Goal: Information Seeking & Learning: Learn about a topic

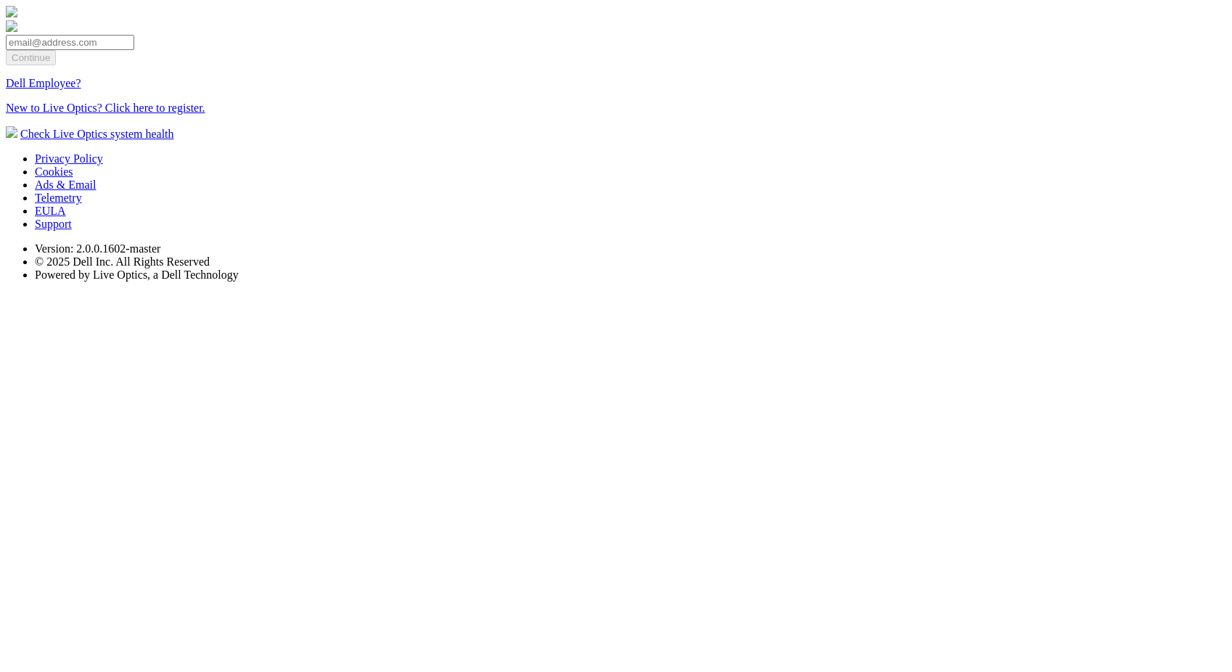
click at [134, 50] on input "email" at bounding box center [70, 42] width 128 height 15
type input "[EMAIL_ADDRESS][DOMAIN_NAME]"
click at [56, 65] on input "Continue" at bounding box center [31, 57] width 50 height 15
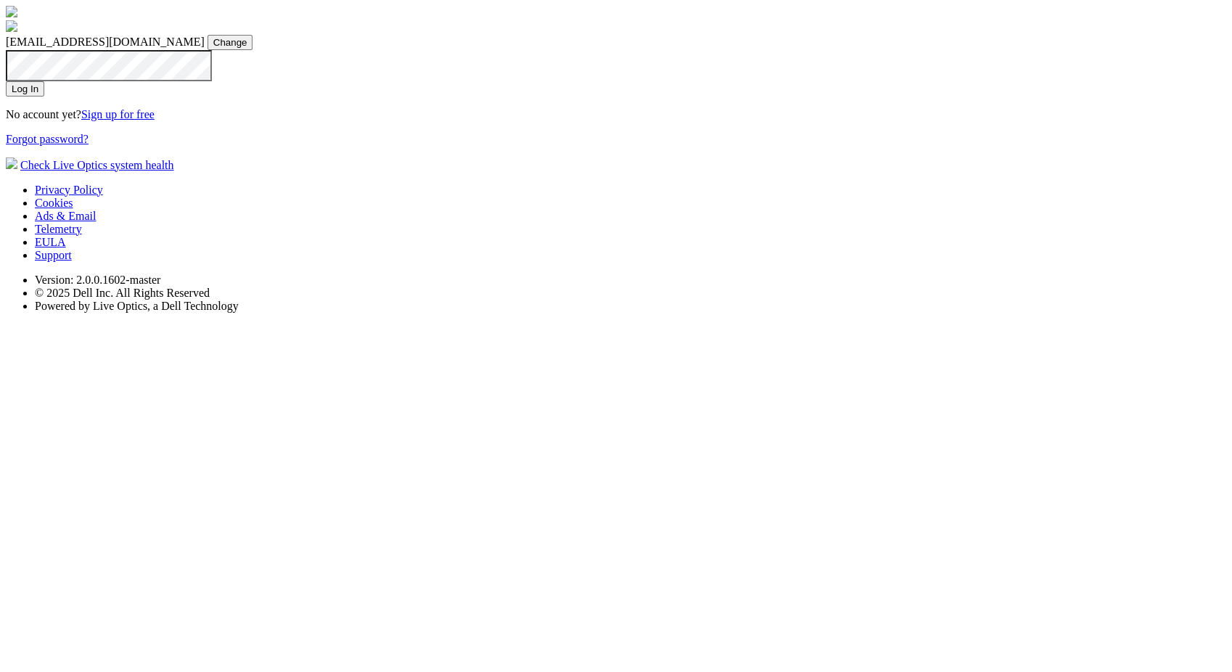
click at [44, 96] on input "Log In" at bounding box center [25, 88] width 38 height 15
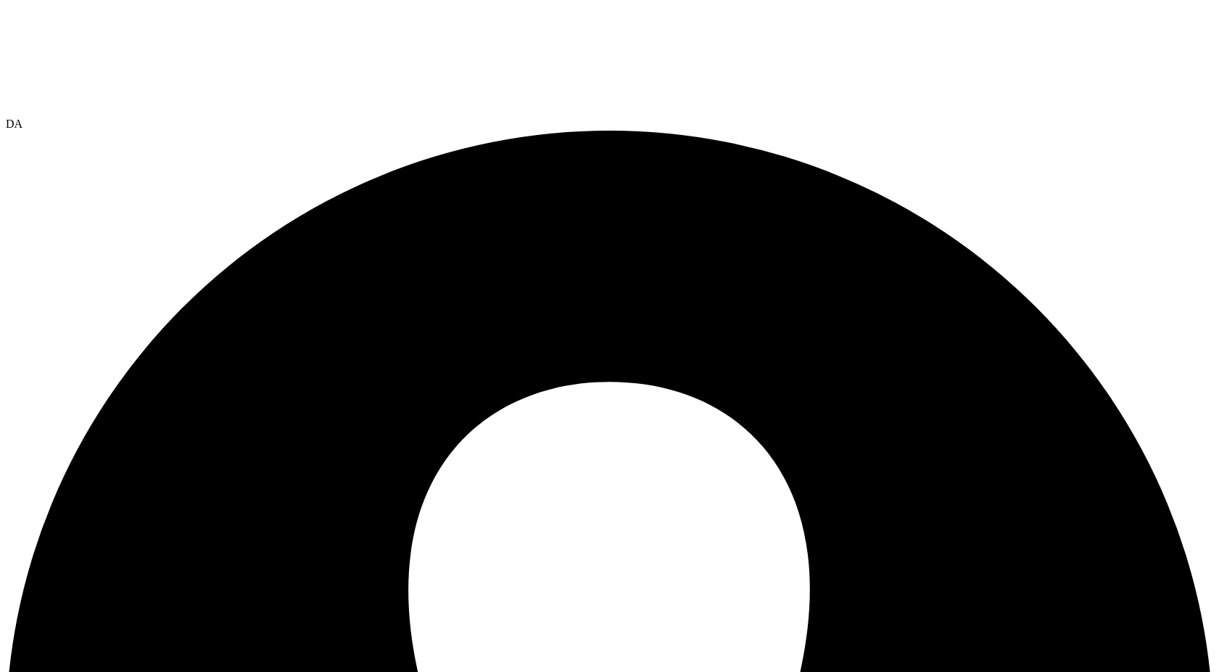
drag, startPoint x: 54, startPoint y: 162, endPoint x: 79, endPoint y: 181, distance: 31.6
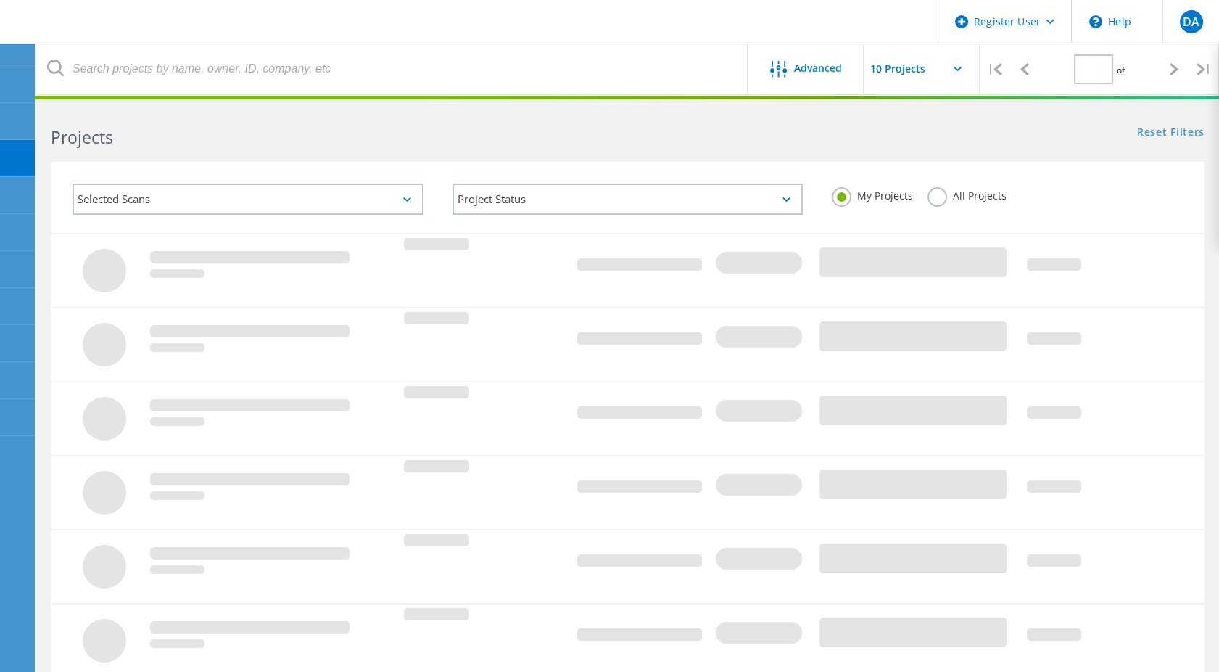
type input "1"
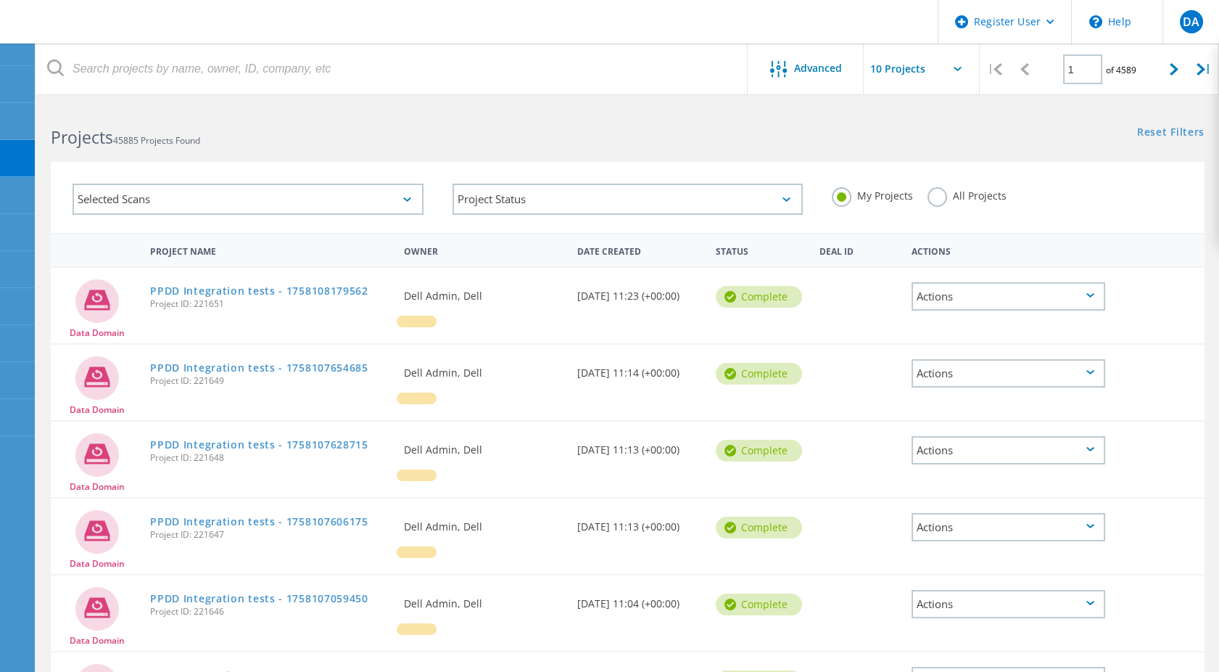
click at [932, 198] on label "All Projects" at bounding box center [967, 194] width 79 height 14
click at [0, 0] on input "All Projects" at bounding box center [0, 0] width 0 height 0
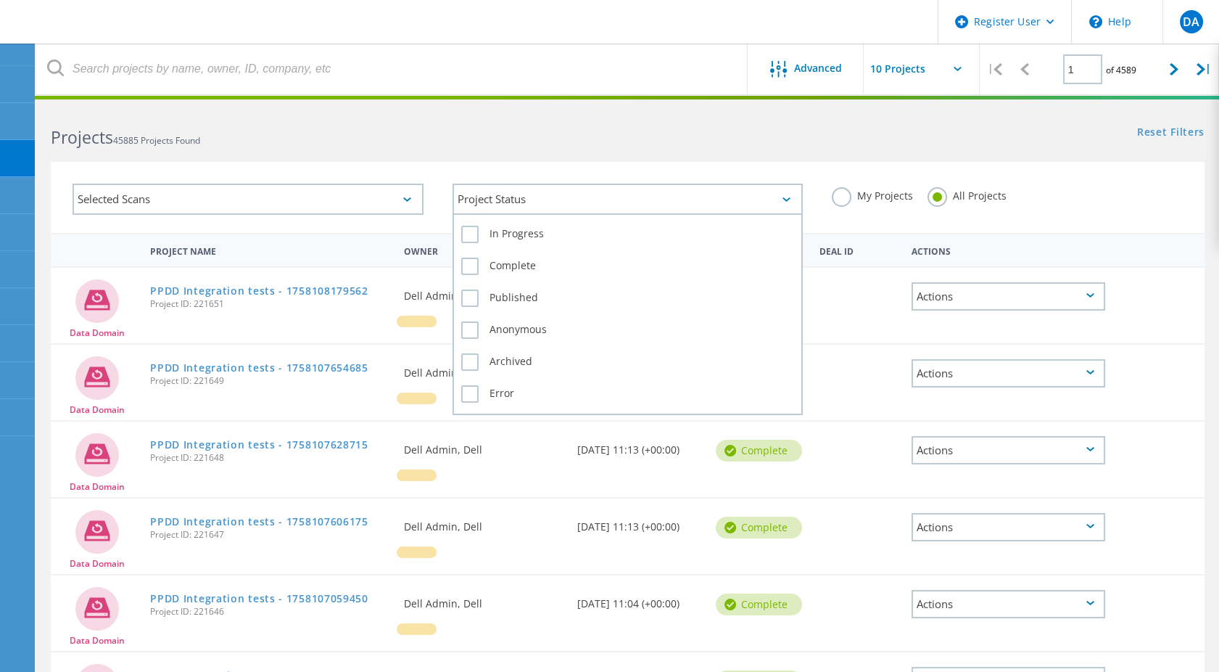
click at [654, 189] on div "Project Status" at bounding box center [628, 199] width 351 height 31
click at [499, 240] on label "In Progress" at bounding box center [628, 234] width 334 height 17
click at [0, 0] on input "In Progress" at bounding box center [0, 0] width 0 height 0
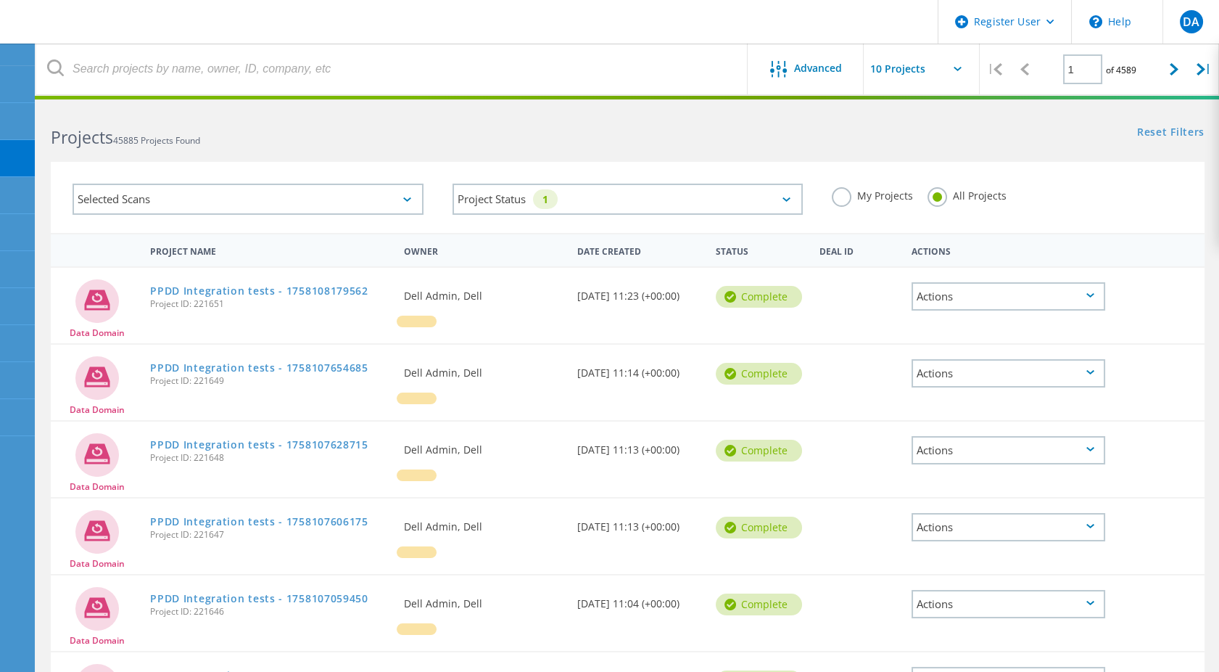
click at [251, 189] on div "Selected Scans" at bounding box center [248, 199] width 351 height 31
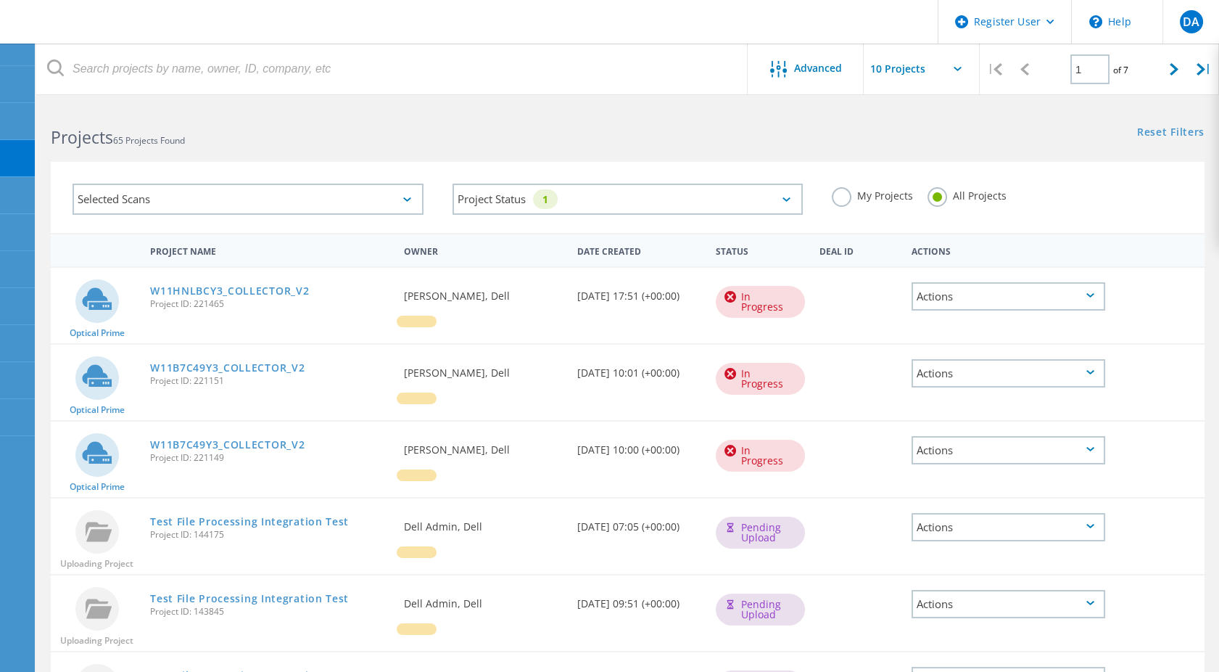
click at [404, 191] on div "Selected Scans" at bounding box center [248, 199] width 351 height 31
click at [240, 193] on div "Selected Scans" at bounding box center [248, 199] width 351 height 31
click at [1076, 196] on div "My Projects All Projects" at bounding box center [1007, 196] width 380 height 54
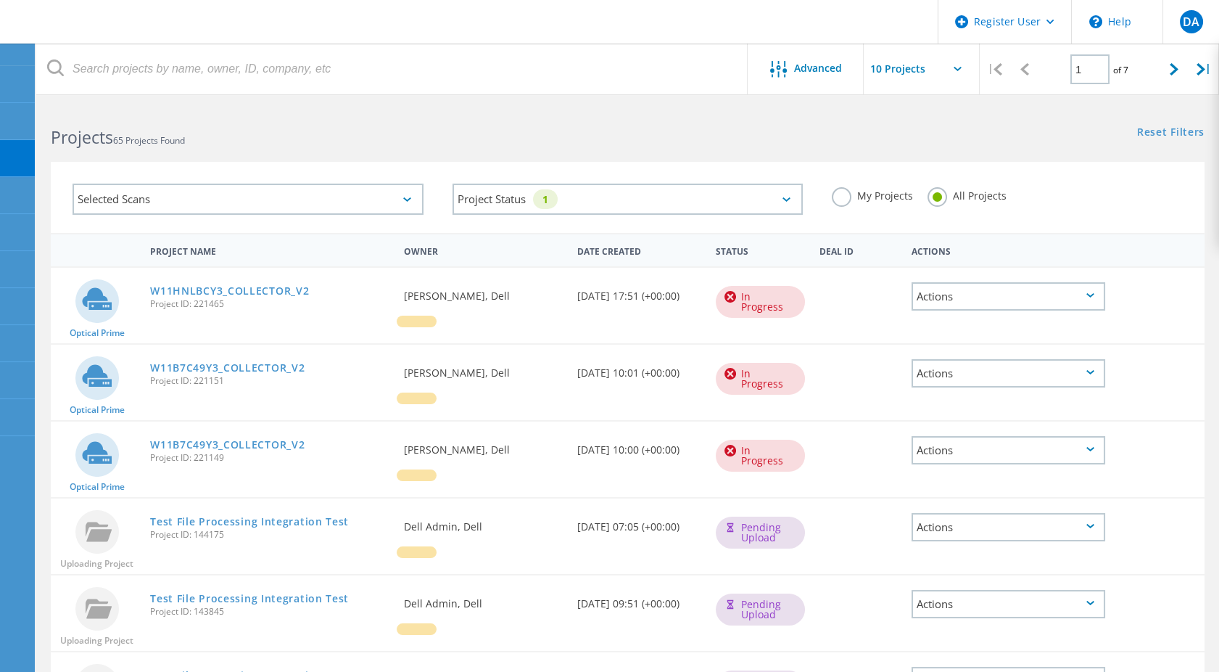
click at [384, 201] on div "Selected Scans" at bounding box center [248, 199] width 351 height 31
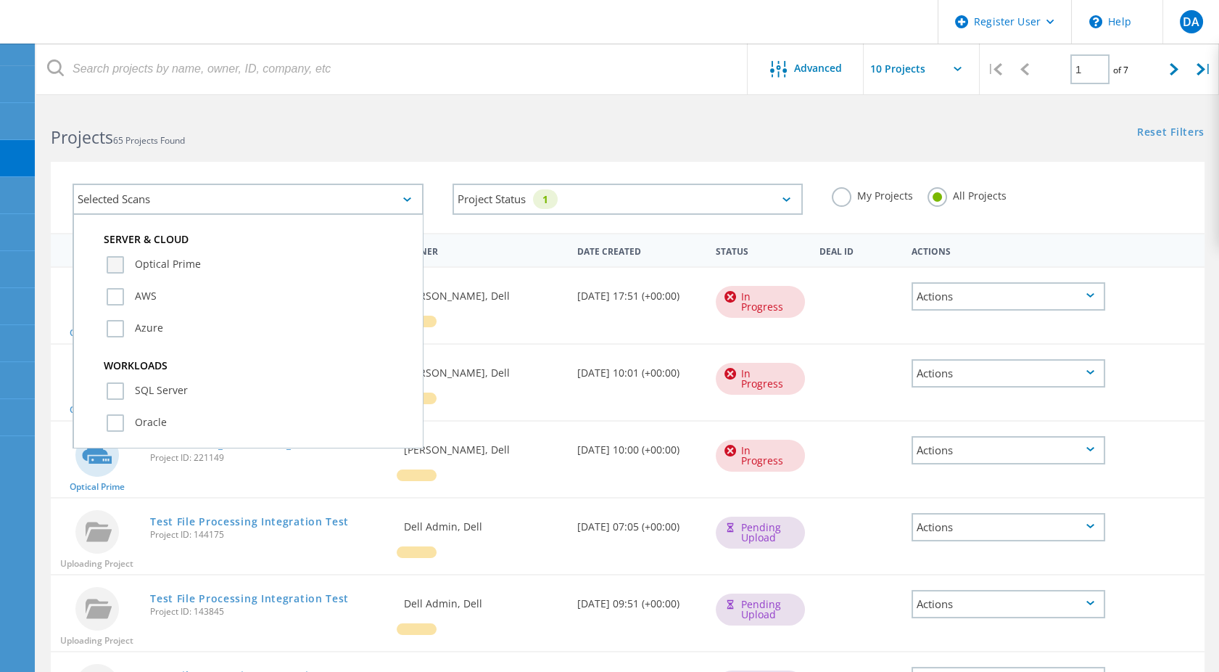
click at [162, 259] on label "Optical Prime" at bounding box center [261, 264] width 308 height 17
click at [0, 0] on input "Optical Prime" at bounding box center [0, 0] width 0 height 0
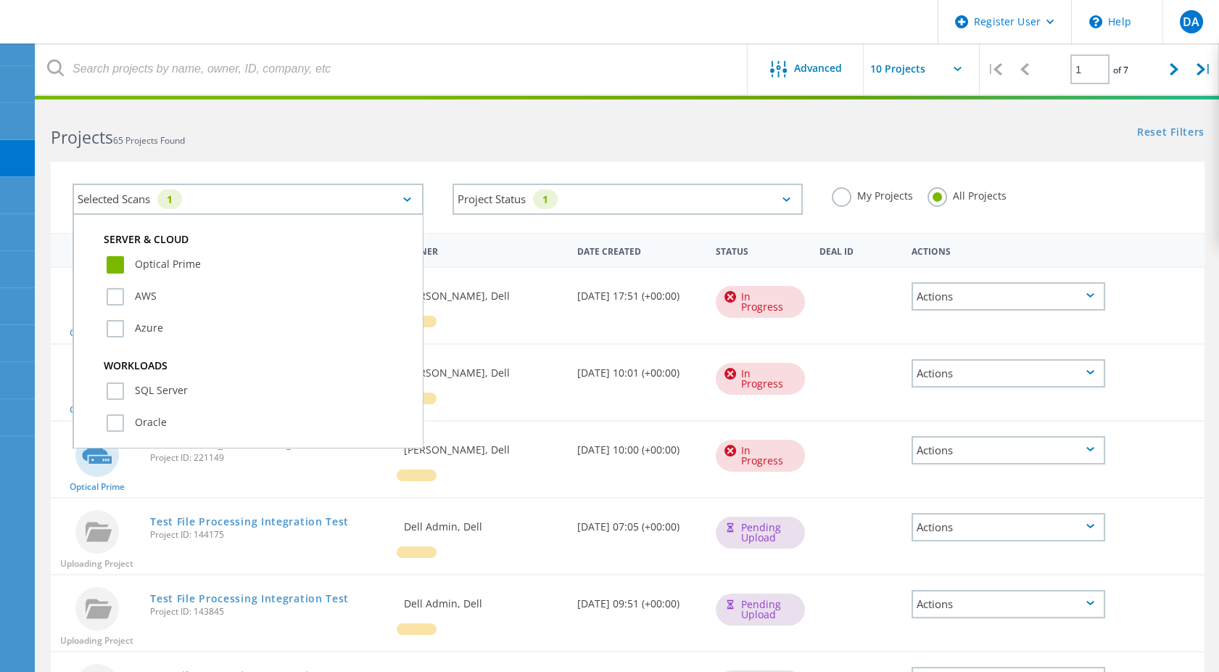
click at [1036, 198] on div "My Projects All Projects" at bounding box center [1007, 196] width 380 height 54
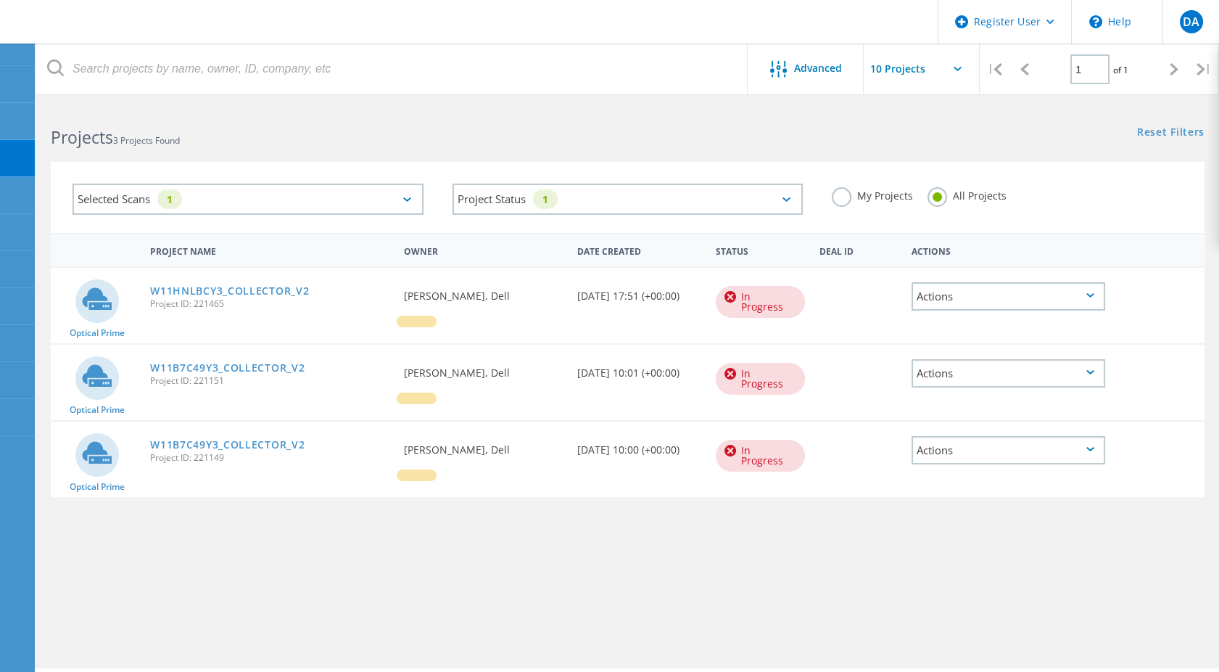
click at [849, 200] on label "My Projects" at bounding box center [872, 194] width 81 height 14
click at [0, 0] on input "My Projects" at bounding box center [0, 0] width 0 height 0
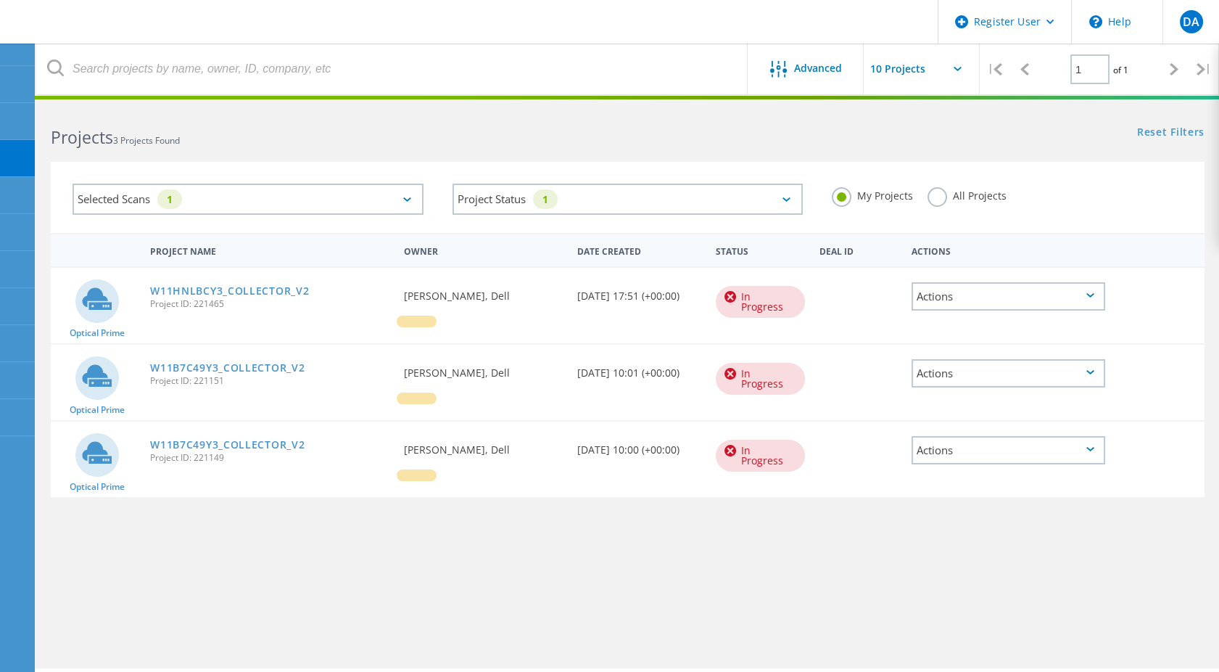
click at [953, 191] on label "All Projects" at bounding box center [967, 194] width 79 height 14
click at [0, 0] on input "All Projects" at bounding box center [0, 0] width 0 height 0
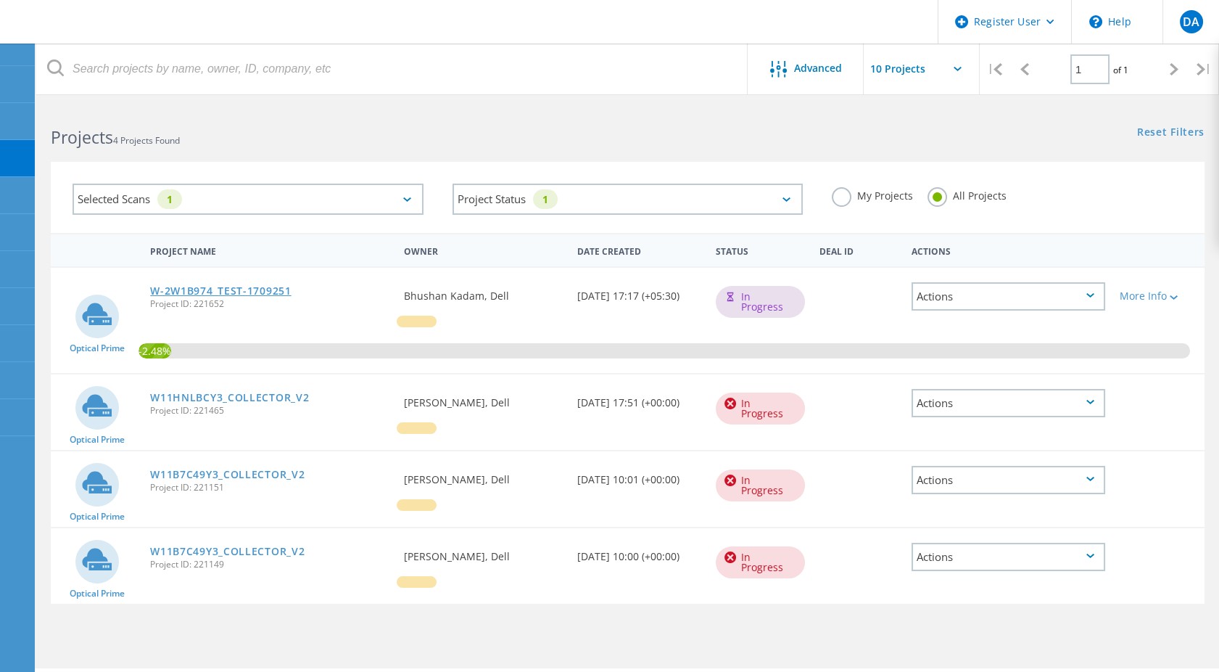
click at [230, 289] on link "W-2W1B974_TEST-1709251" at bounding box center [220, 291] width 141 height 10
click at [199, 397] on link "W11HNLBCY3_COLLECTOR_V2" at bounding box center [229, 397] width 159 height 10
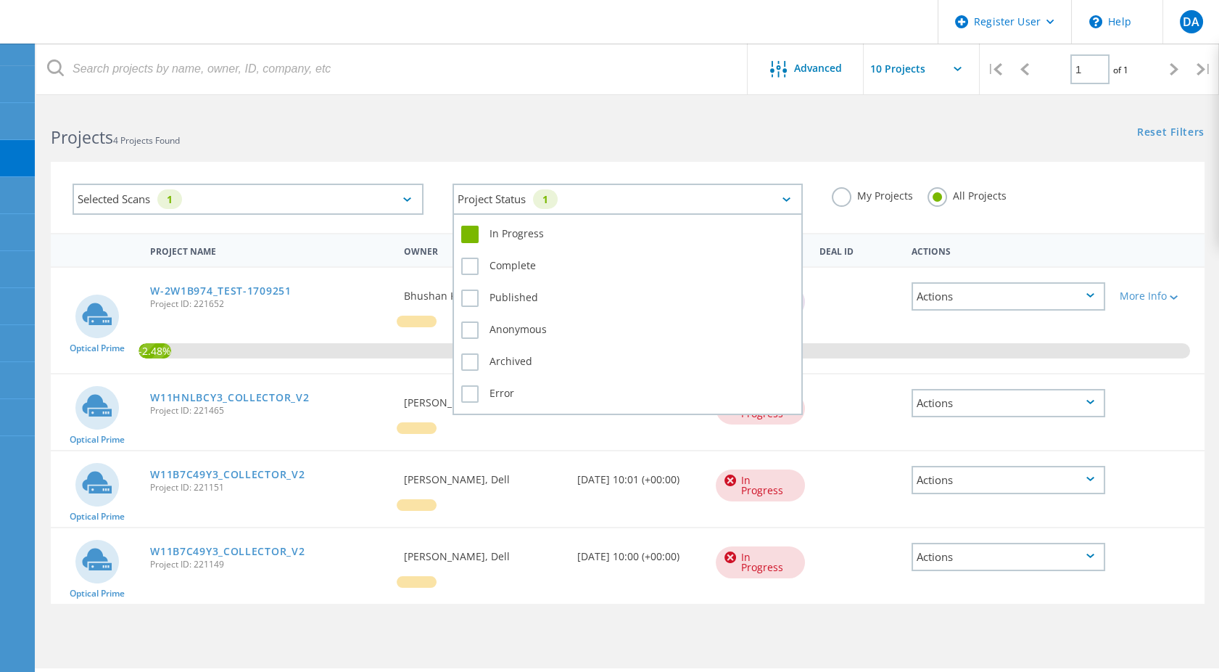
click at [660, 194] on div "Project Status 1" at bounding box center [628, 199] width 351 height 31
click at [507, 271] on label "Complete" at bounding box center [628, 265] width 334 height 17
click at [0, 0] on input "Complete" at bounding box center [0, 0] width 0 height 0
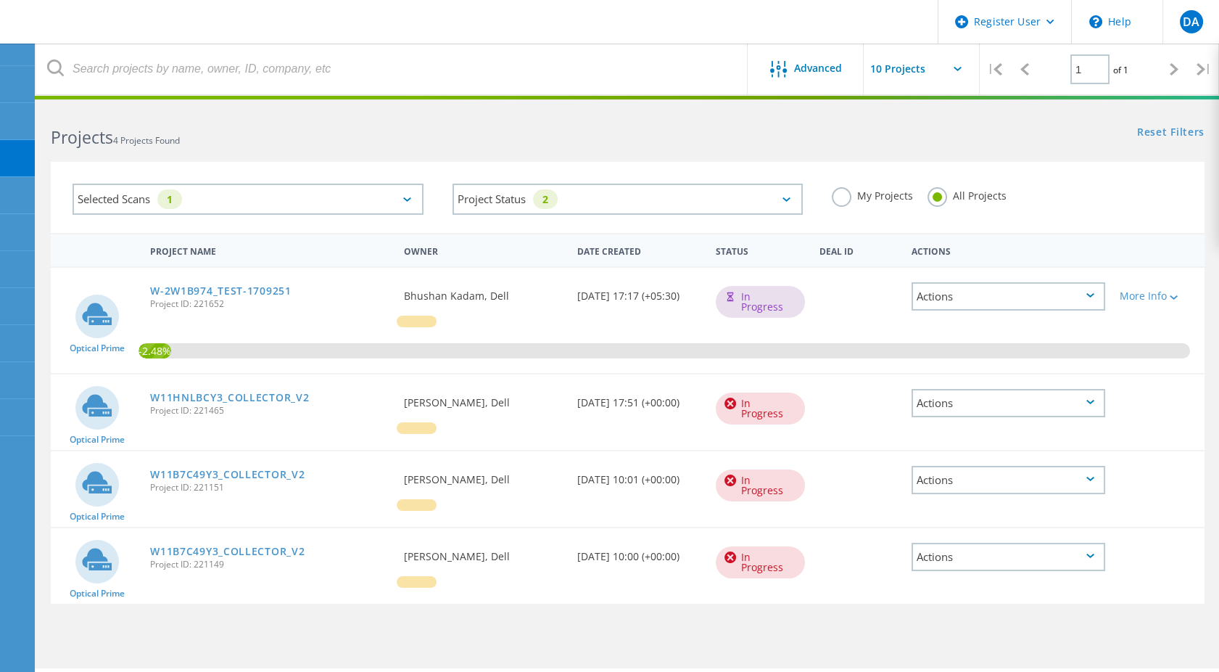
click at [1153, 194] on div "My Projects All Projects" at bounding box center [1007, 196] width 380 height 54
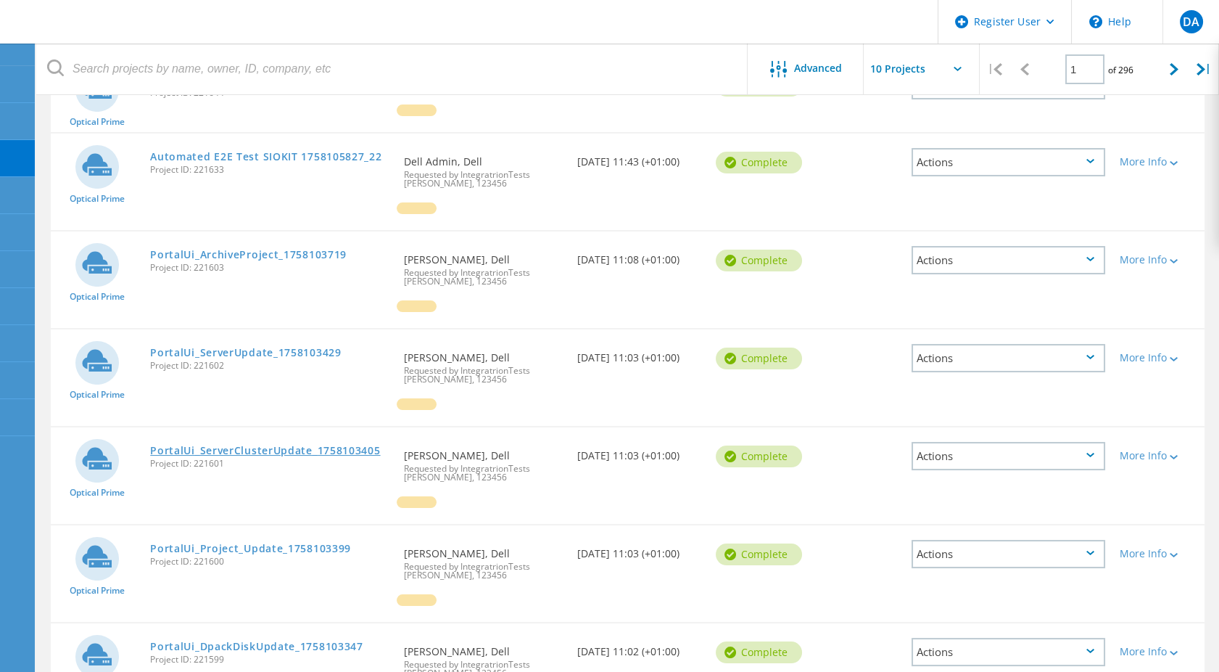
scroll to position [403, 0]
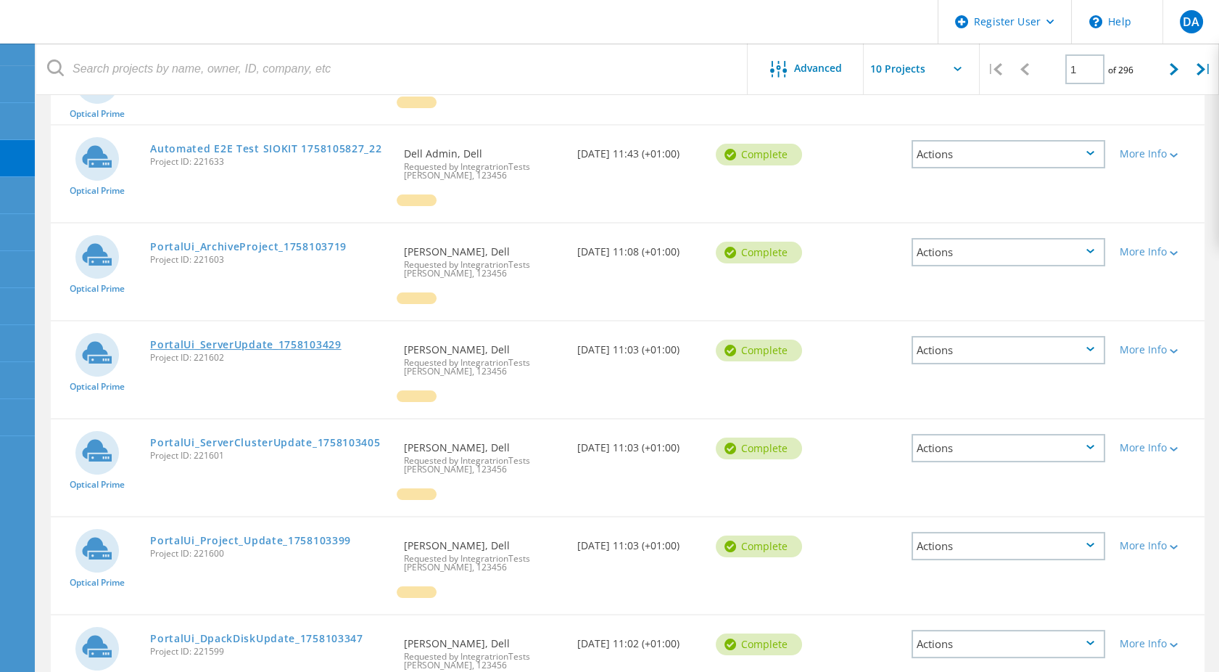
click at [267, 340] on link "PortalUi_ServerUpdate_1758103429" at bounding box center [245, 344] width 191 height 10
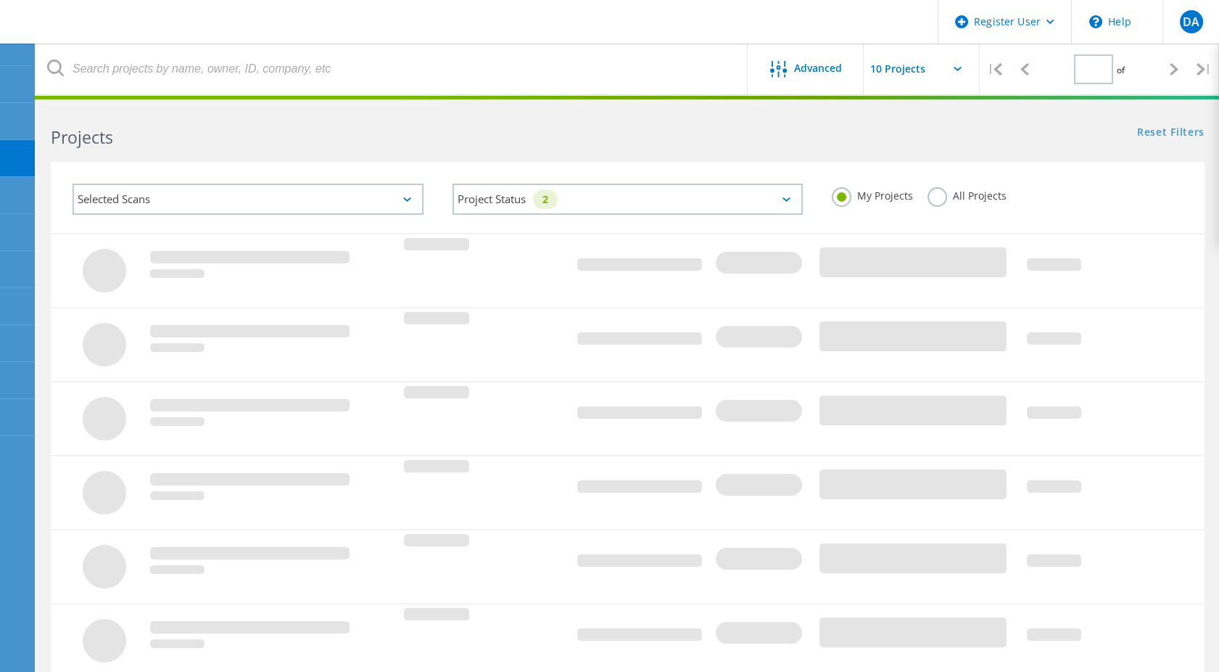
type input "1"
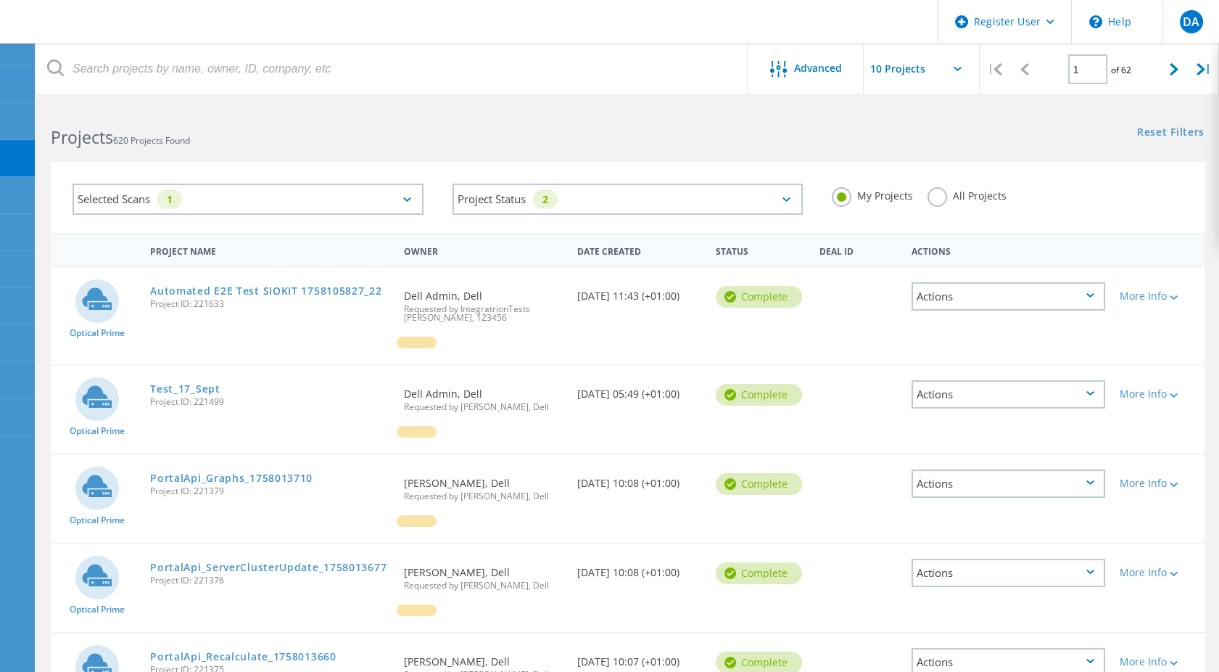
drag, startPoint x: 941, startPoint y: 188, endPoint x: 931, endPoint y: 189, distance: 10.3
click at [941, 188] on label "All Projects" at bounding box center [967, 194] width 79 height 14
click at [0, 0] on input "All Projects" at bounding box center [0, 0] width 0 height 0
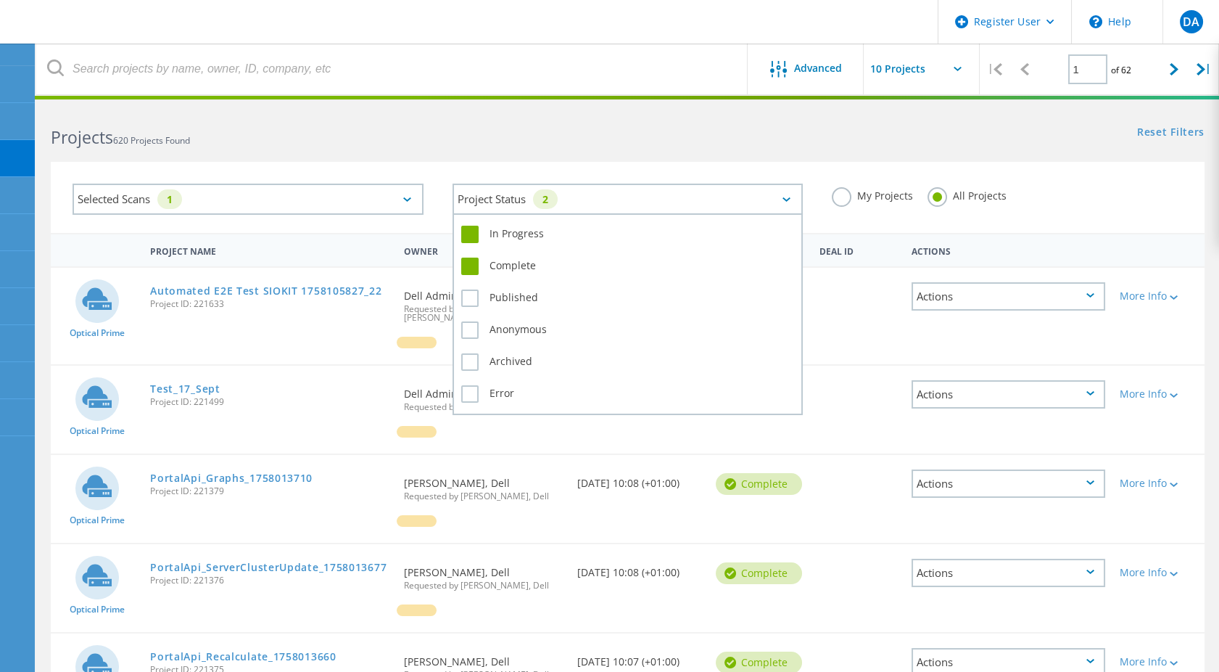
click at [667, 198] on div "Project Status 2" at bounding box center [628, 199] width 351 height 31
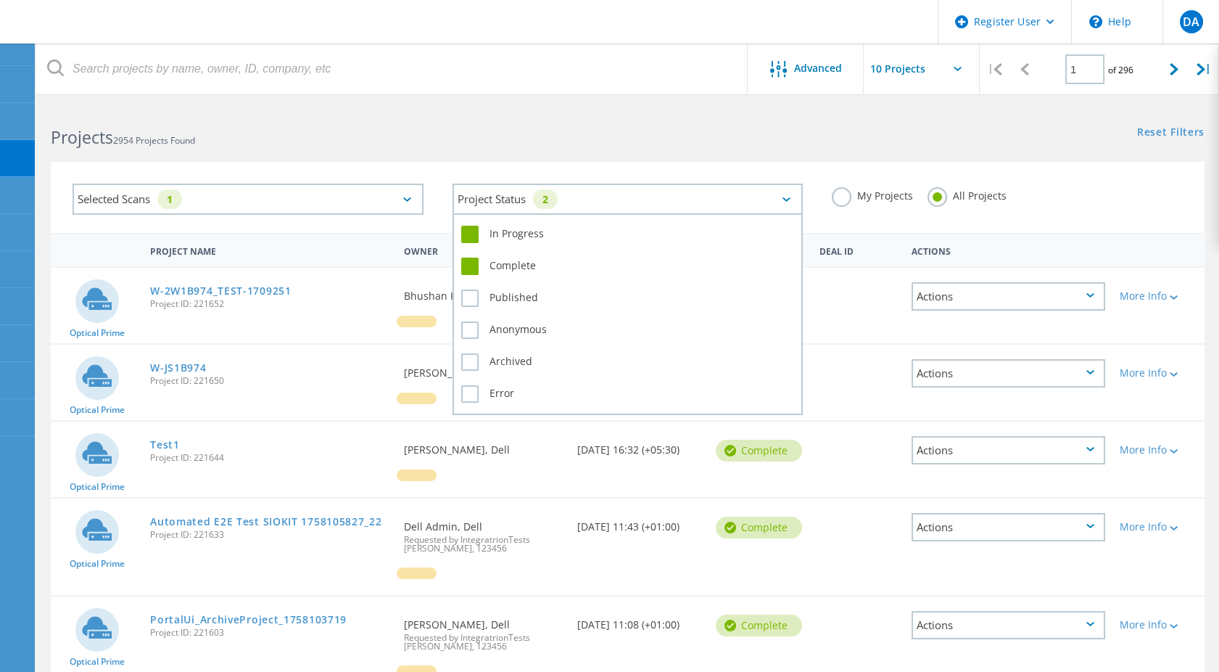
click at [667, 198] on div "Project Status 2" at bounding box center [628, 199] width 351 height 31
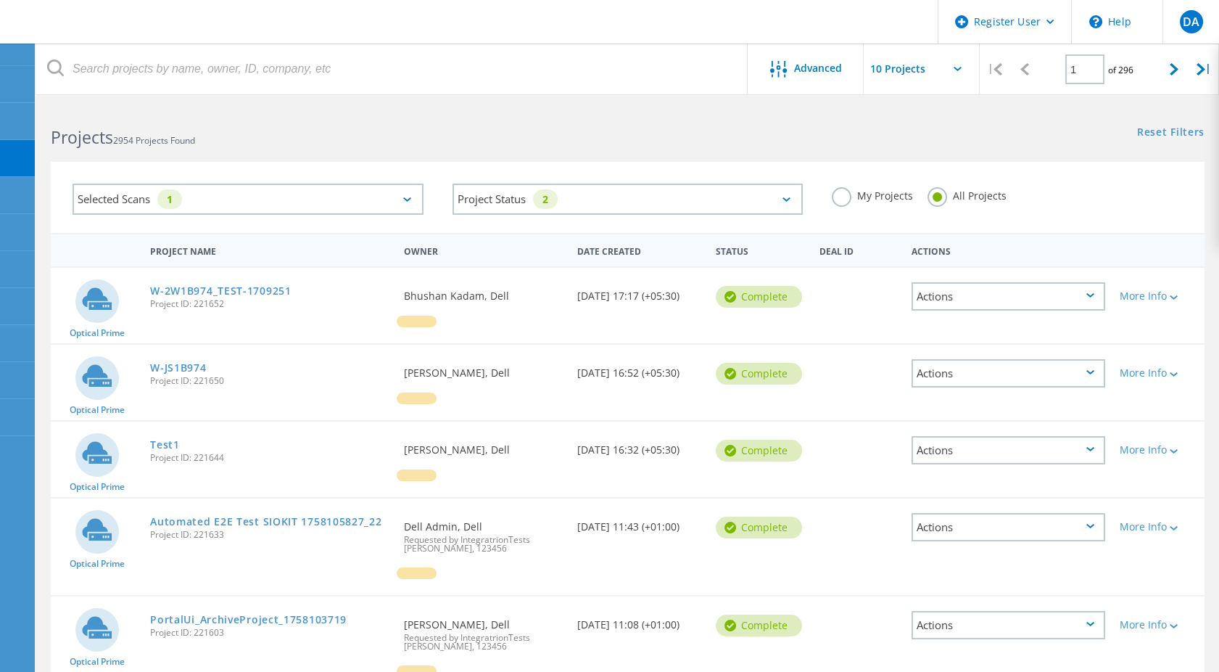
click at [841, 192] on label "My Projects" at bounding box center [872, 194] width 81 height 14
click at [0, 0] on input "My Projects" at bounding box center [0, 0] width 0 height 0
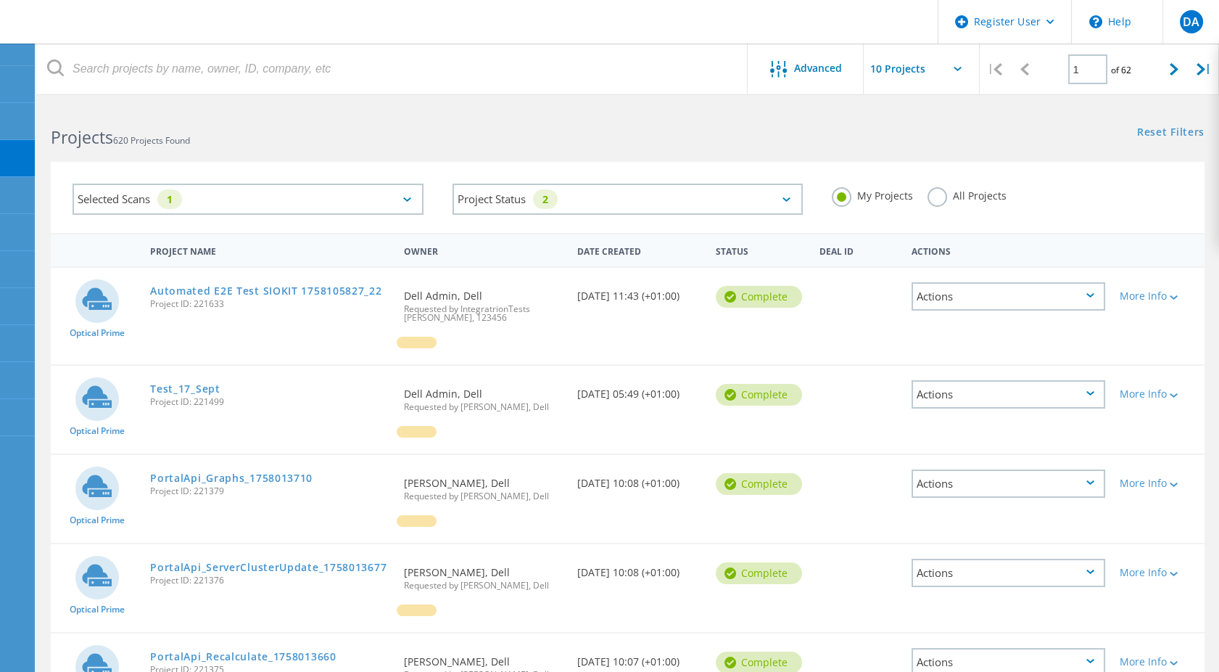
click at [961, 193] on label "All Projects" at bounding box center [967, 194] width 79 height 14
click at [0, 0] on input "All Projects" at bounding box center [0, 0] width 0 height 0
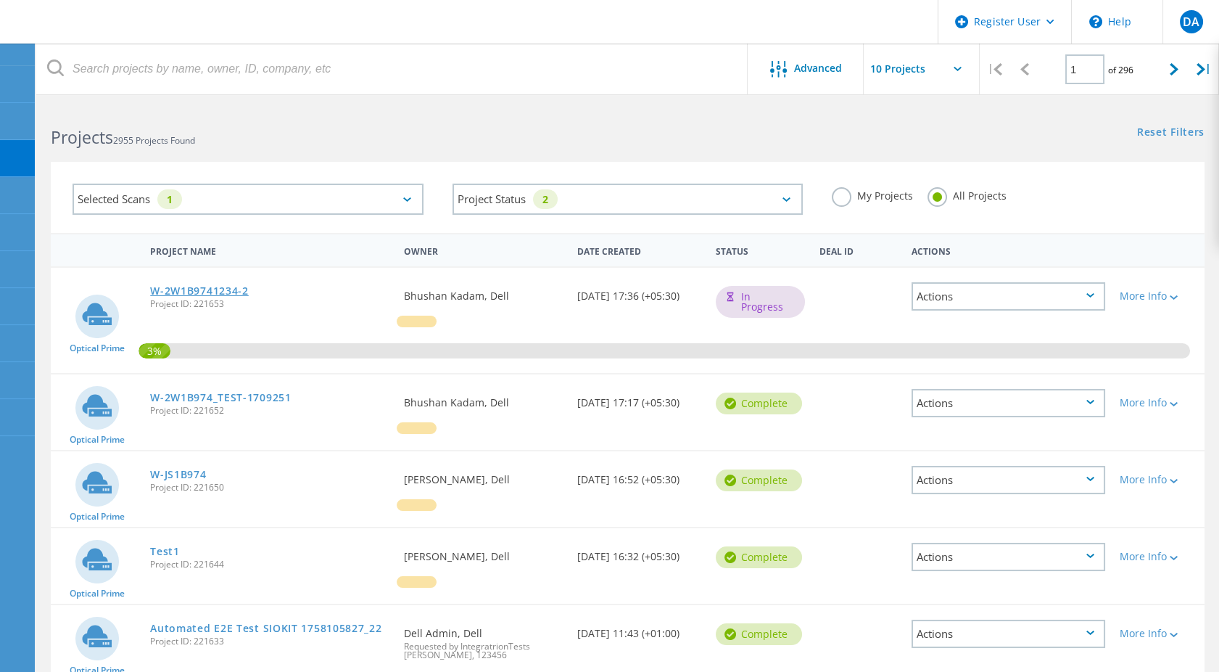
click at [189, 291] on link "W-2W1B9741234-2" at bounding box center [199, 291] width 99 height 10
click at [804, 186] on div "Project Status 2 In Progress Complete Published Anonymous Archived Error" at bounding box center [628, 199] width 380 height 60
click at [848, 197] on label "My Projects" at bounding box center [872, 194] width 81 height 14
click at [0, 0] on input "My Projects" at bounding box center [0, 0] width 0 height 0
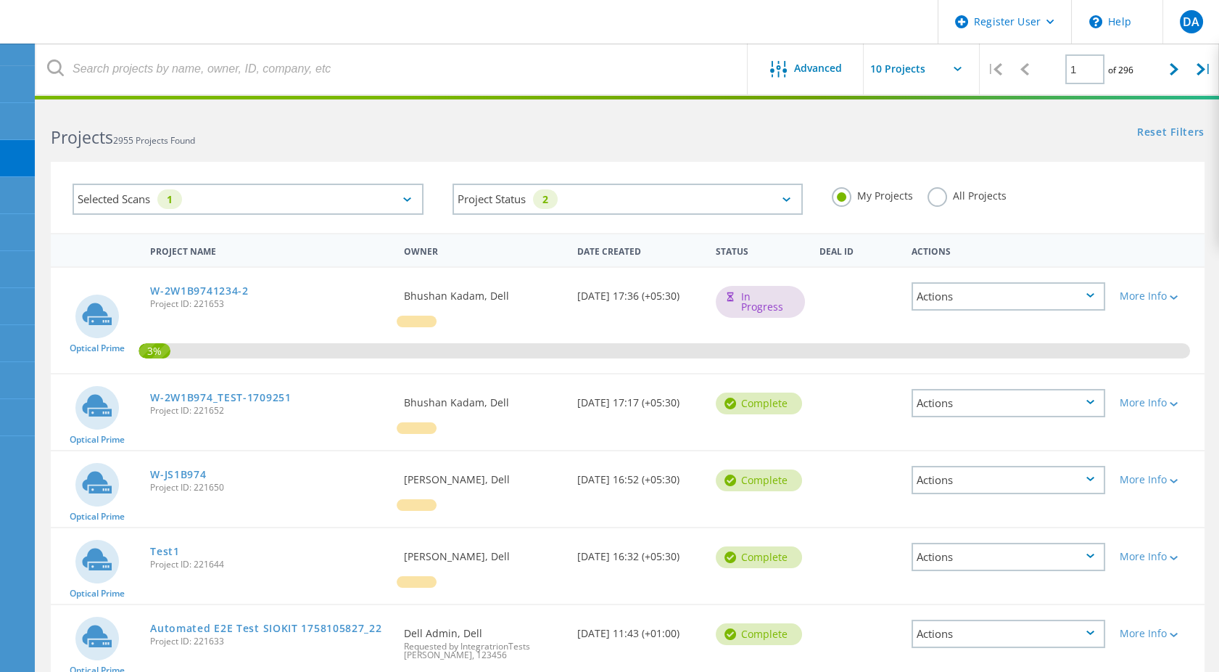
click at [949, 195] on label "All Projects" at bounding box center [967, 194] width 79 height 14
click at [0, 0] on input "All Projects" at bounding box center [0, 0] width 0 height 0
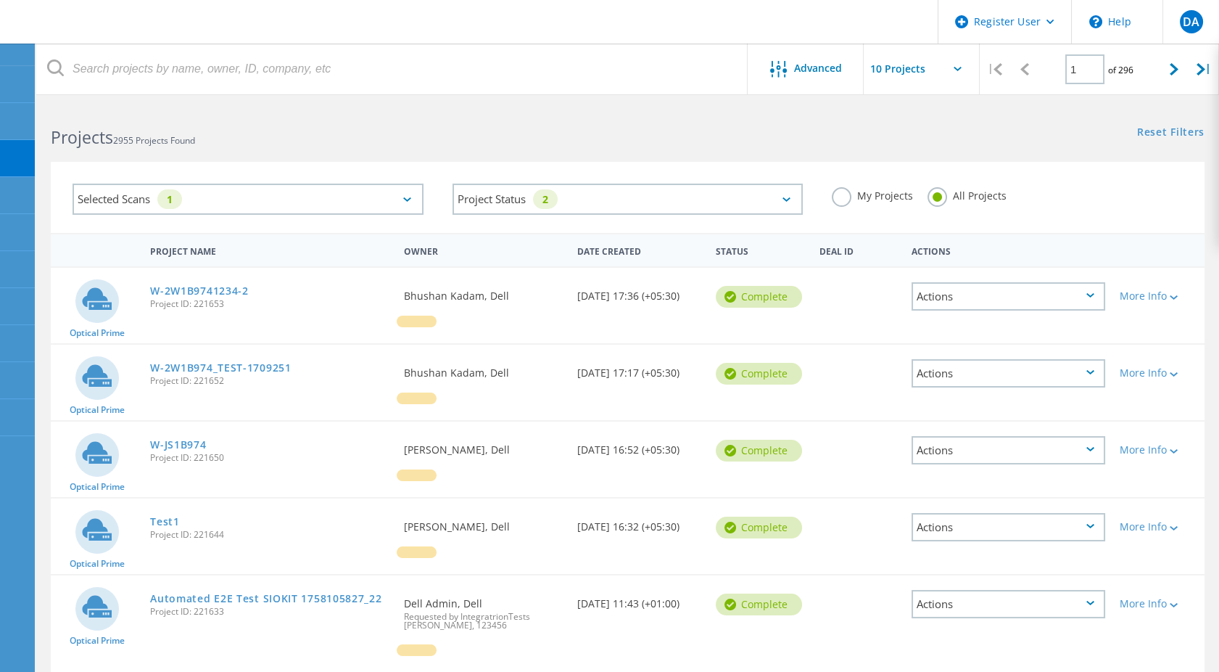
click at [900, 197] on label "My Projects" at bounding box center [872, 194] width 81 height 14
click at [0, 0] on input "My Projects" at bounding box center [0, 0] width 0 height 0
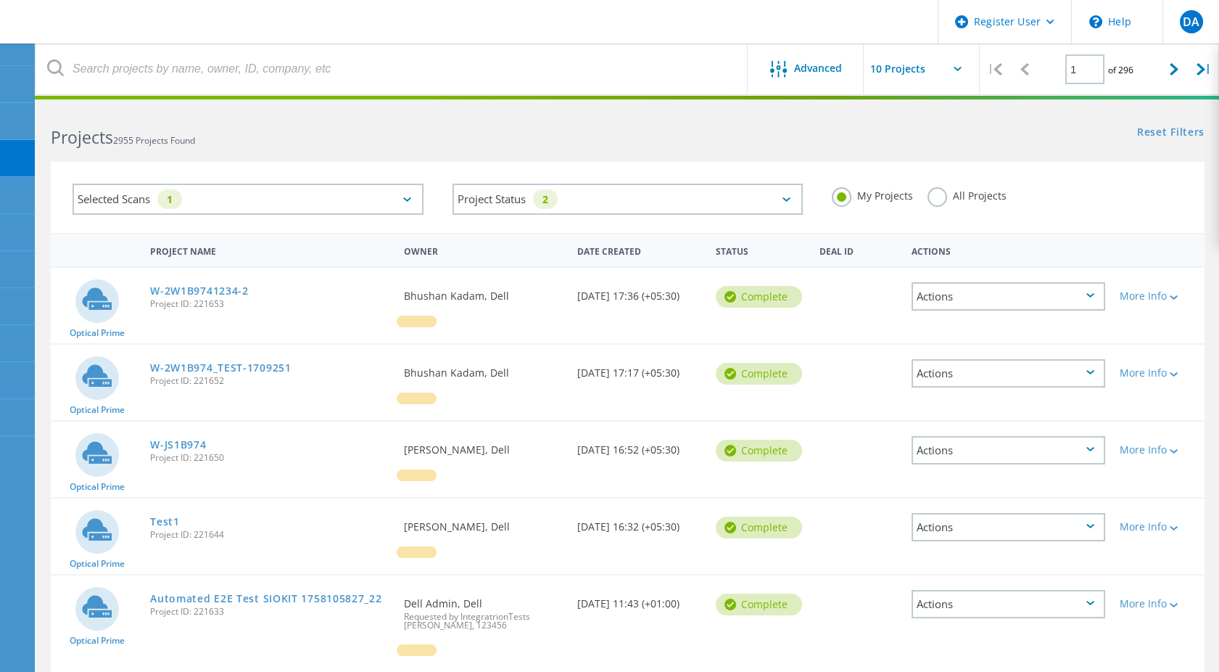
click at [976, 201] on label "All Projects" at bounding box center [967, 194] width 79 height 14
click at [0, 0] on input "All Projects" at bounding box center [0, 0] width 0 height 0
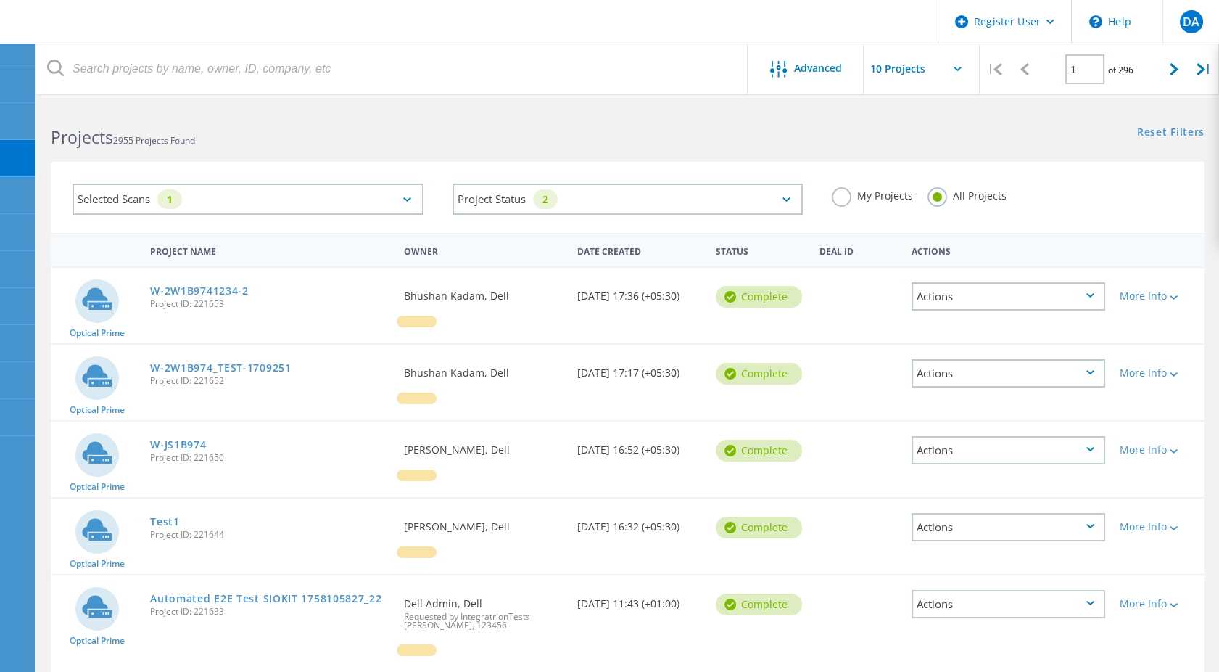
click at [863, 196] on label "My Projects" at bounding box center [872, 194] width 81 height 14
click at [0, 0] on input "My Projects" at bounding box center [0, 0] width 0 height 0
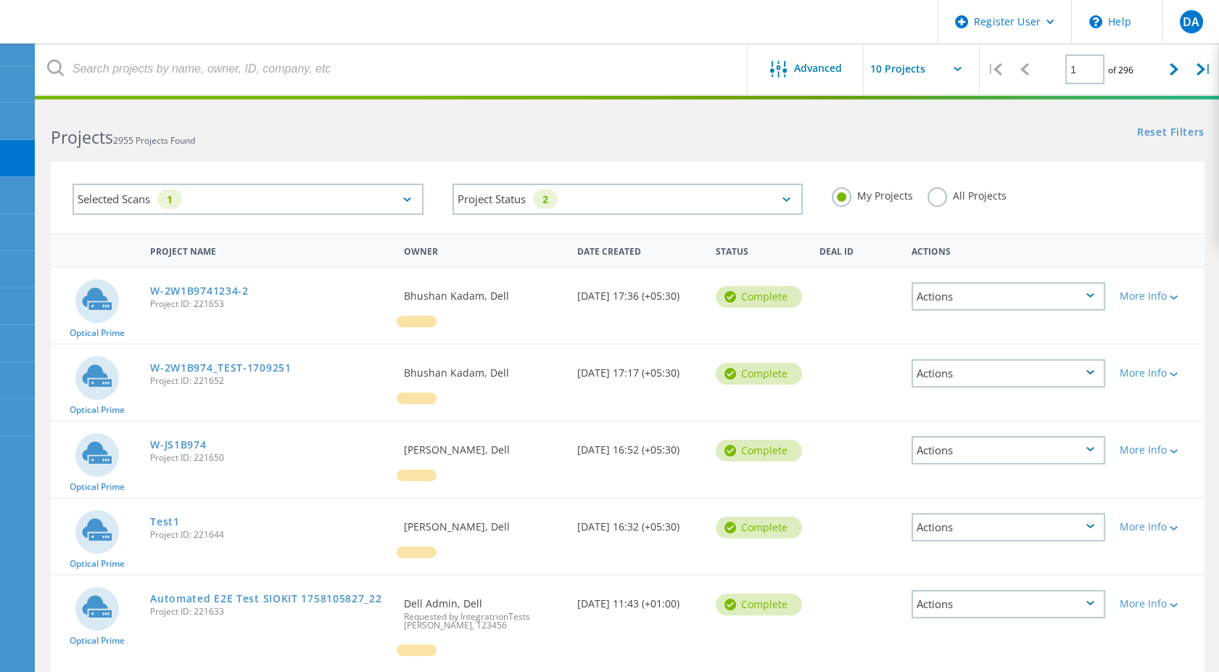
click at [965, 191] on label "All Projects" at bounding box center [967, 194] width 79 height 14
click at [0, 0] on input "All Projects" at bounding box center [0, 0] width 0 height 0
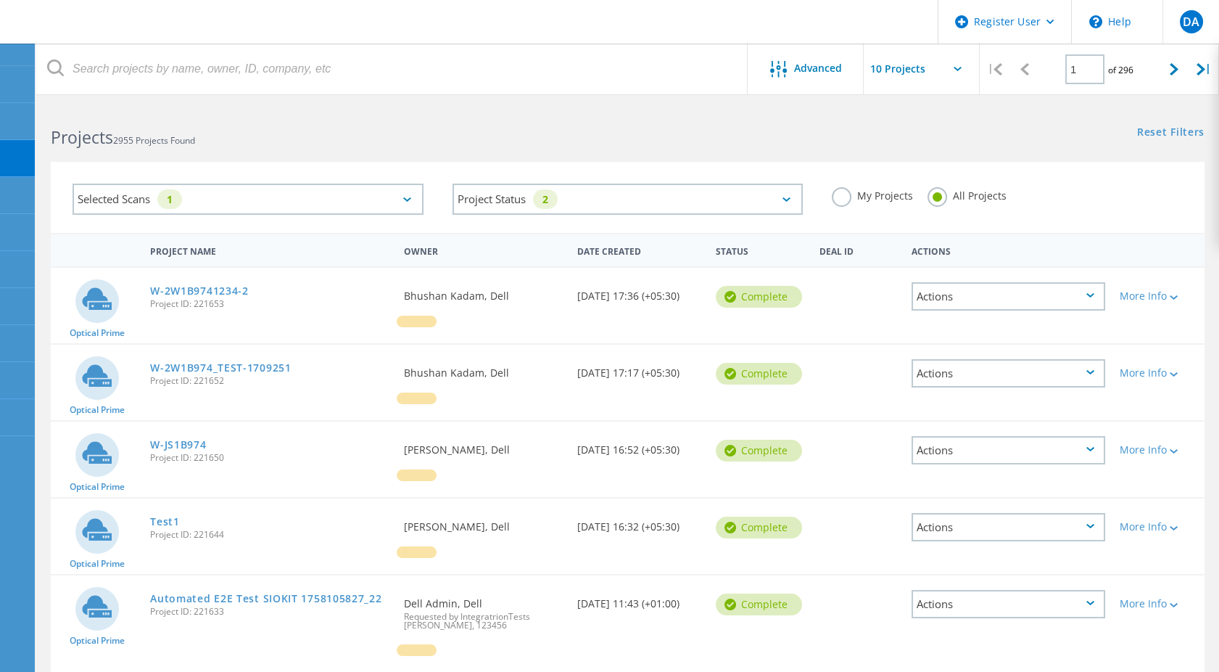
click at [887, 191] on label "My Projects" at bounding box center [872, 194] width 81 height 14
click at [0, 0] on input "My Projects" at bounding box center [0, 0] width 0 height 0
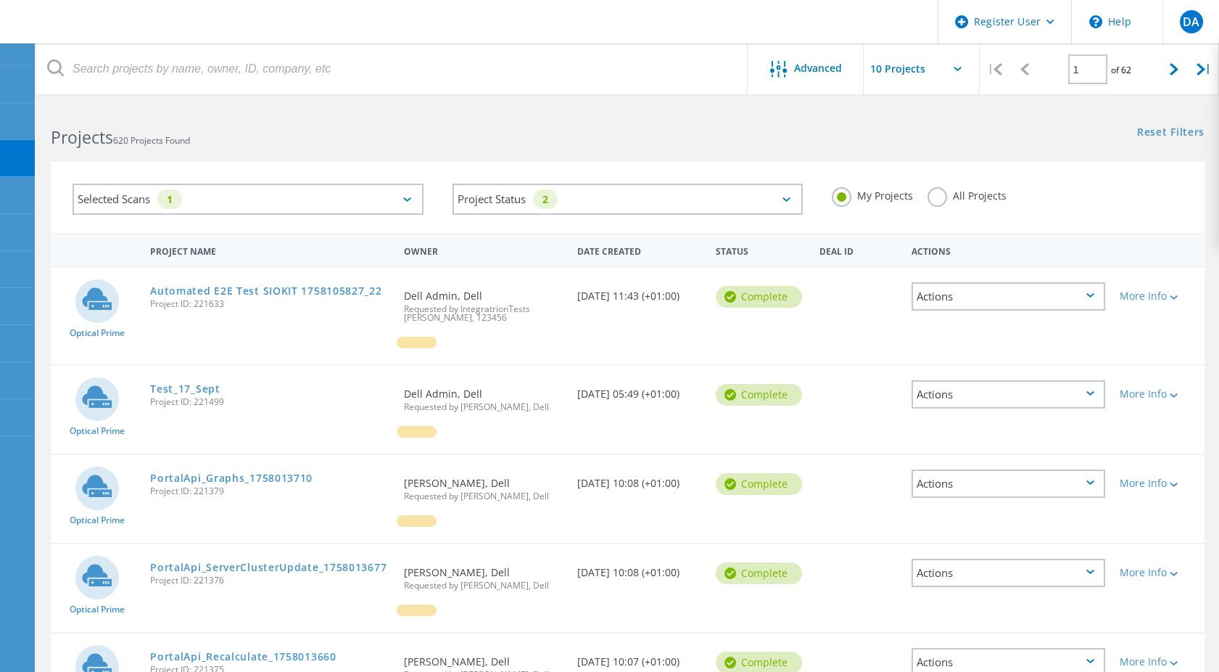
click at [963, 190] on label "All Projects" at bounding box center [967, 194] width 79 height 14
click at [0, 0] on input "All Projects" at bounding box center [0, 0] width 0 height 0
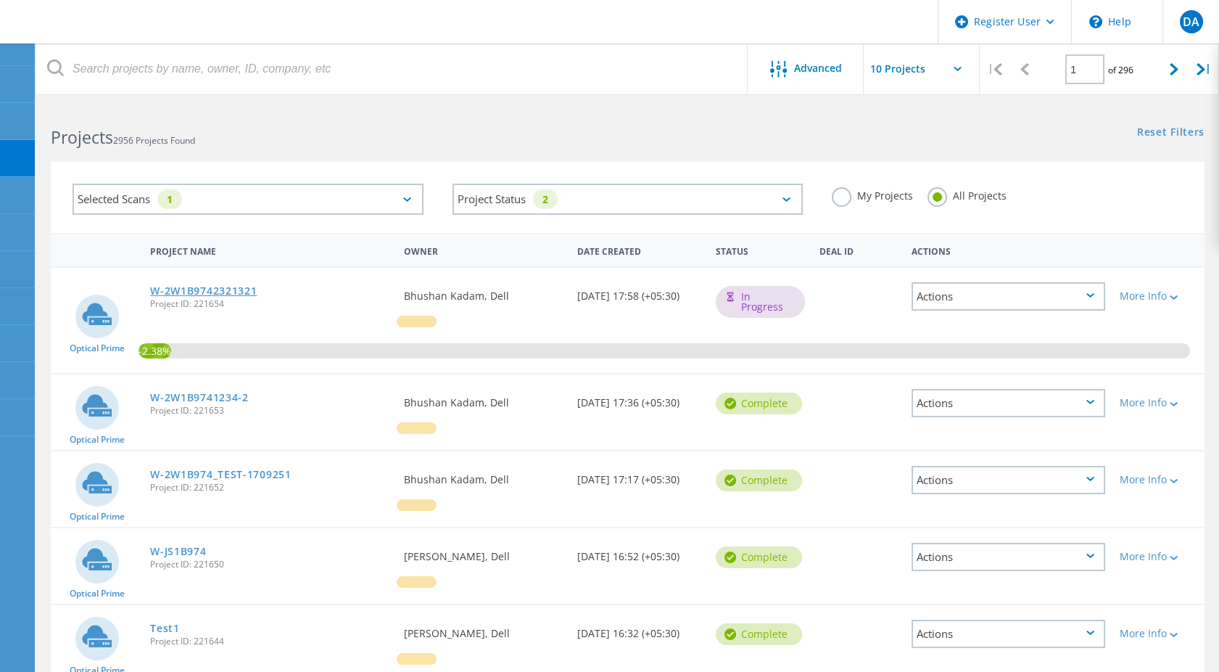
click at [198, 287] on link "W-2W1B9742321321" at bounding box center [203, 291] width 107 height 10
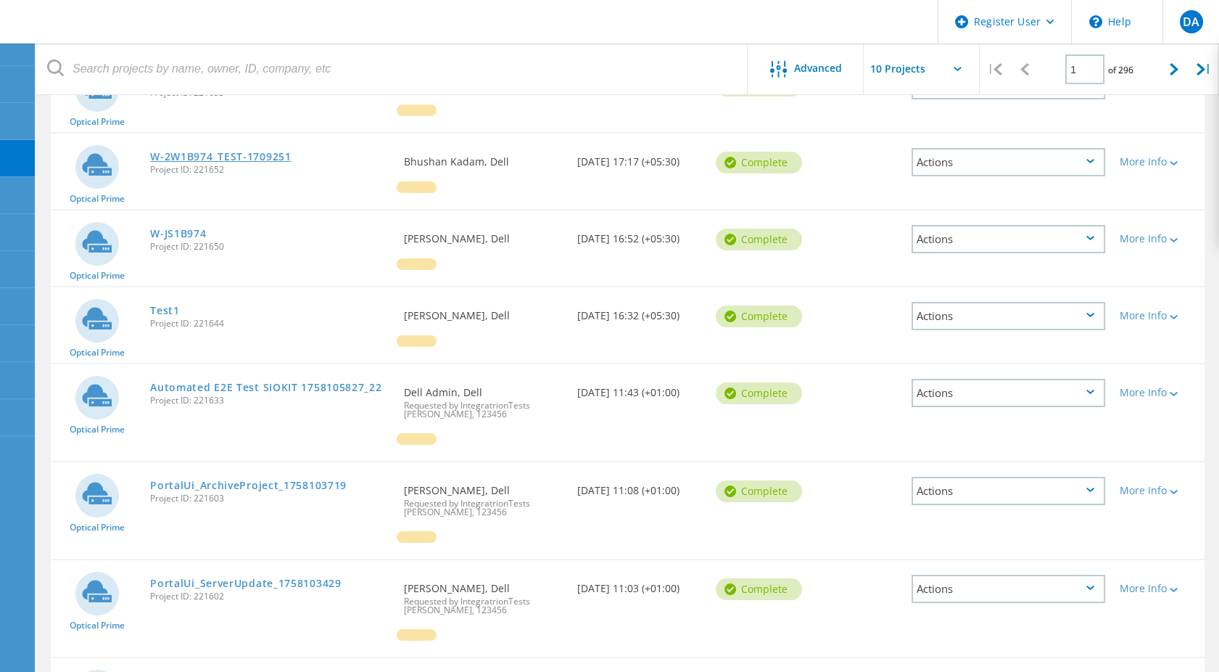
scroll to position [322, 0]
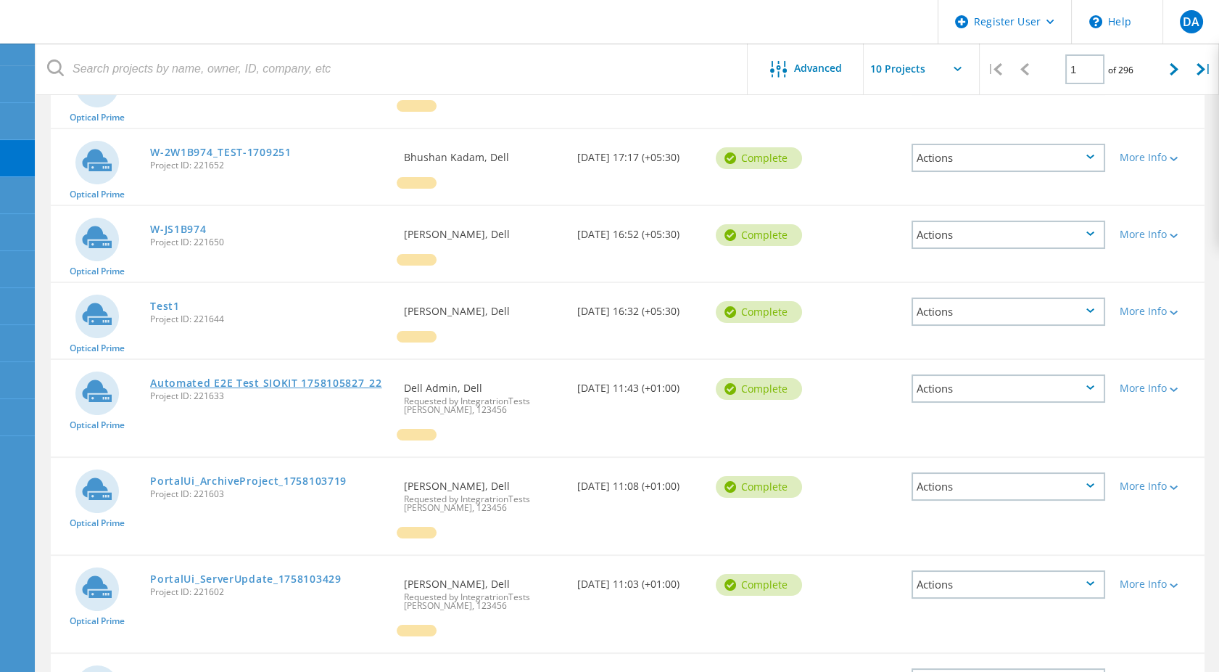
click at [263, 378] on link "Automated E2E Test SIOKIT 1758105827_22" at bounding box center [265, 383] width 231 height 10
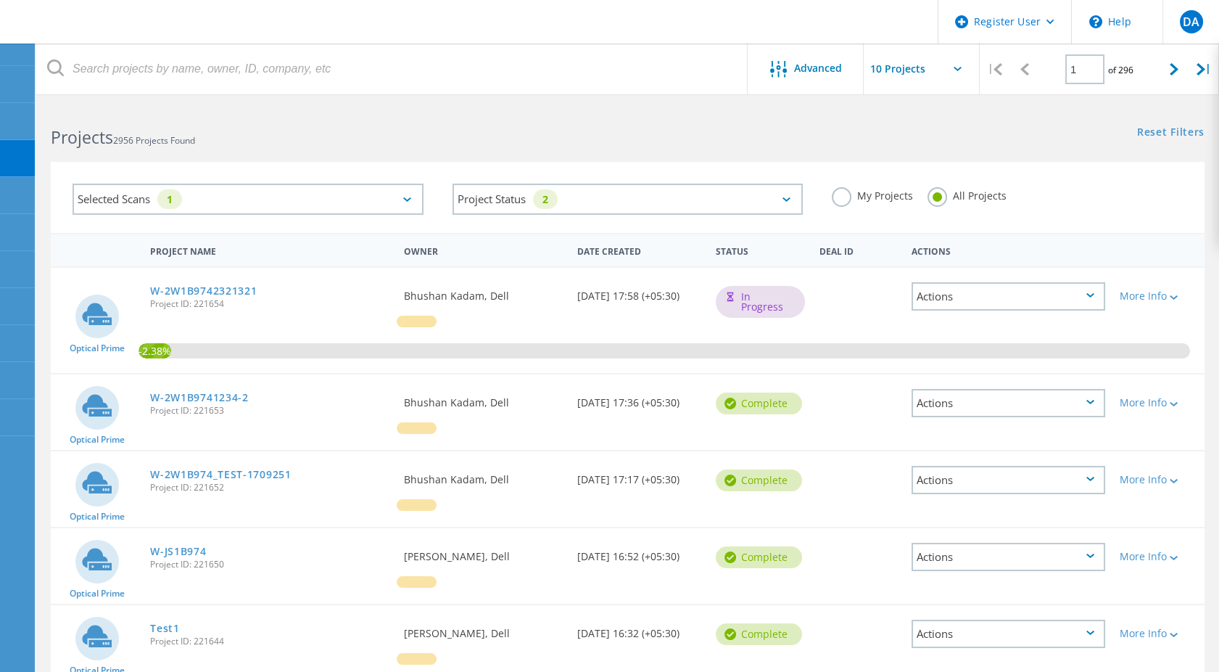
click at [863, 202] on div "My Projects" at bounding box center [872, 197] width 81 height 21
click at [870, 190] on label "My Projects" at bounding box center [872, 194] width 81 height 14
click at [0, 0] on input "My Projects" at bounding box center [0, 0] width 0 height 0
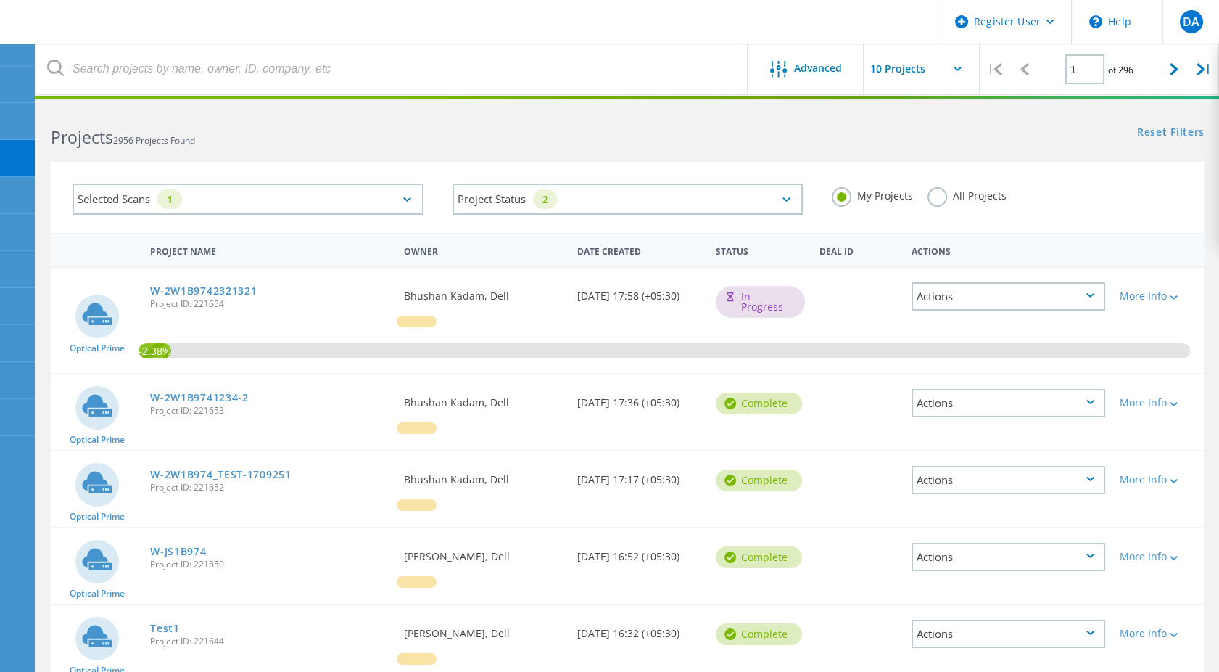
click at [961, 187] on label "All Projects" at bounding box center [967, 194] width 79 height 14
click at [0, 0] on input "All Projects" at bounding box center [0, 0] width 0 height 0
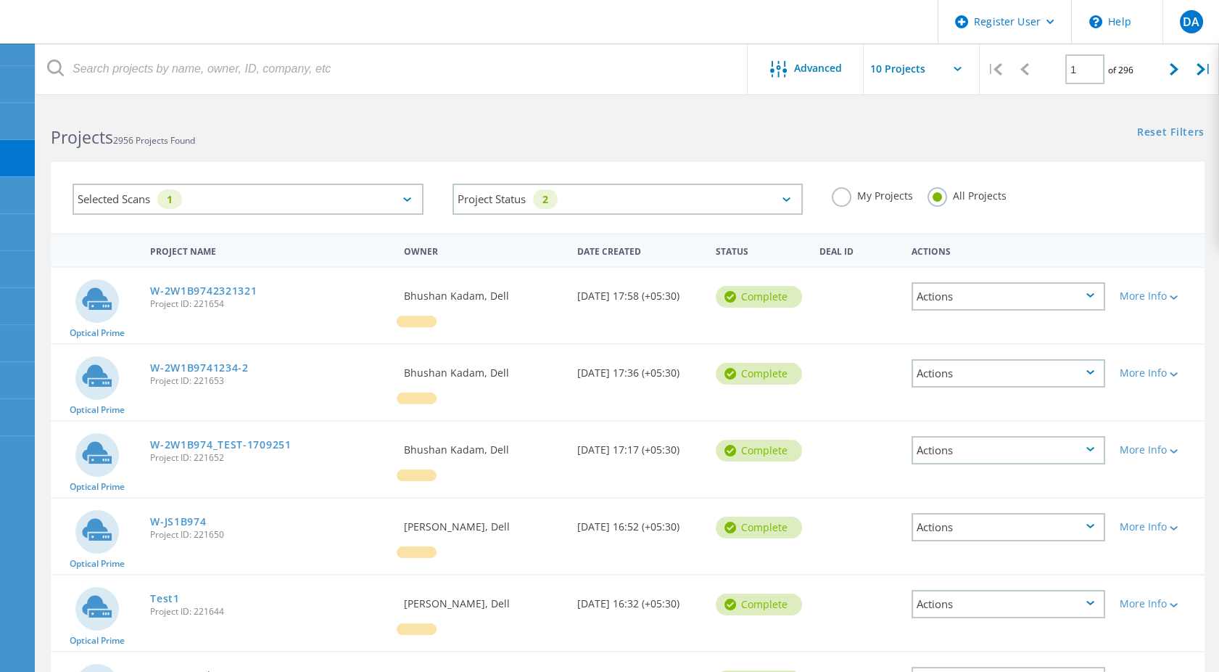
click at [854, 200] on label "My Projects" at bounding box center [872, 194] width 81 height 14
click at [0, 0] on input "My Projects" at bounding box center [0, 0] width 0 height 0
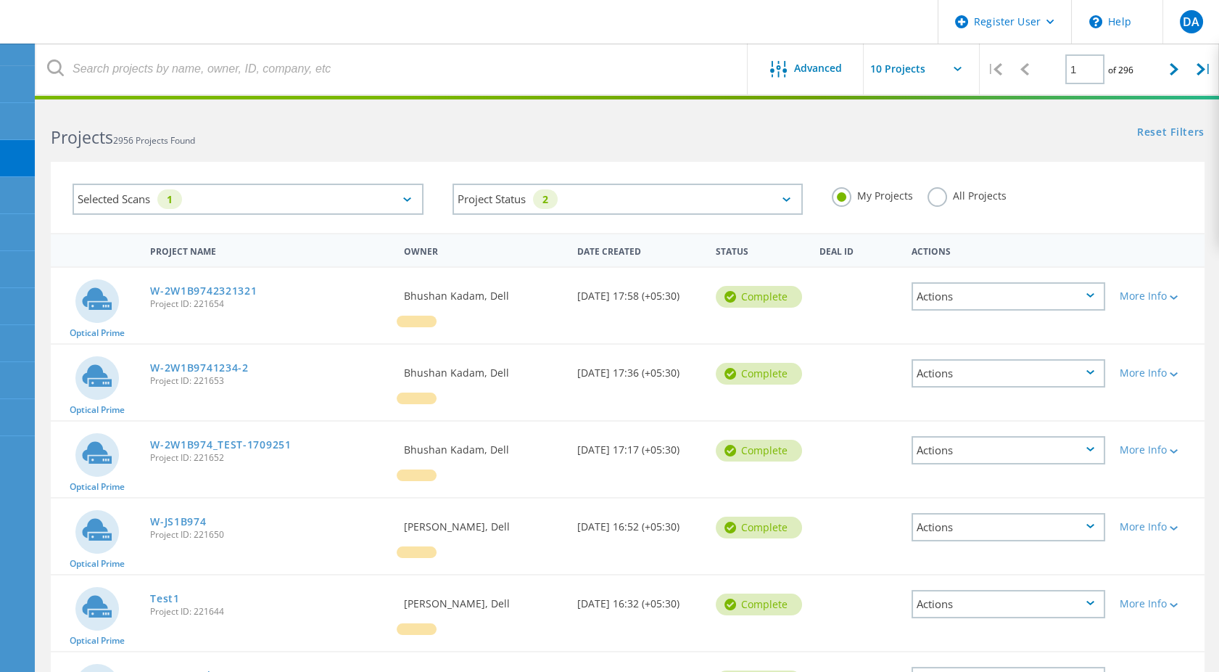
click at [985, 199] on label "All Projects" at bounding box center [967, 194] width 79 height 14
click at [0, 0] on input "All Projects" at bounding box center [0, 0] width 0 height 0
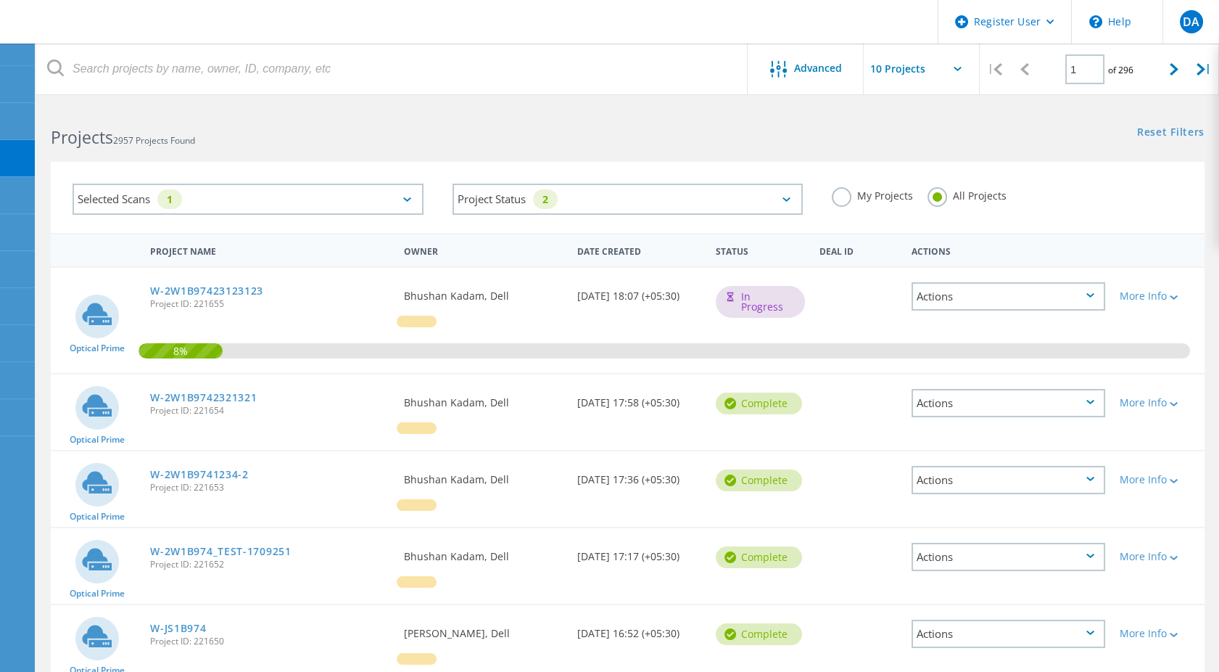
click at [867, 194] on label "My Projects" at bounding box center [872, 194] width 81 height 14
click at [0, 0] on input "My Projects" at bounding box center [0, 0] width 0 height 0
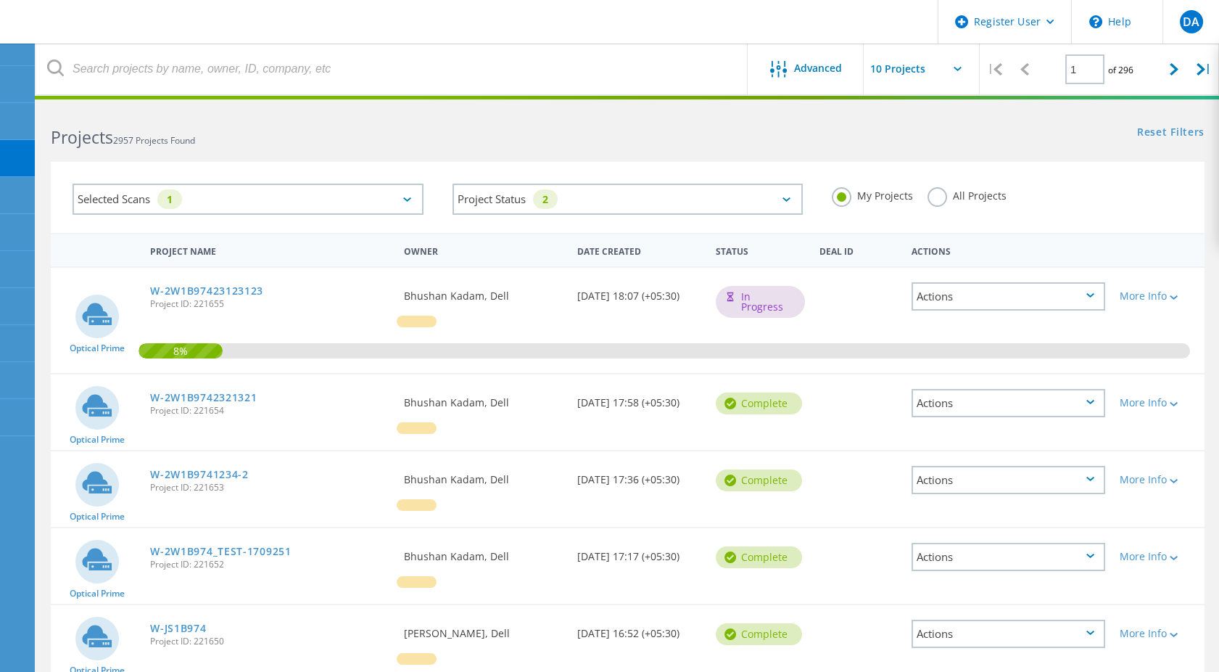
click at [963, 193] on label "All Projects" at bounding box center [967, 194] width 79 height 14
click at [0, 0] on input "All Projects" at bounding box center [0, 0] width 0 height 0
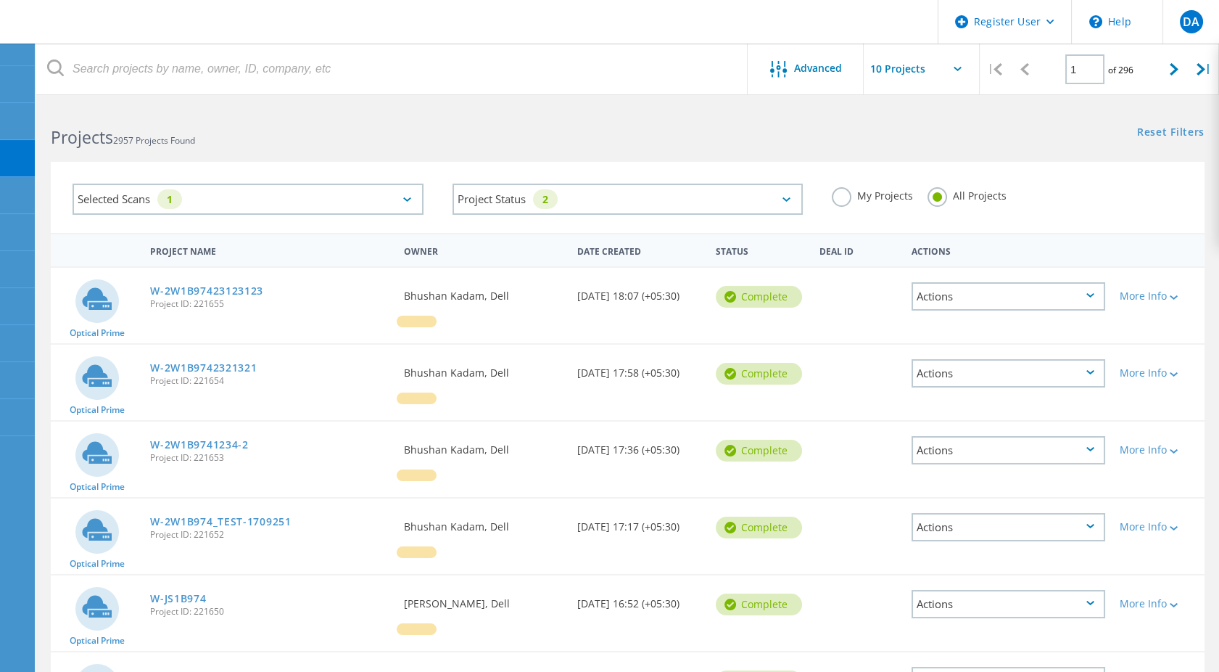
click at [867, 197] on label "My Projects" at bounding box center [872, 194] width 81 height 14
click at [0, 0] on input "My Projects" at bounding box center [0, 0] width 0 height 0
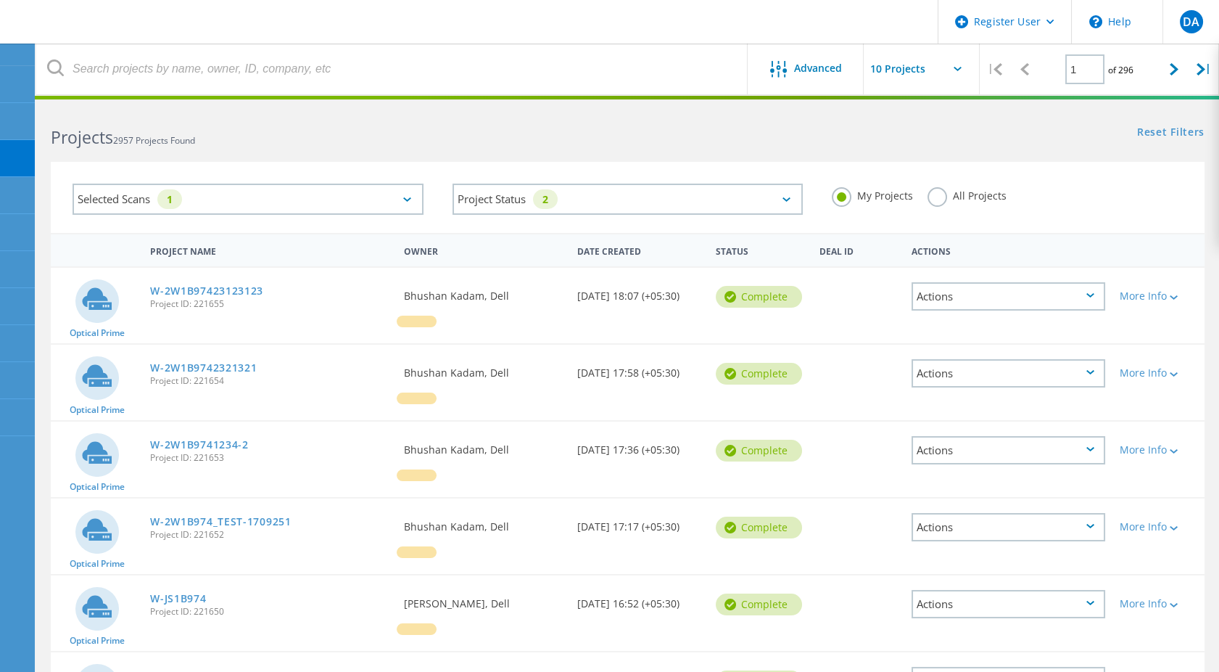
click at [947, 196] on label "All Projects" at bounding box center [967, 194] width 79 height 14
click at [0, 0] on input "All Projects" at bounding box center [0, 0] width 0 height 0
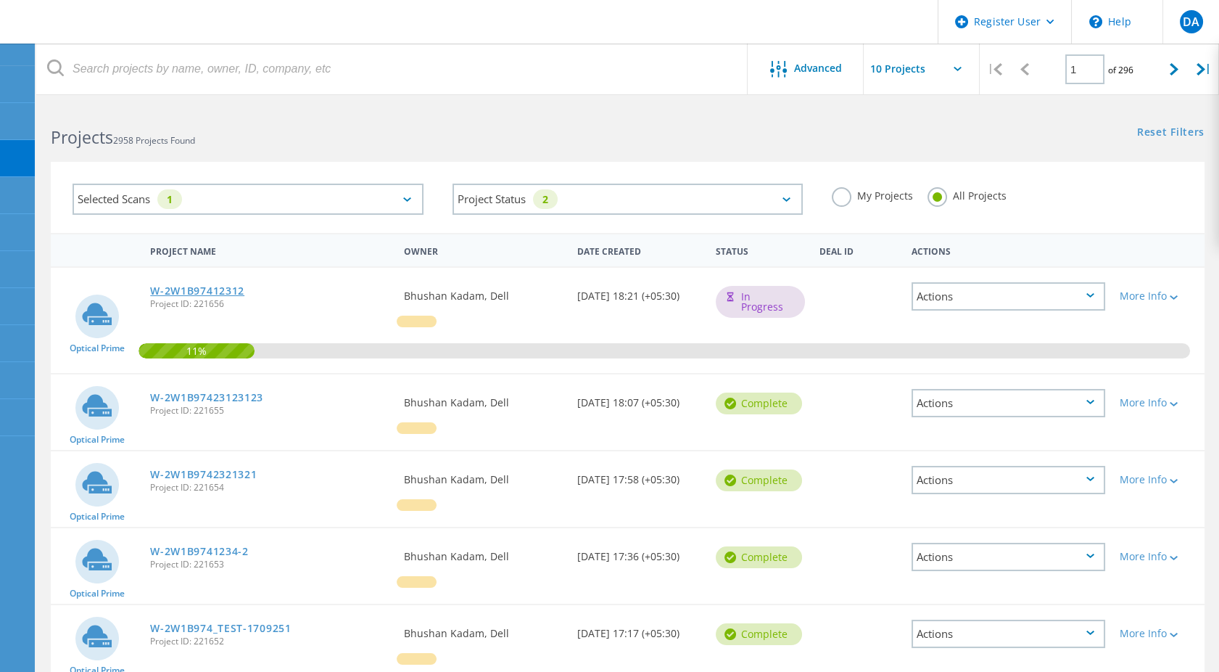
scroll to position [81, 0]
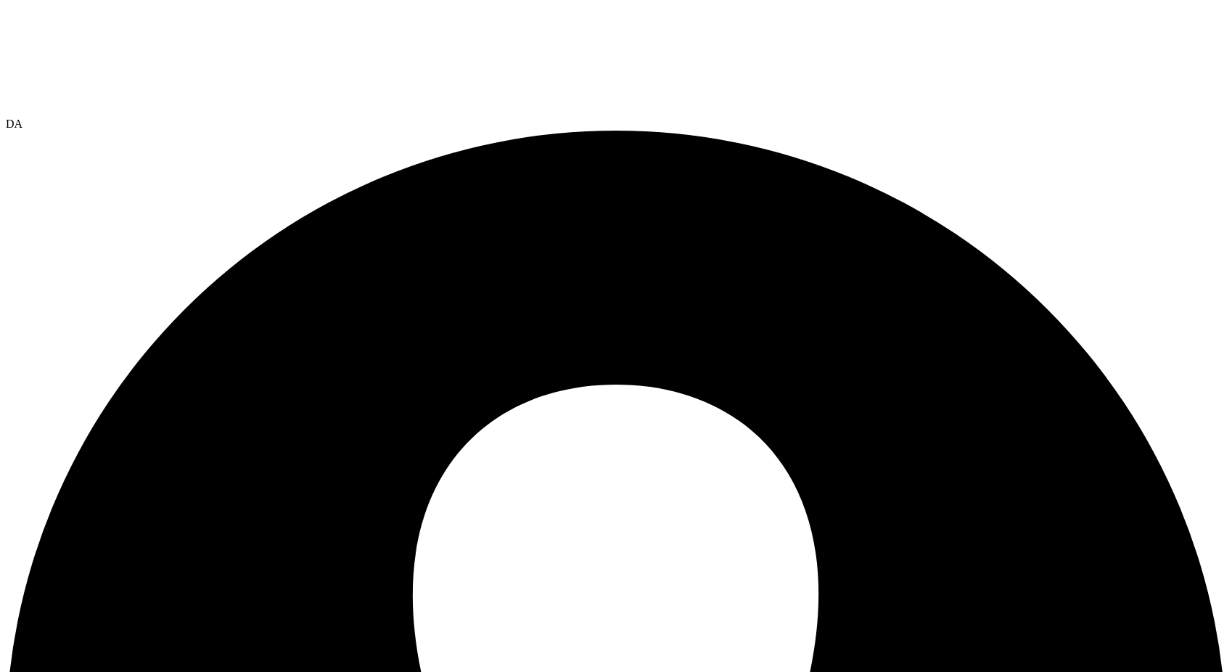
drag, startPoint x: 83, startPoint y: 249, endPoint x: 94, endPoint y: 244, distance: 12.0
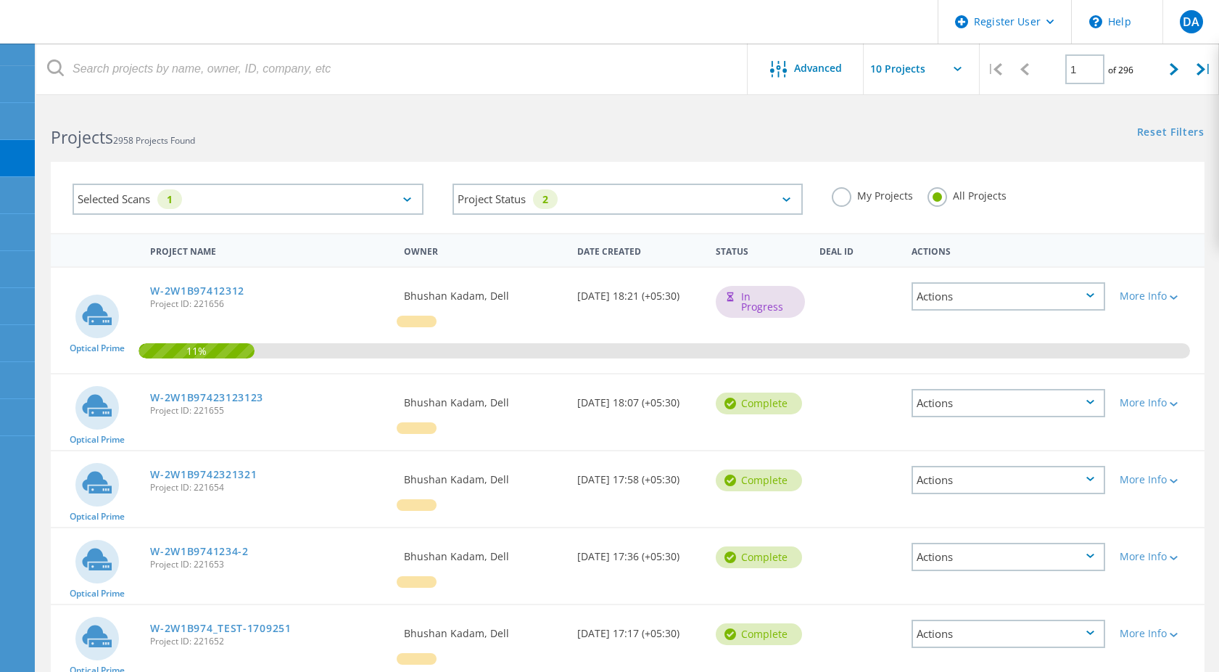
scroll to position [81, 0]
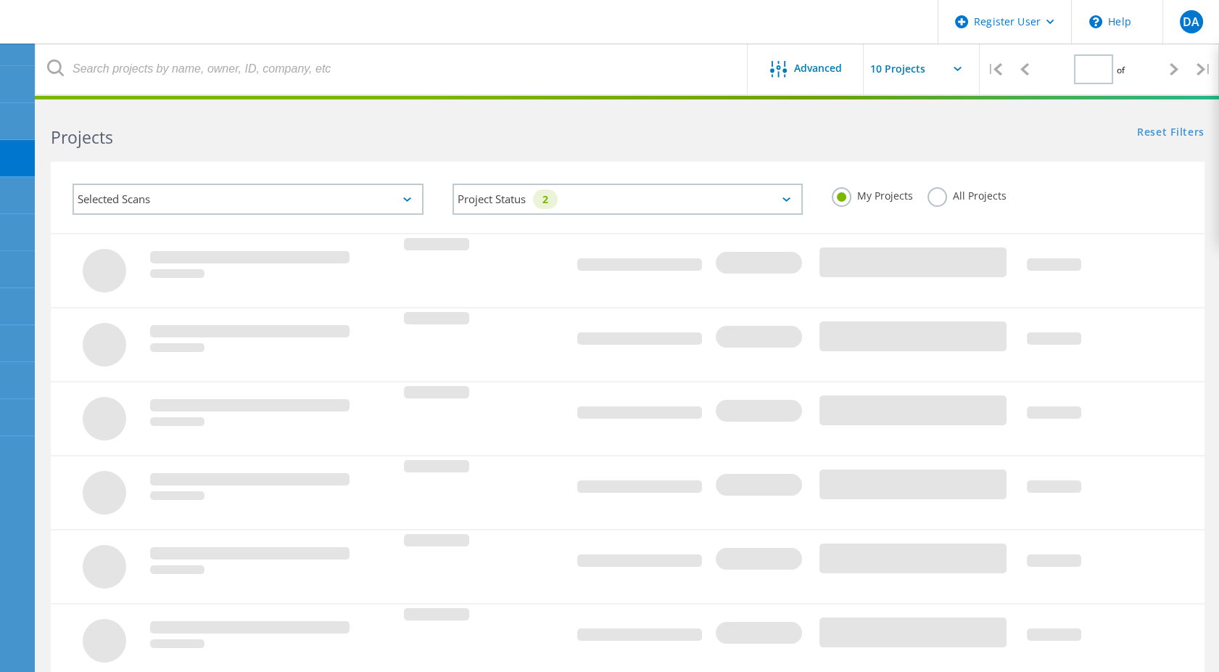
click at [985, 190] on label "All Projects" at bounding box center [967, 194] width 79 height 14
click at [0, 0] on input "All Projects" at bounding box center [0, 0] width 0 height 0
type input "1"
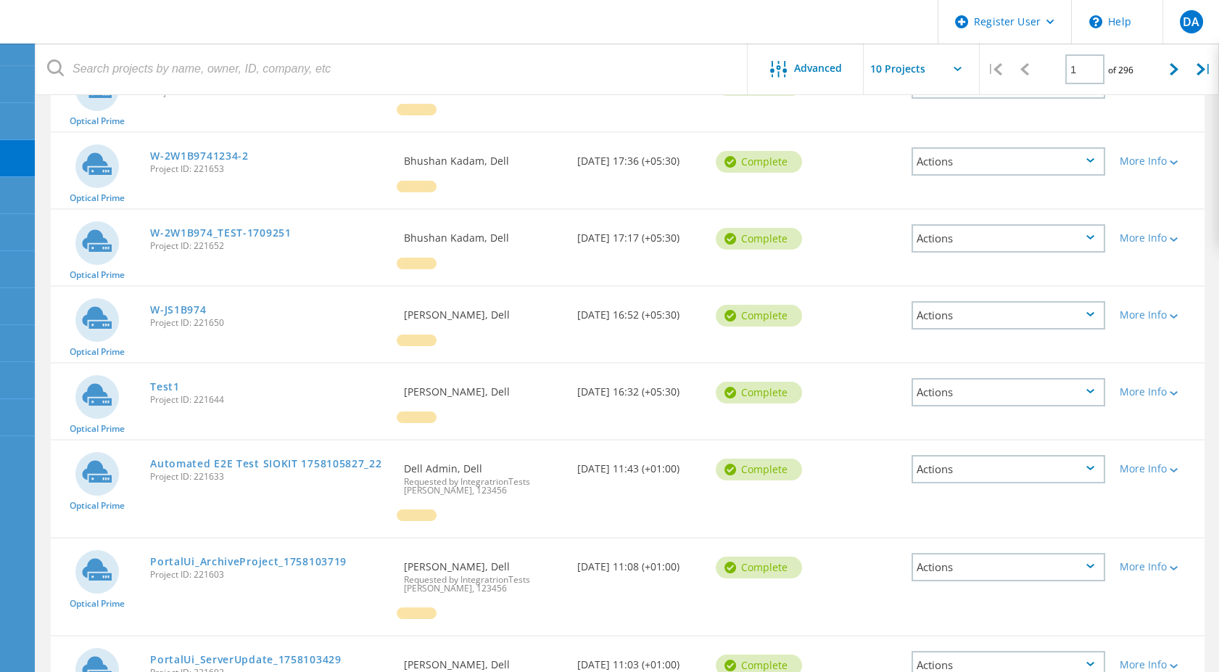
scroll to position [477, 0]
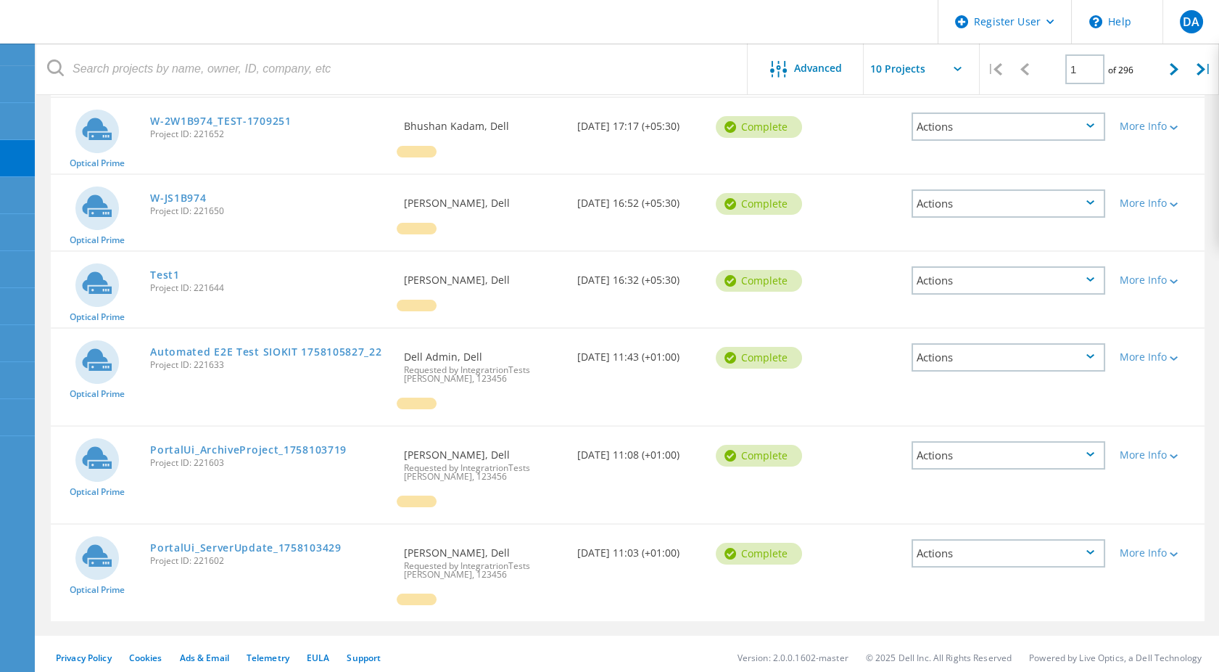
click at [243, 354] on div "Automated E2E Test SIOKIT 1758105827_22 Project ID: 221633" at bounding box center [270, 356] width 254 height 55
click at [247, 347] on link "Automated E2E Test SIOKIT 1758105827_22" at bounding box center [265, 352] width 231 height 10
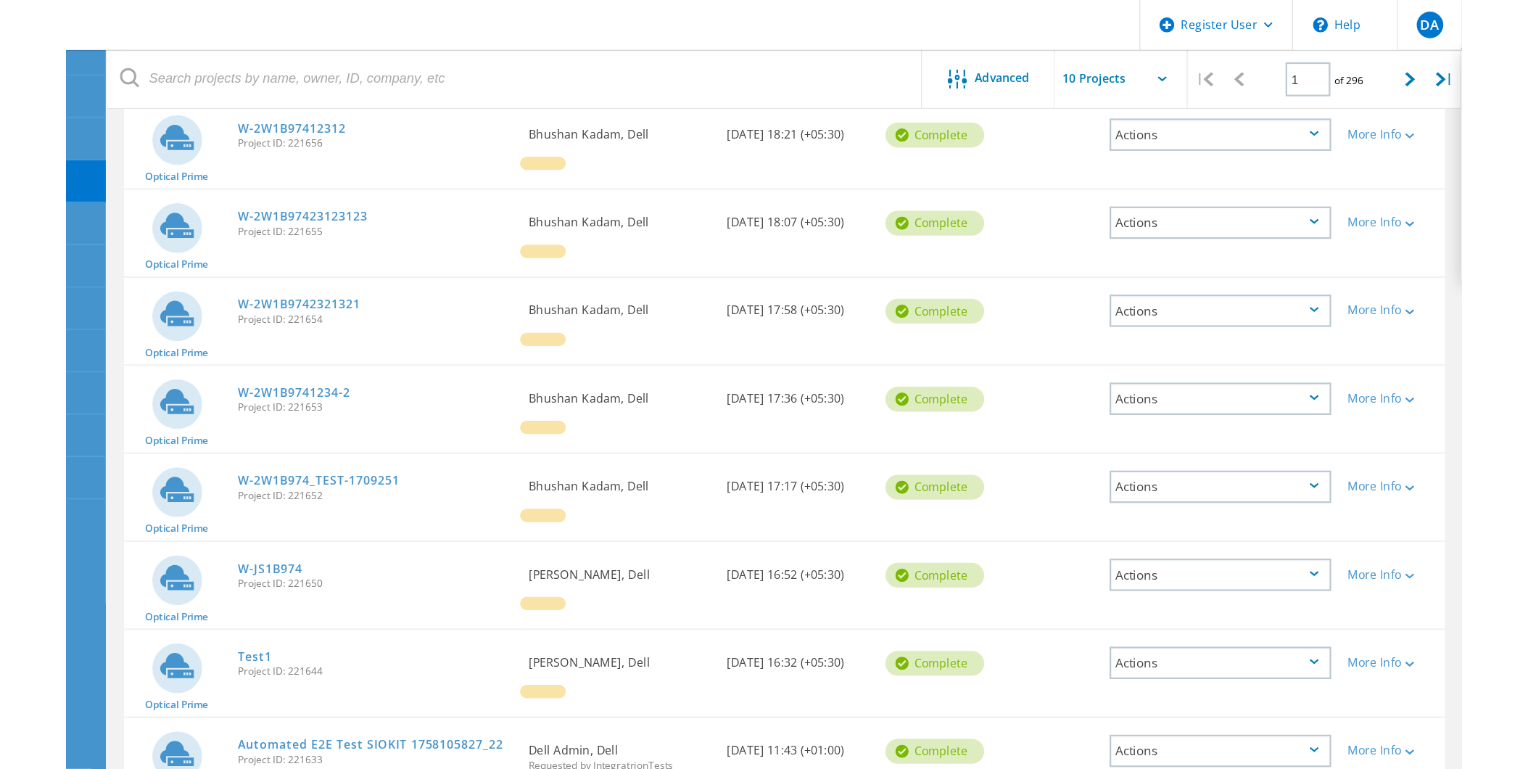
scroll to position [0, 0]
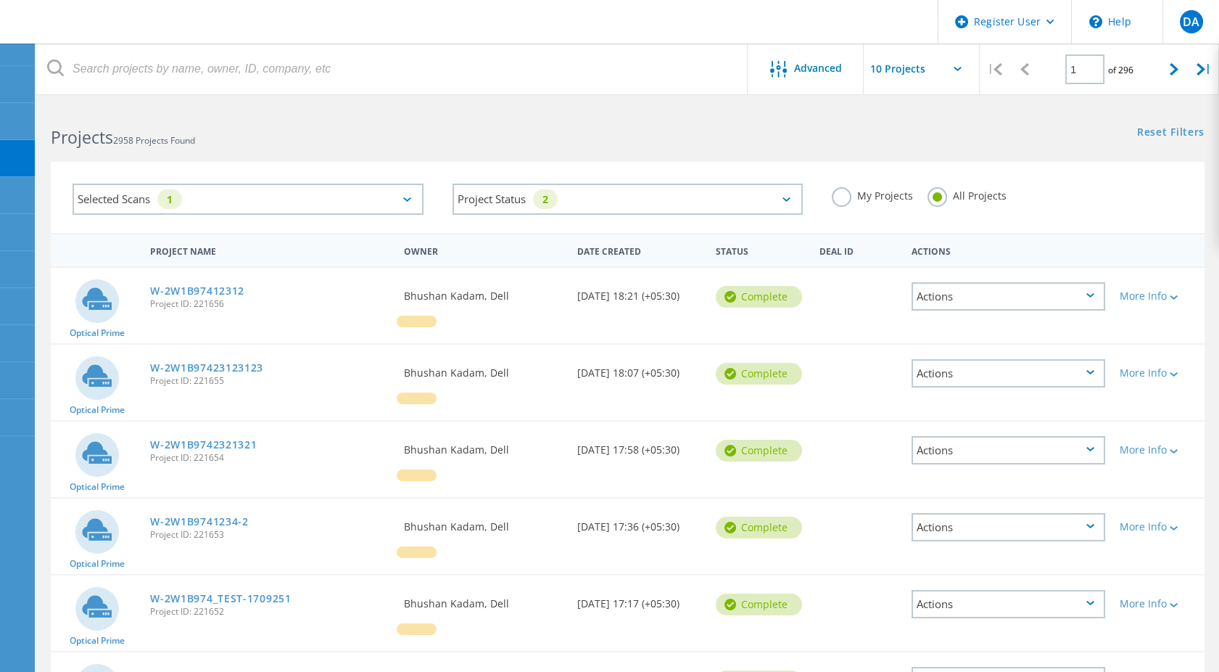
click at [894, 191] on label "My Projects" at bounding box center [872, 194] width 81 height 14
click at [0, 0] on input "My Projects" at bounding box center [0, 0] width 0 height 0
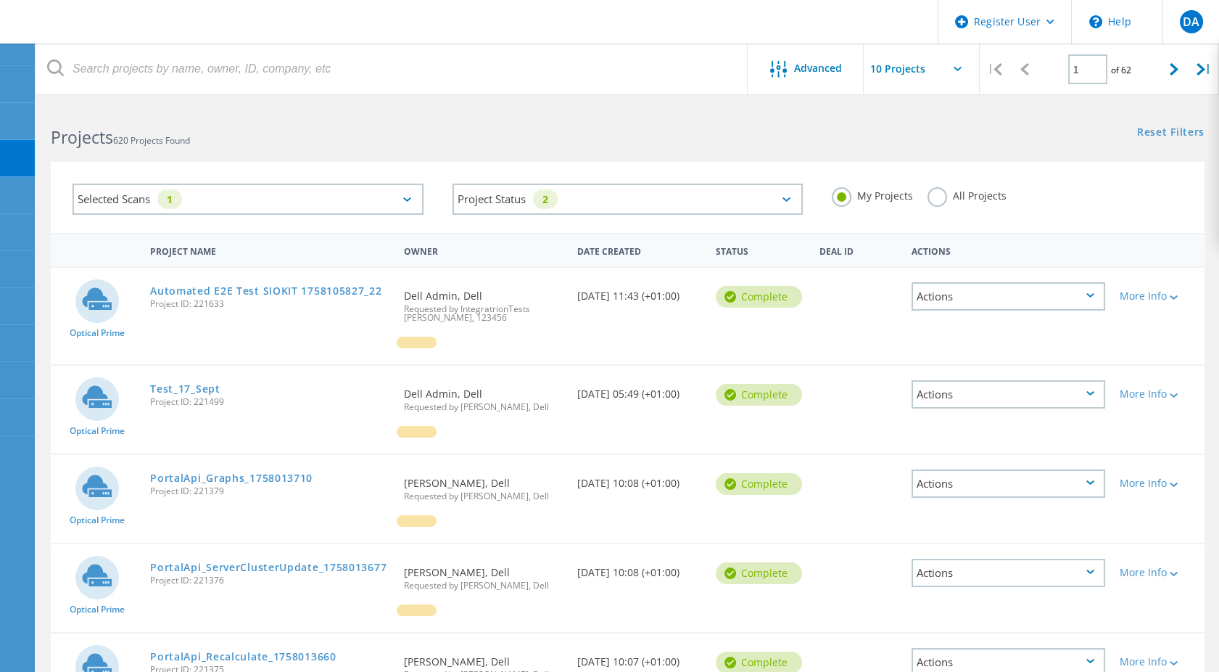
click at [951, 191] on label "All Projects" at bounding box center [967, 194] width 79 height 14
click at [0, 0] on input "All Projects" at bounding box center [0, 0] width 0 height 0
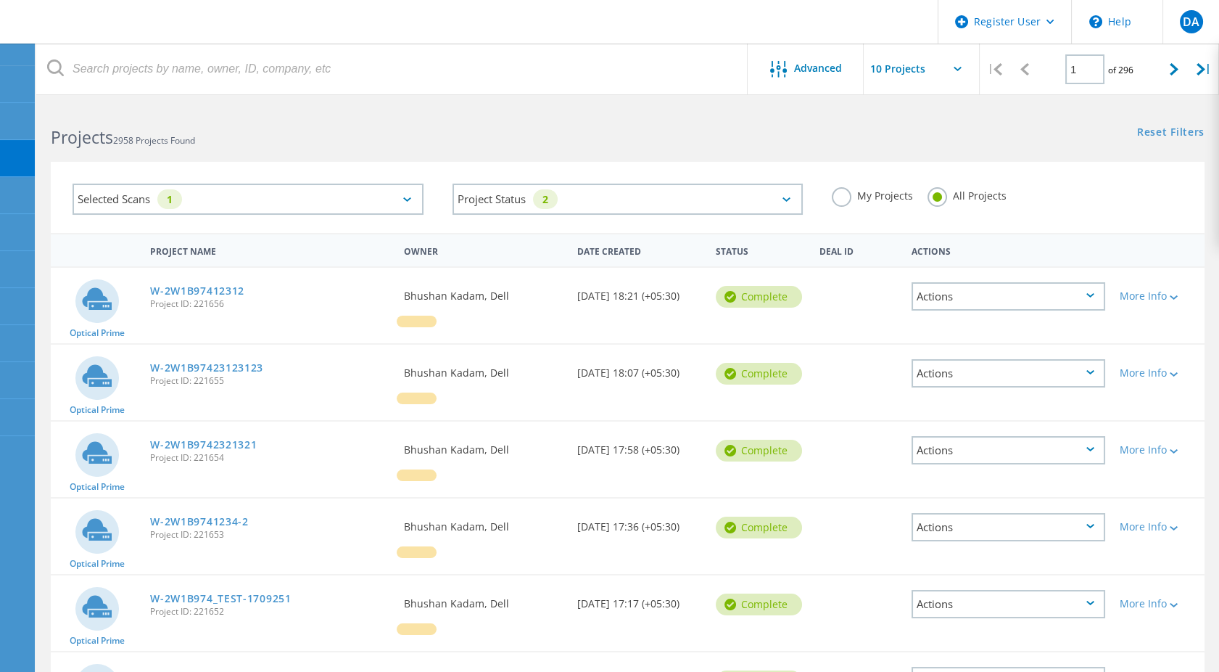
click at [881, 203] on div "My Projects" at bounding box center [872, 197] width 81 height 21
click at [886, 197] on label "My Projects" at bounding box center [872, 194] width 81 height 14
click at [0, 0] on input "My Projects" at bounding box center [0, 0] width 0 height 0
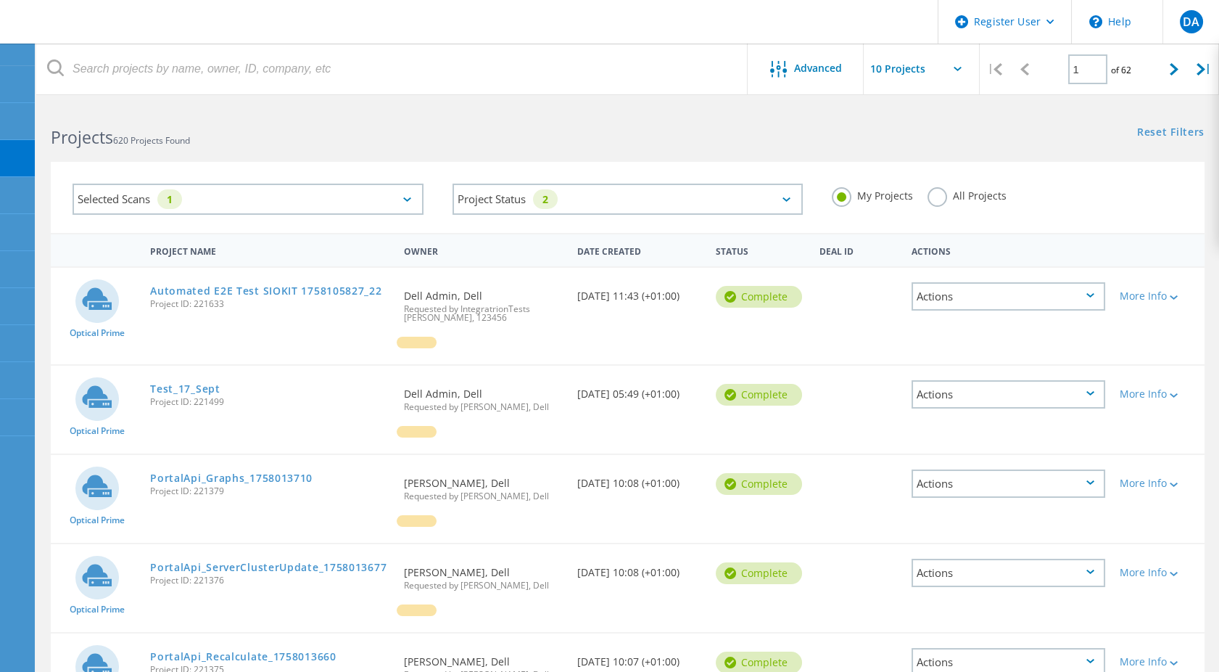
click at [972, 191] on label "All Projects" at bounding box center [967, 194] width 79 height 14
click at [0, 0] on input "All Projects" at bounding box center [0, 0] width 0 height 0
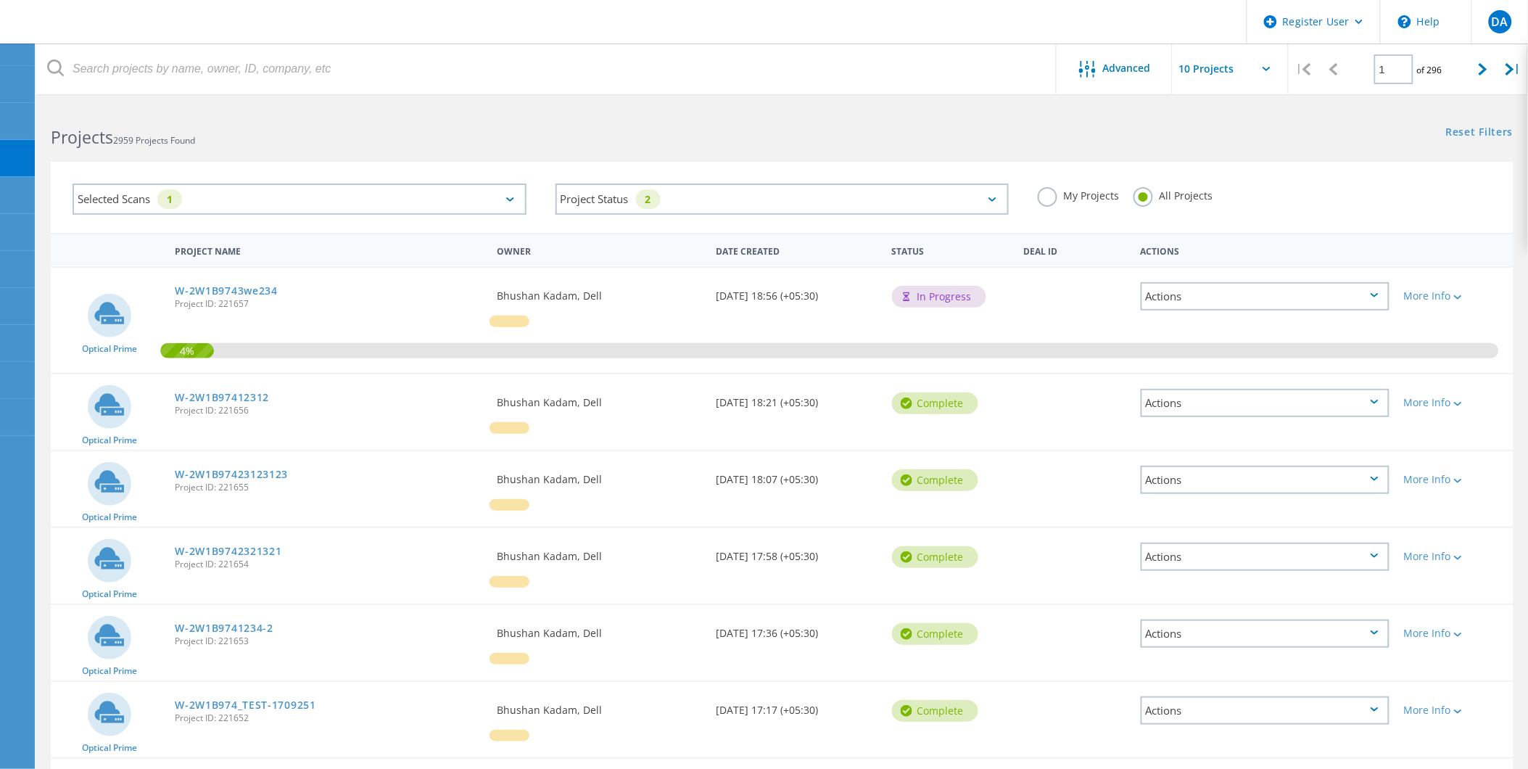
click at [1073, 194] on label "My Projects" at bounding box center [1078, 194] width 81 height 14
click at [0, 0] on input "My Projects" at bounding box center [0, 0] width 0 height 0
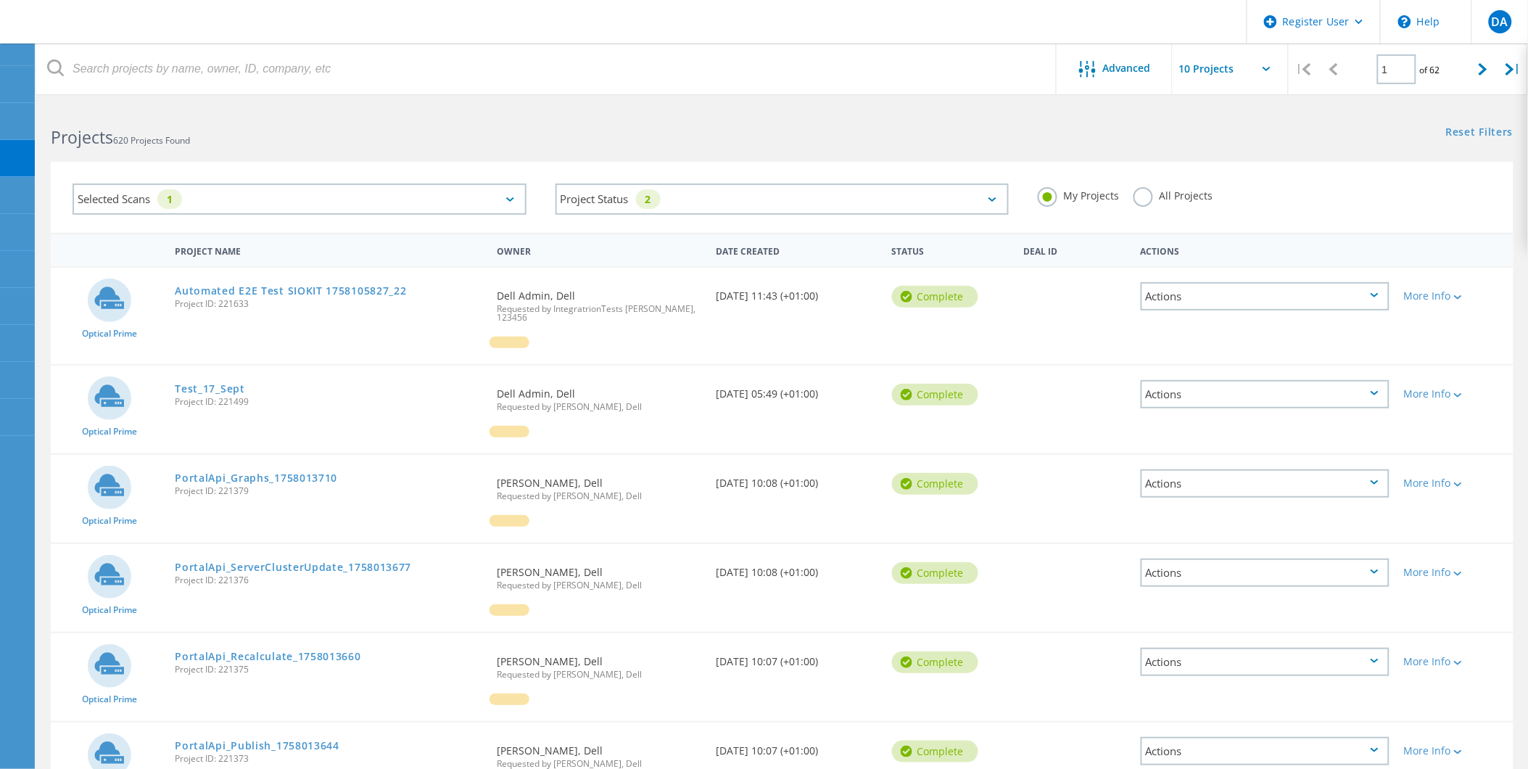
click at [1185, 194] on label "All Projects" at bounding box center [1173, 194] width 79 height 14
click at [0, 0] on input "All Projects" at bounding box center [0, 0] width 0 height 0
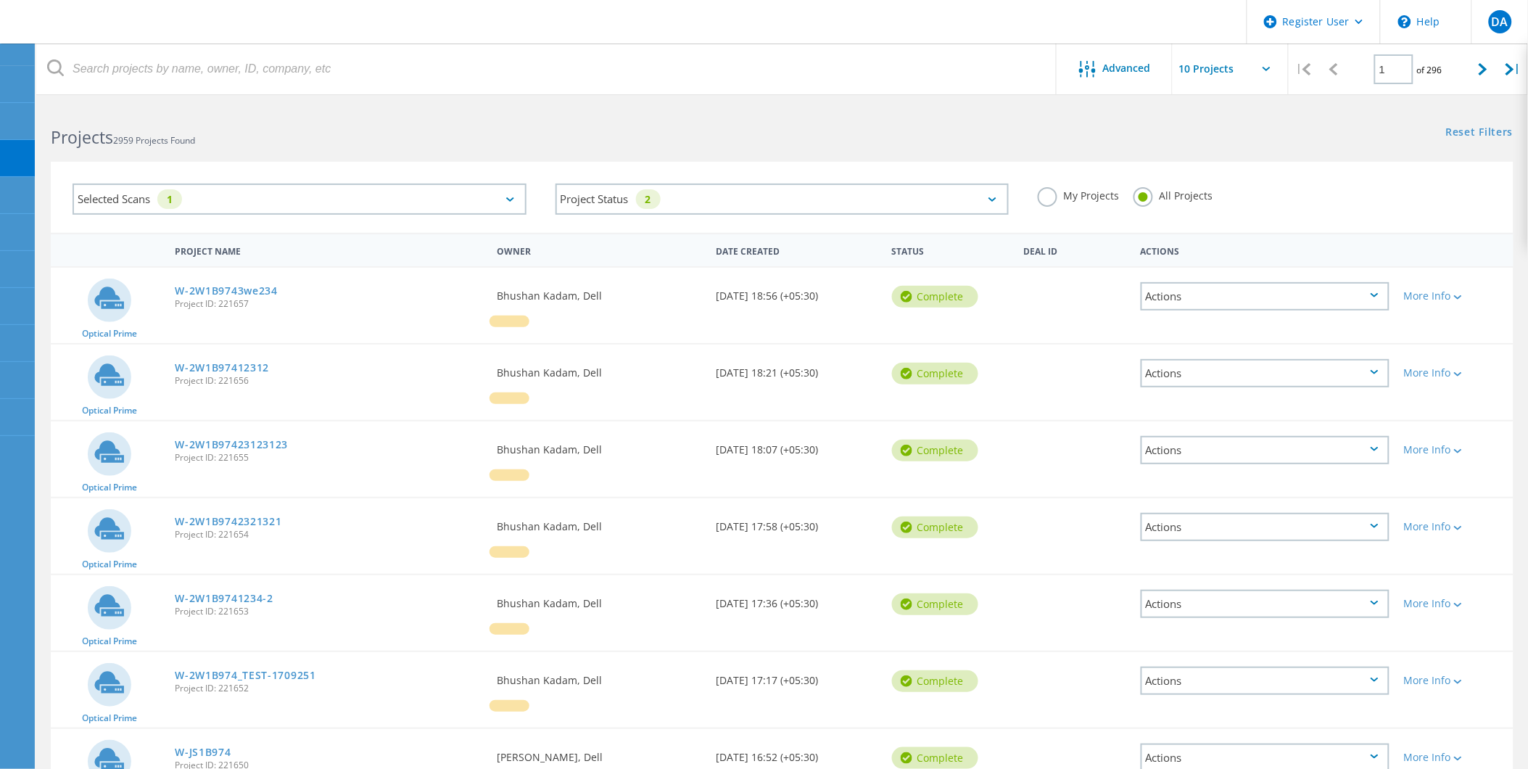
drag, startPoint x: 336, startPoint y: 313, endPoint x: 349, endPoint y: 312, distance: 13.1
click at [336, 313] on div "W-2W1B9743we234 Project ID: 221657" at bounding box center [329, 295] width 322 height 55
click at [1092, 187] on label "My Projects" at bounding box center [1078, 194] width 81 height 14
click at [0, 0] on input "My Projects" at bounding box center [0, 0] width 0 height 0
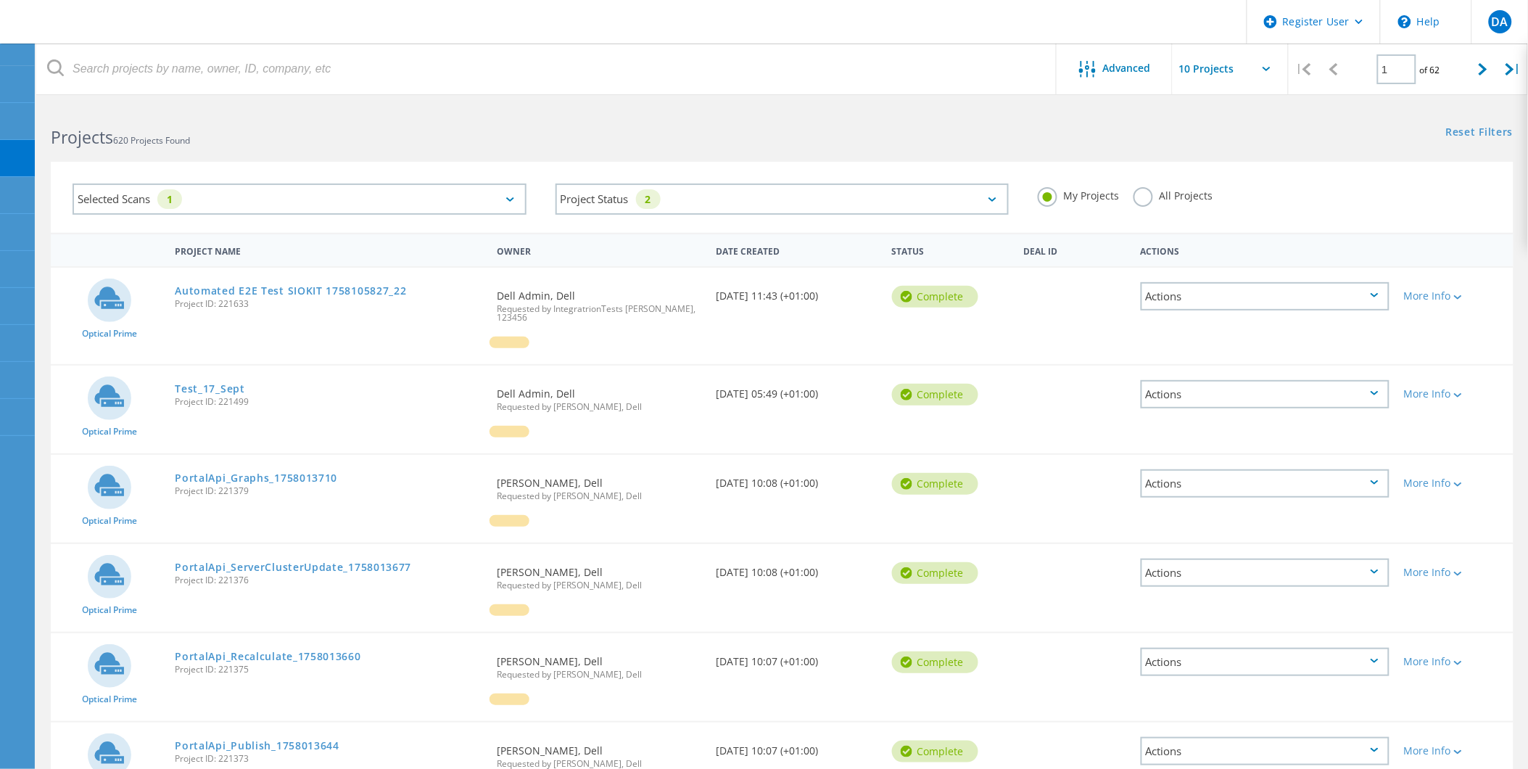
click at [1165, 192] on label "All Projects" at bounding box center [1173, 194] width 79 height 14
click at [0, 0] on input "All Projects" at bounding box center [0, 0] width 0 height 0
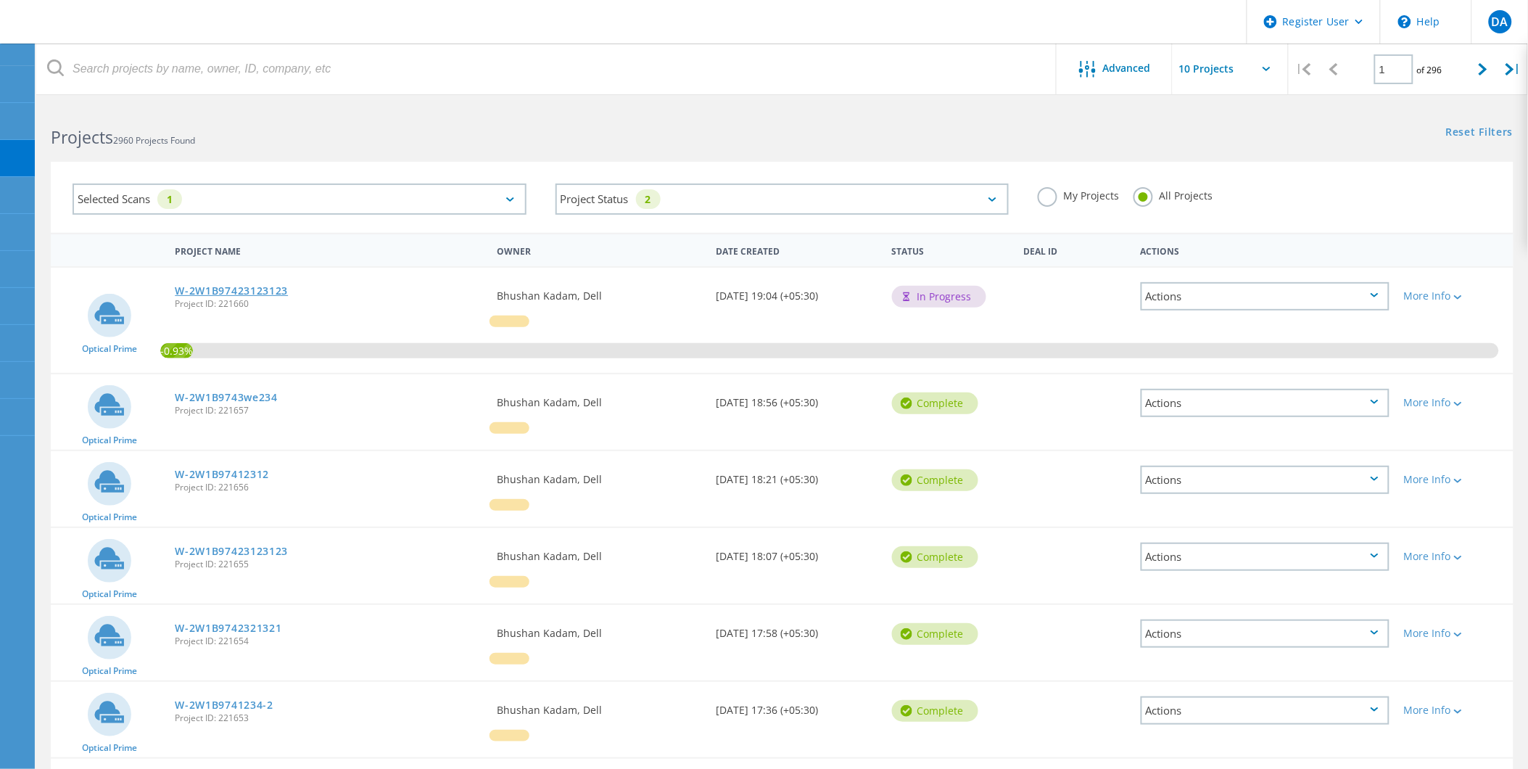
click at [247, 290] on link "W-2W1B97423123123" at bounding box center [231, 291] width 113 height 10
click at [1103, 202] on div "My Projects" at bounding box center [1078, 197] width 81 height 21
click at [1107, 194] on label "My Projects" at bounding box center [1078, 194] width 81 height 14
click at [0, 0] on input "My Projects" at bounding box center [0, 0] width 0 height 0
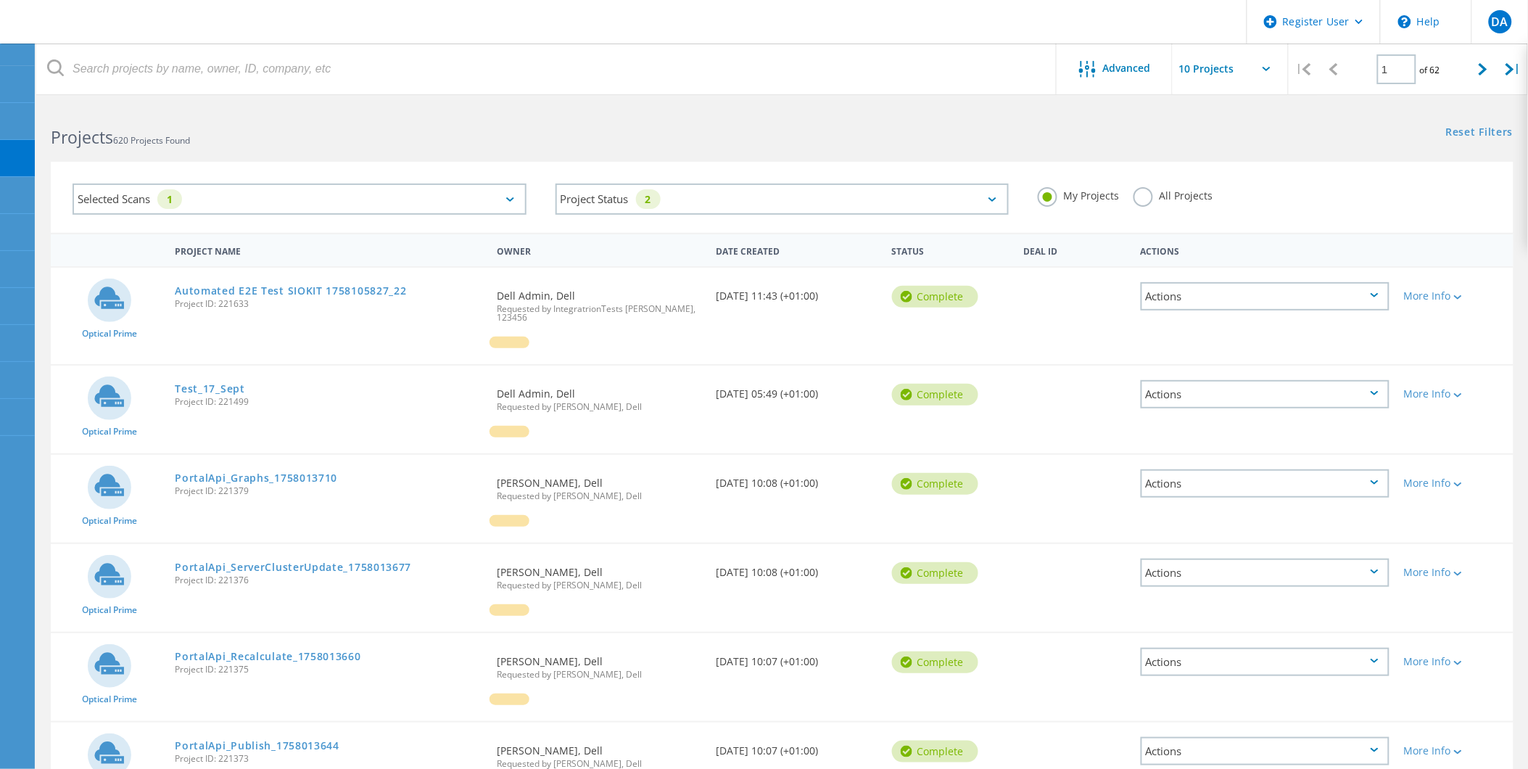
click at [1158, 196] on label "All Projects" at bounding box center [1173, 194] width 79 height 14
click at [0, 0] on input "All Projects" at bounding box center [0, 0] width 0 height 0
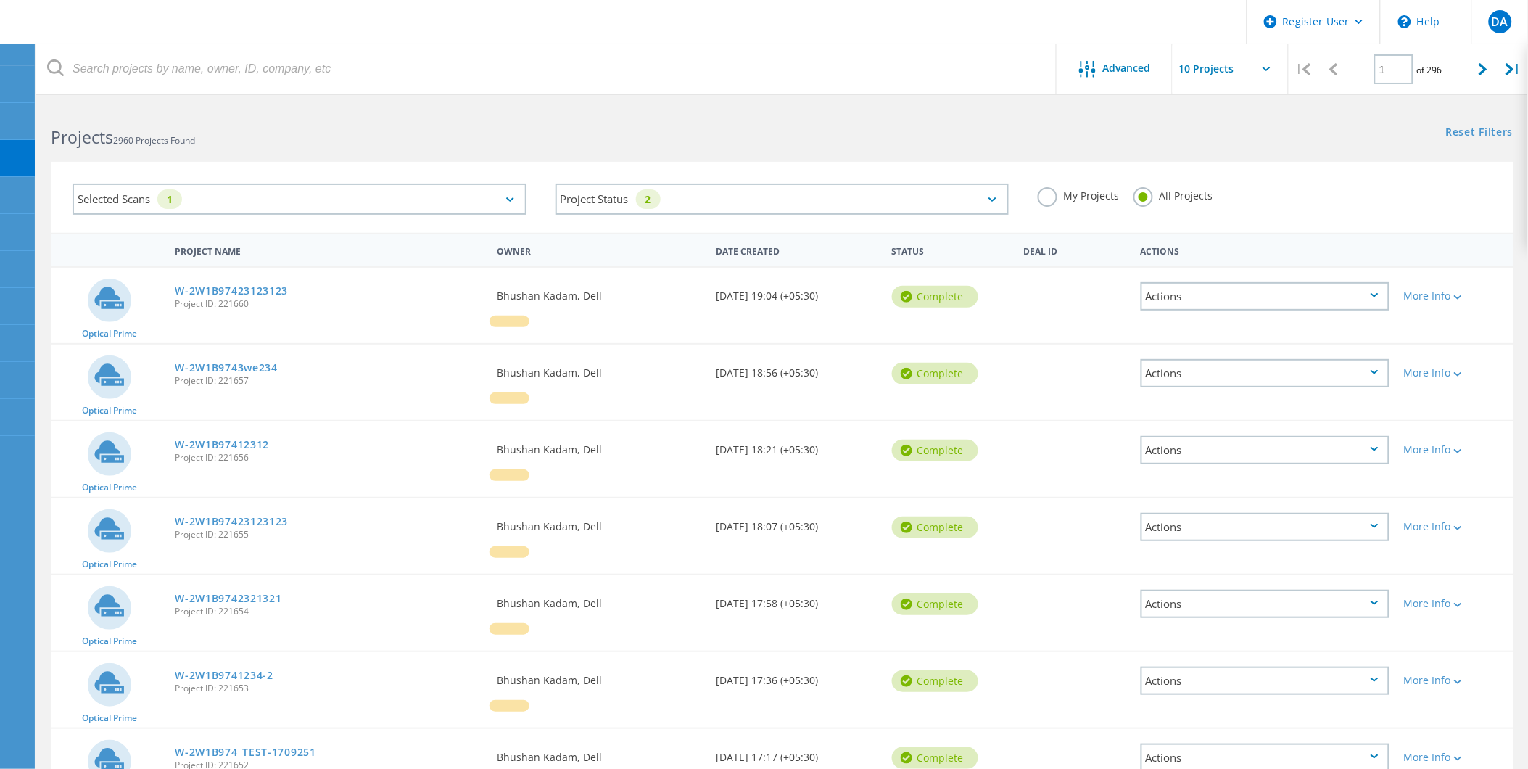
click at [1052, 182] on div "My Projects All Projects" at bounding box center [1264, 196] width 483 height 54
click at [1060, 194] on label "My Projects" at bounding box center [1078, 194] width 81 height 14
click at [0, 0] on input "My Projects" at bounding box center [0, 0] width 0 height 0
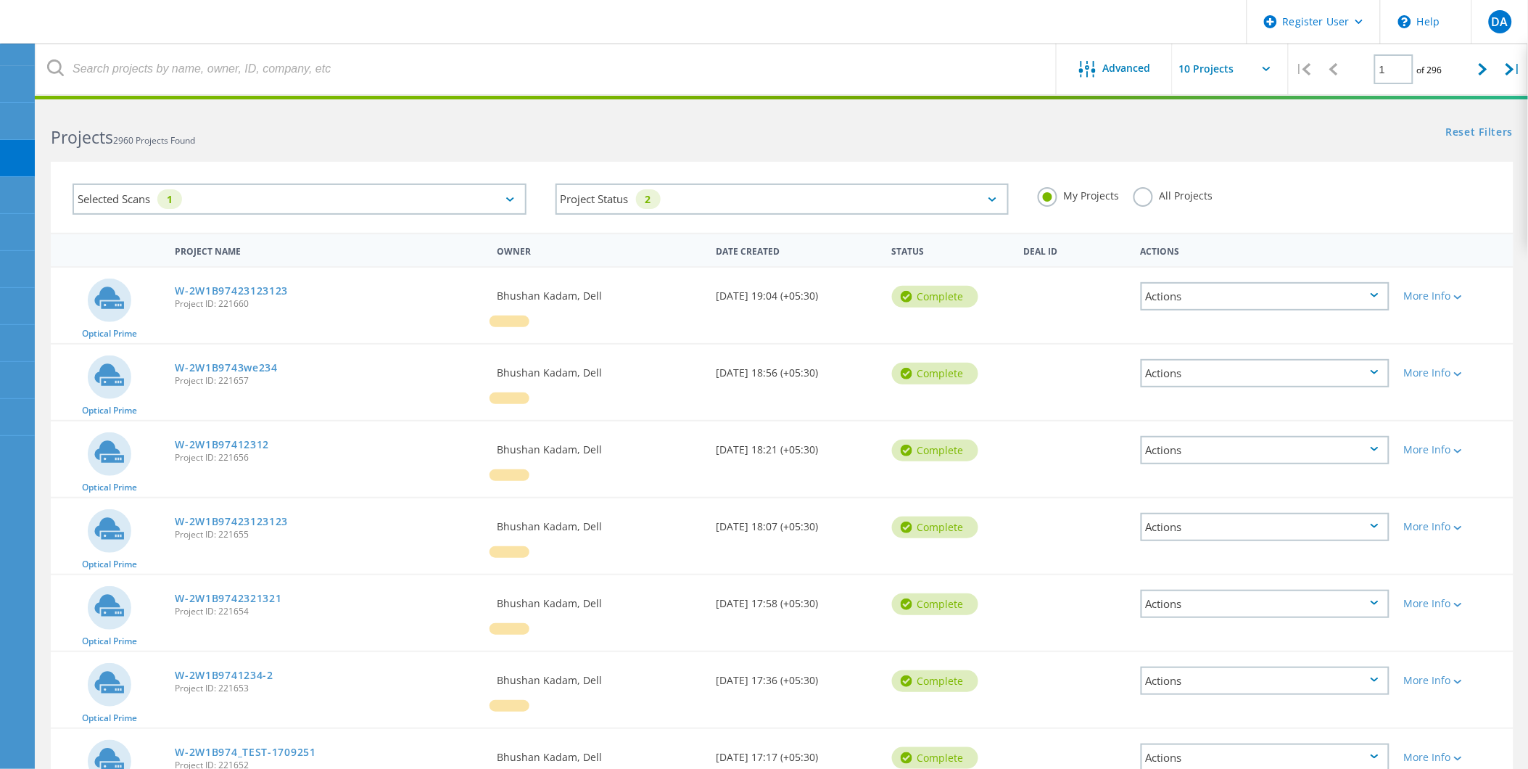
click at [1158, 199] on label "All Projects" at bounding box center [1173, 194] width 79 height 14
click at [0, 0] on input "All Projects" at bounding box center [0, 0] width 0 height 0
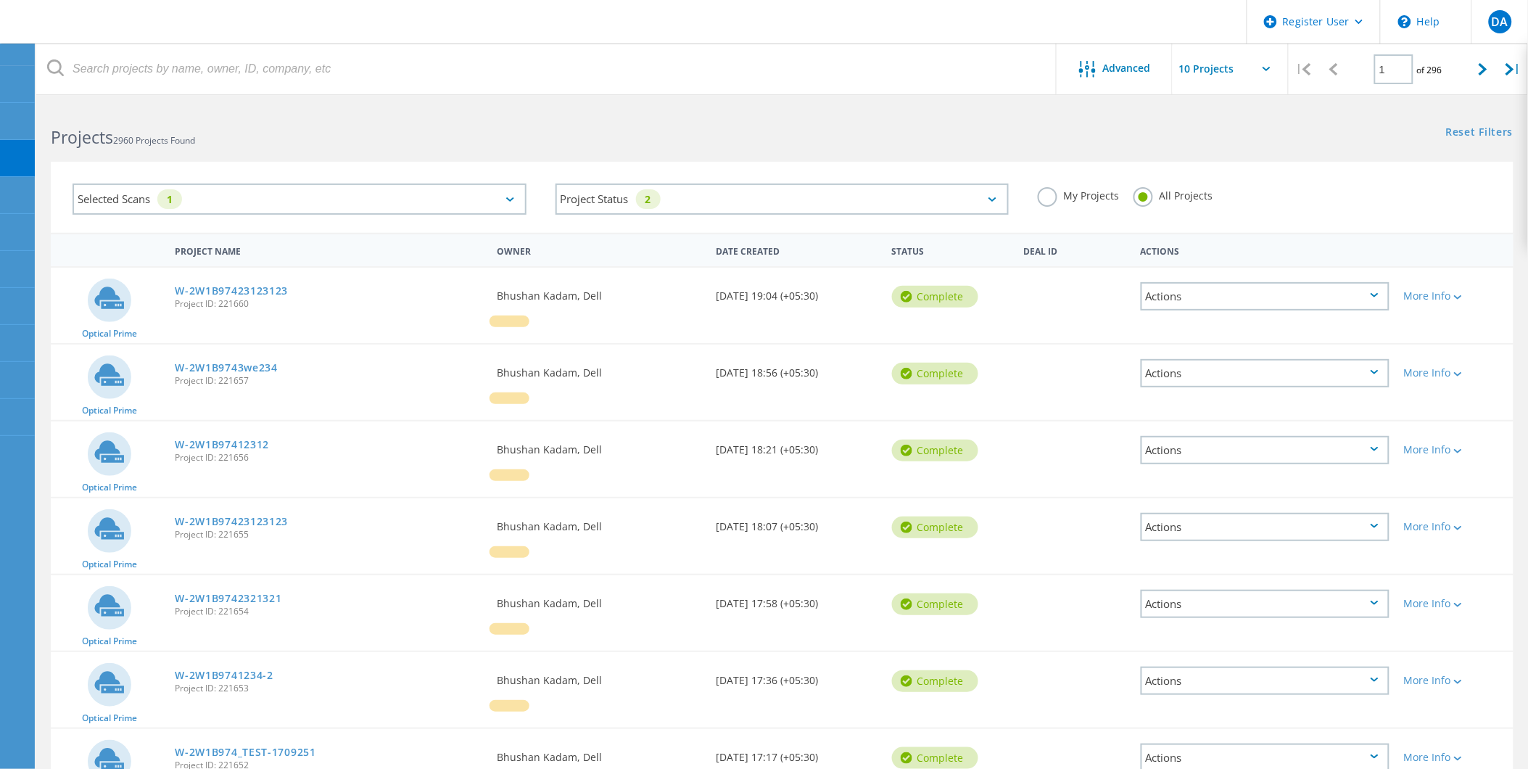
click at [1070, 199] on label "My Projects" at bounding box center [1078, 194] width 81 height 14
click at [0, 0] on input "My Projects" at bounding box center [0, 0] width 0 height 0
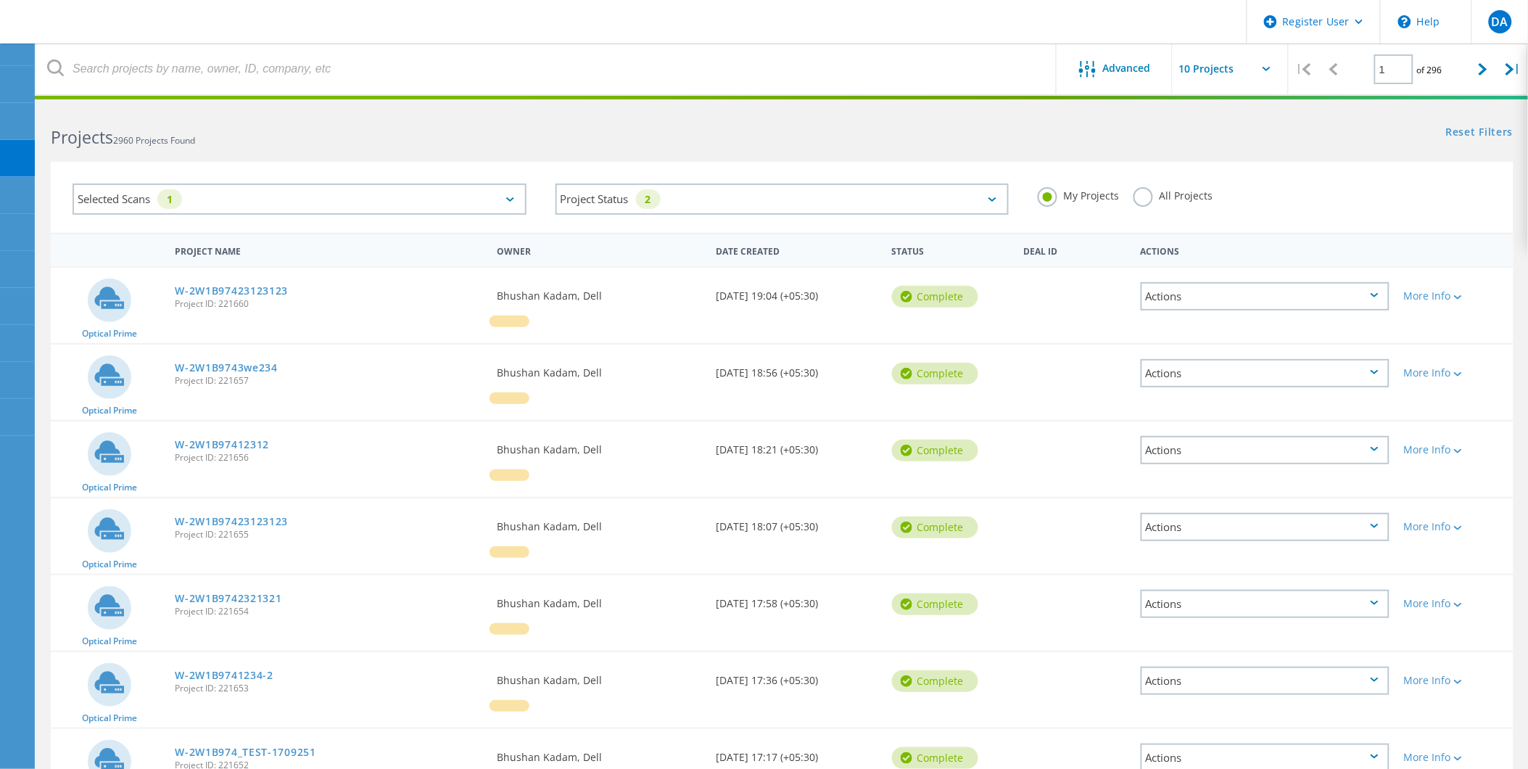
click at [1172, 199] on label "All Projects" at bounding box center [1173, 194] width 79 height 14
click at [0, 0] on input "All Projects" at bounding box center [0, 0] width 0 height 0
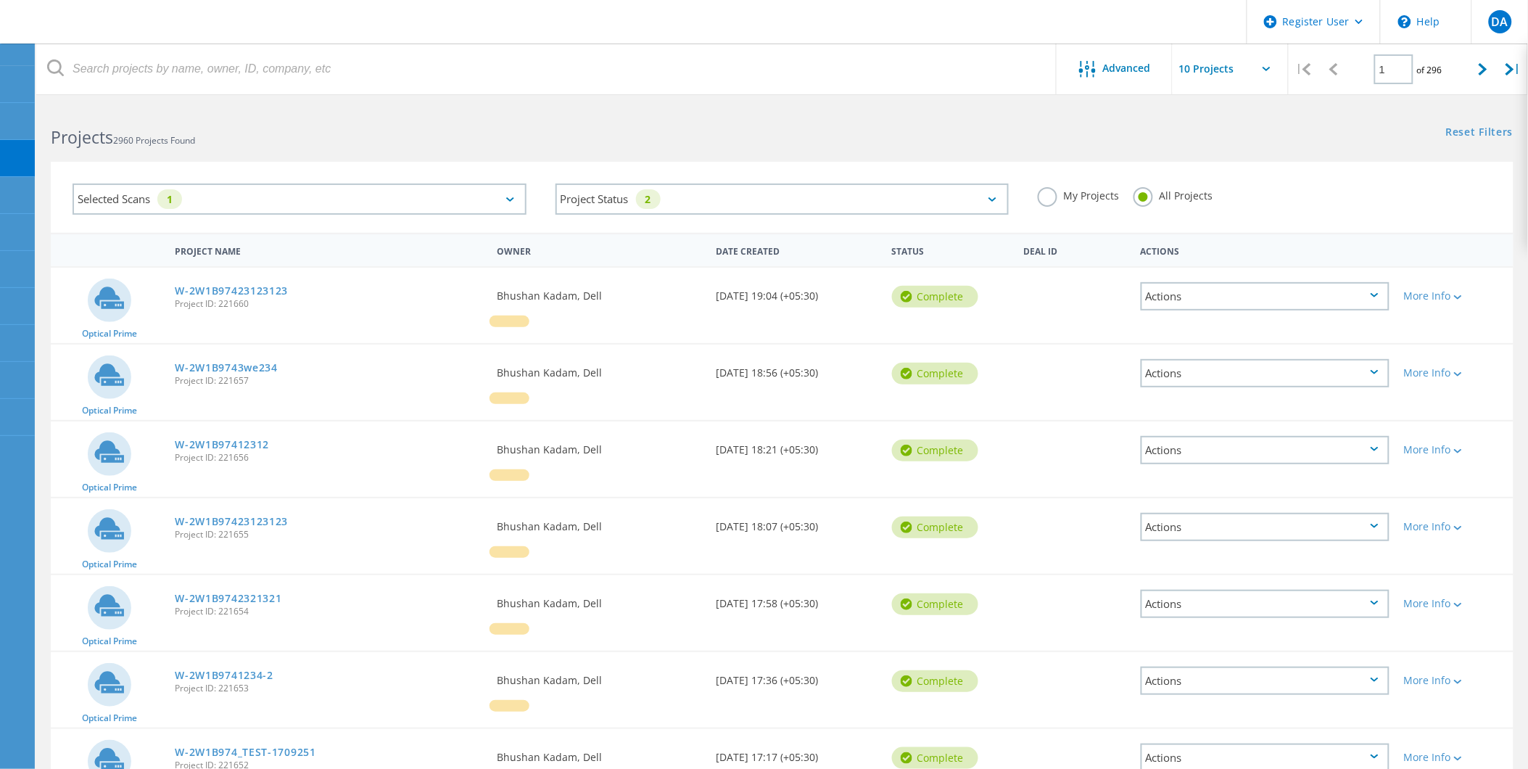
click at [1081, 199] on label "My Projects" at bounding box center [1078, 194] width 81 height 14
click at [0, 0] on input "My Projects" at bounding box center [0, 0] width 0 height 0
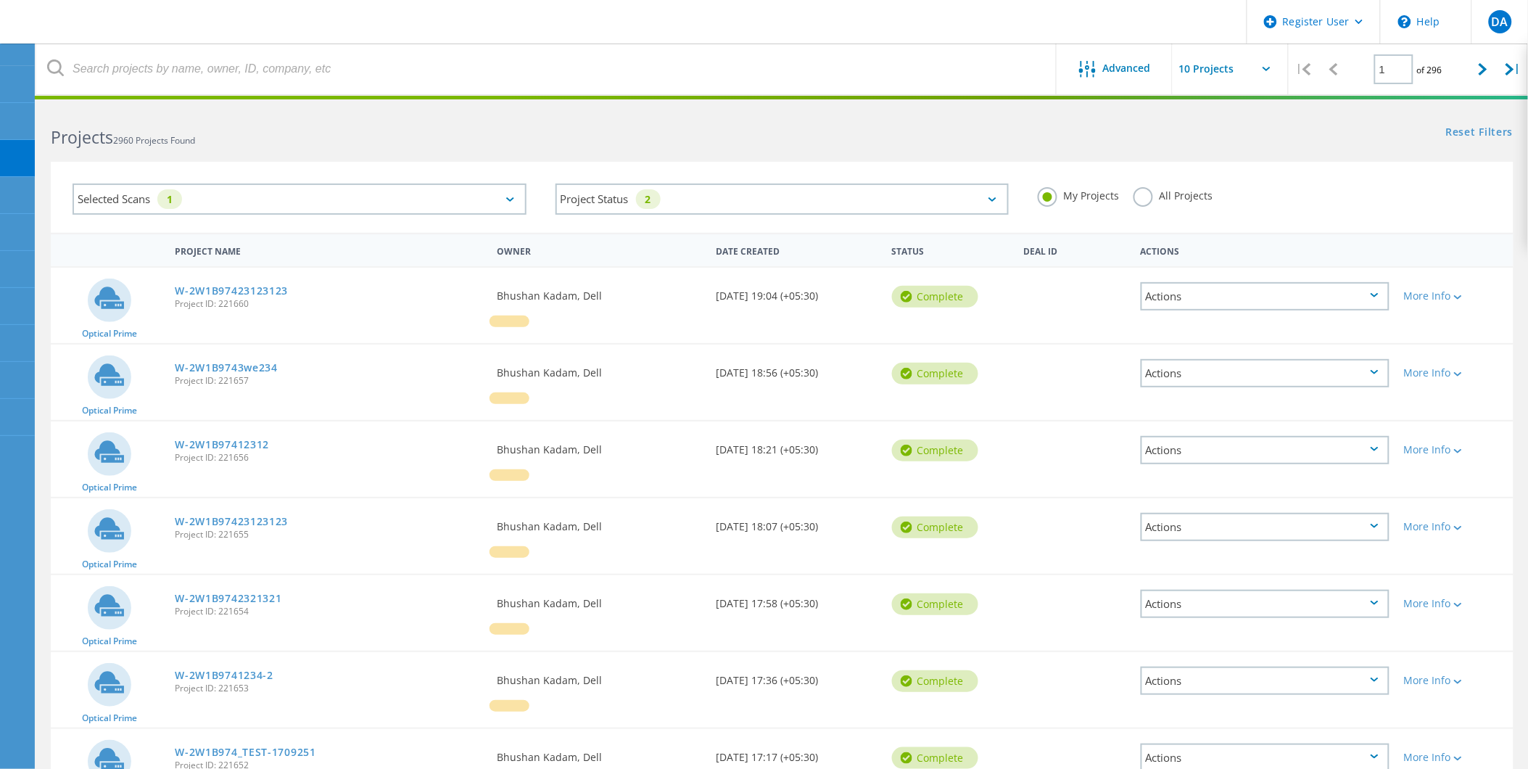
click at [1163, 199] on label "All Projects" at bounding box center [1173, 194] width 79 height 14
click at [0, 0] on input "All Projects" at bounding box center [0, 0] width 0 height 0
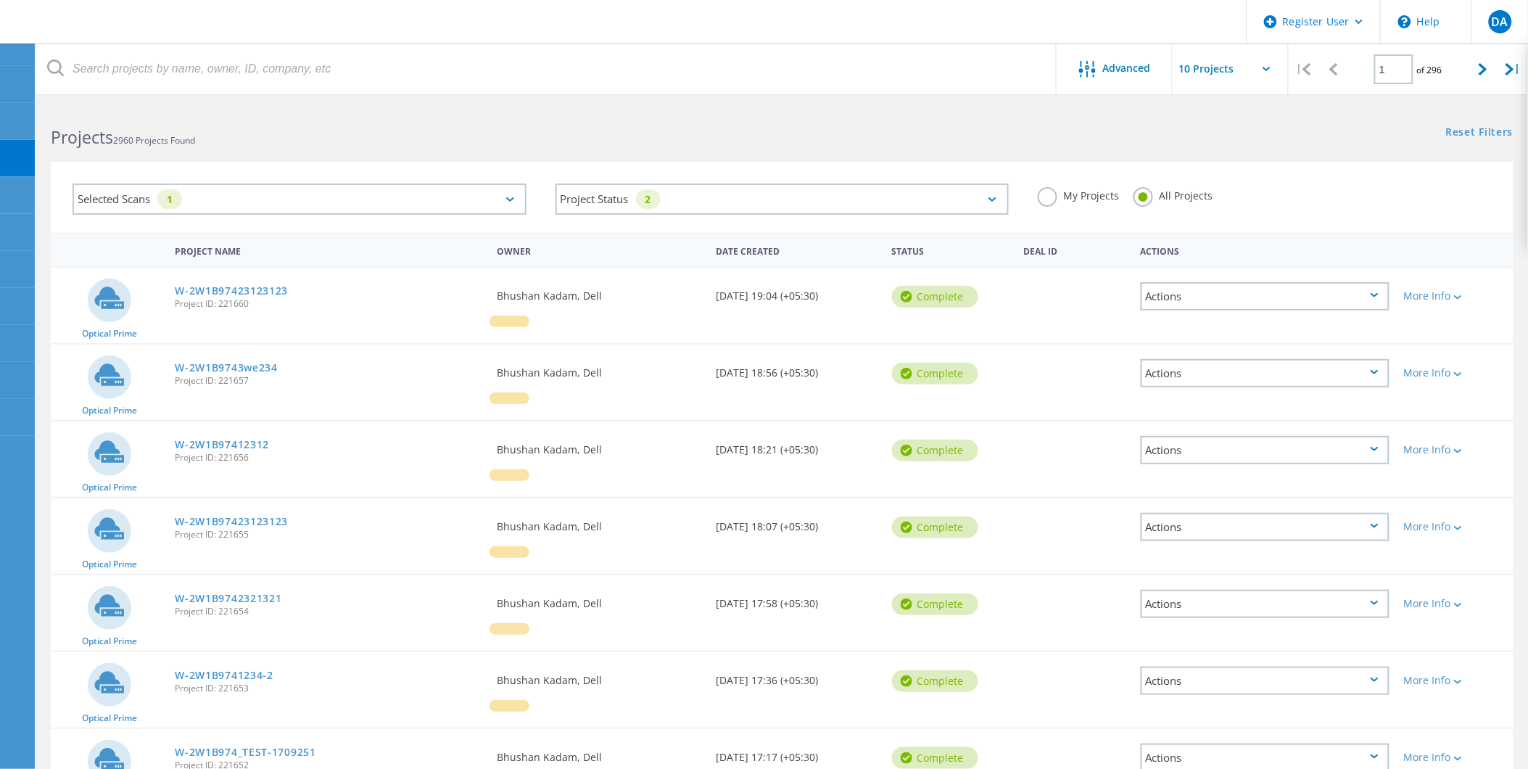
click at [1086, 190] on label "My Projects" at bounding box center [1078, 194] width 81 height 14
click at [0, 0] on input "My Projects" at bounding box center [0, 0] width 0 height 0
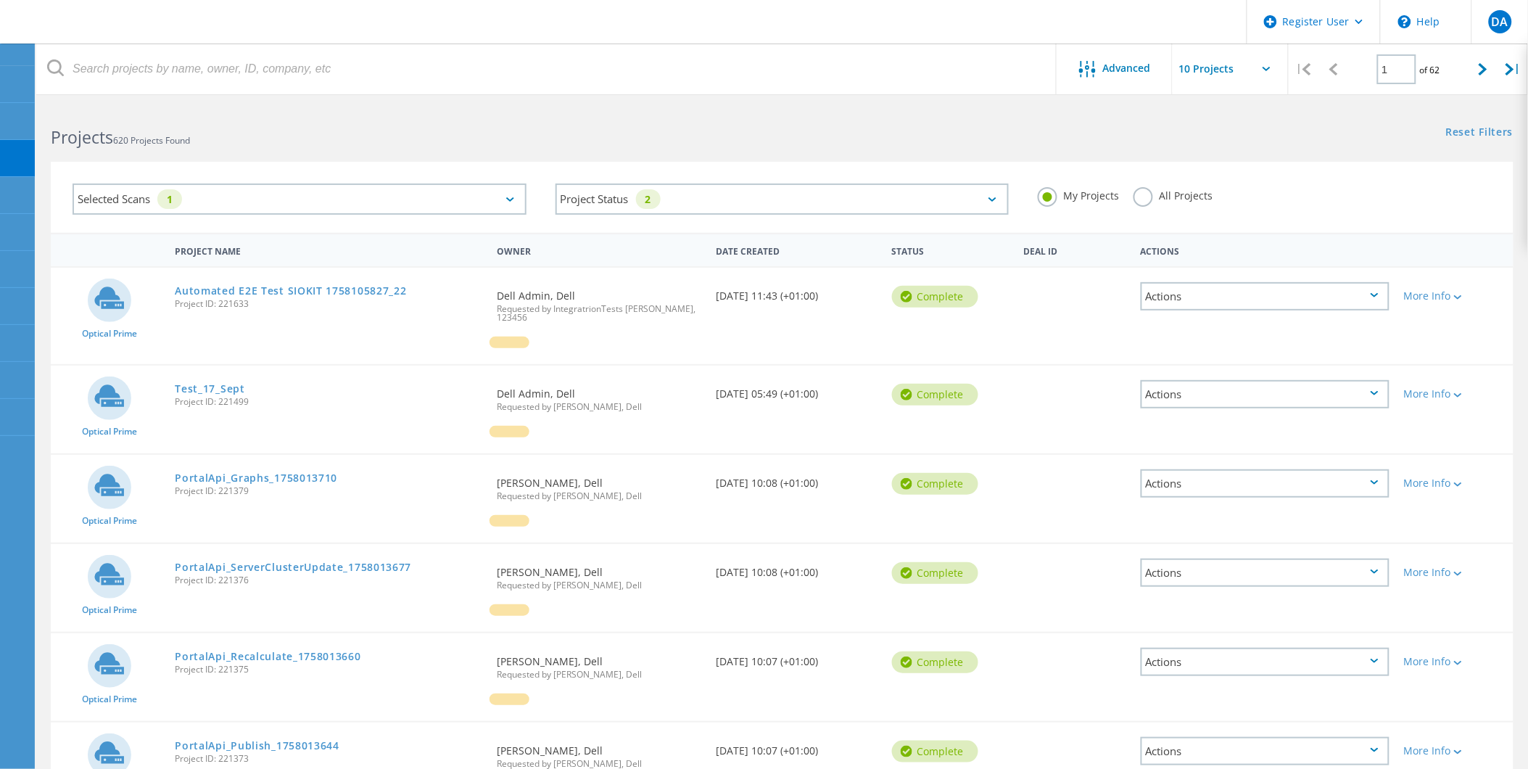
click at [1165, 191] on label "All Projects" at bounding box center [1173, 194] width 79 height 14
click at [0, 0] on input "All Projects" at bounding box center [0, 0] width 0 height 0
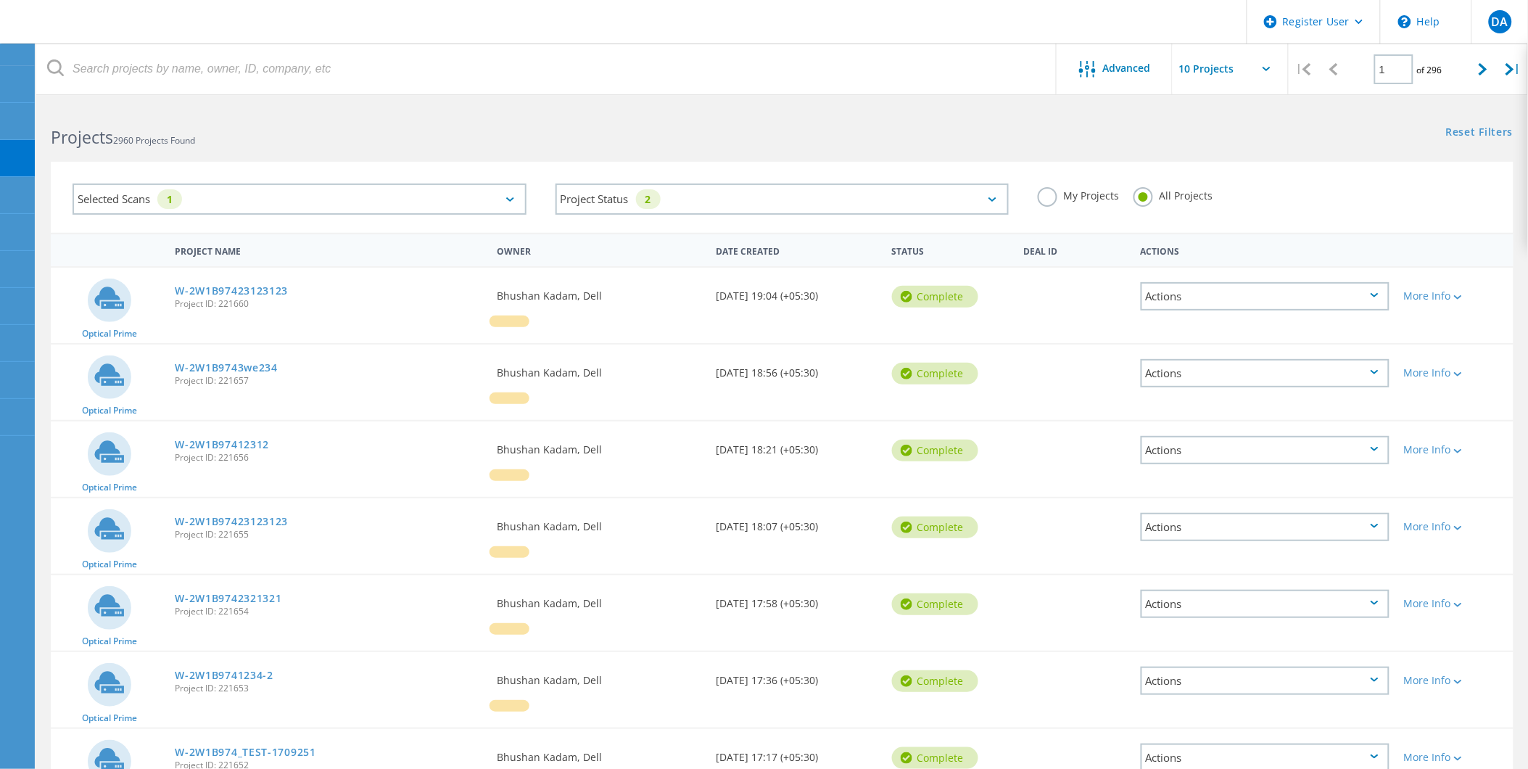
click at [1061, 199] on label "My Projects" at bounding box center [1078, 194] width 81 height 14
click at [0, 0] on input "My Projects" at bounding box center [0, 0] width 0 height 0
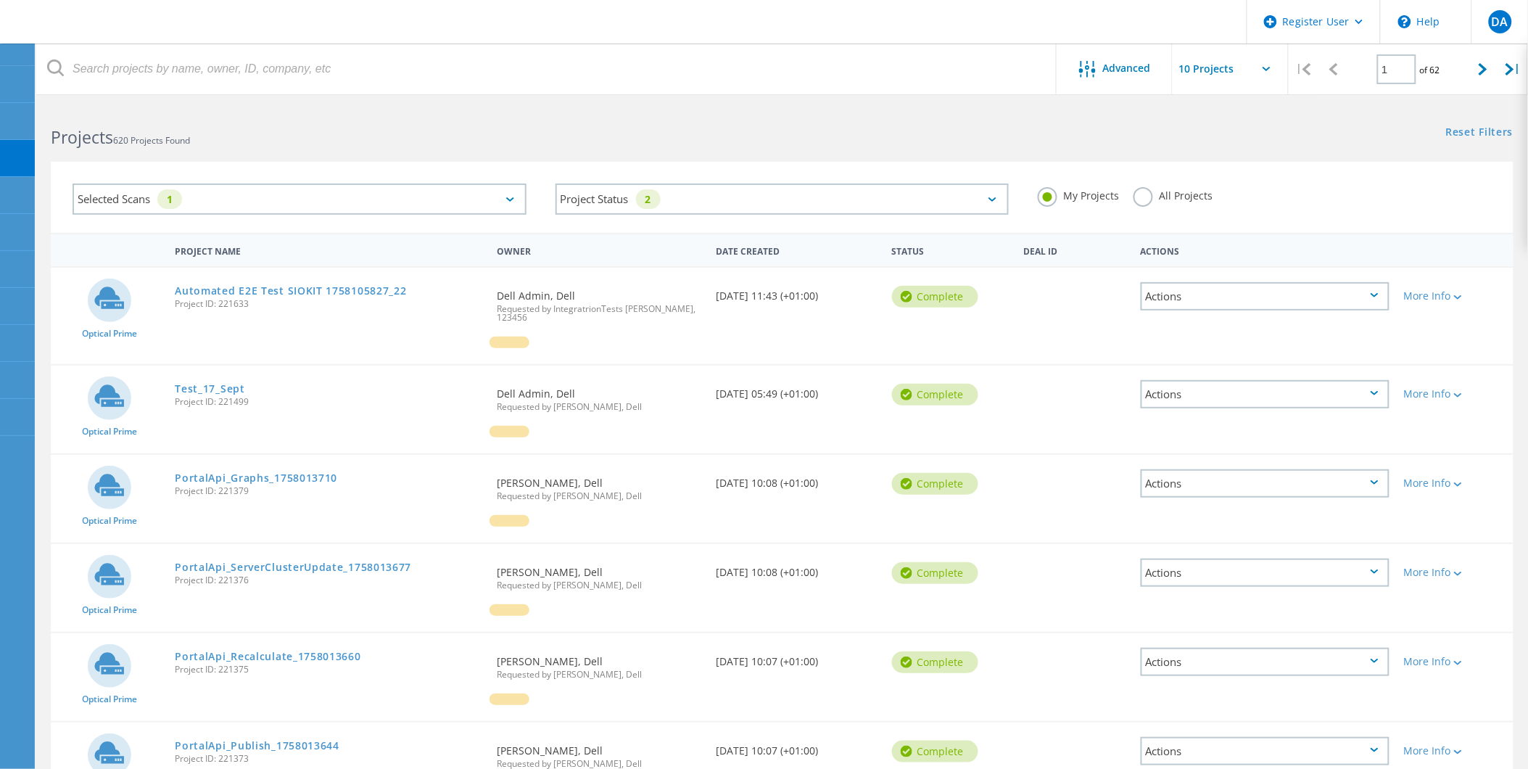
click at [1180, 192] on label "All Projects" at bounding box center [1173, 194] width 79 height 14
click at [0, 0] on input "All Projects" at bounding box center [0, 0] width 0 height 0
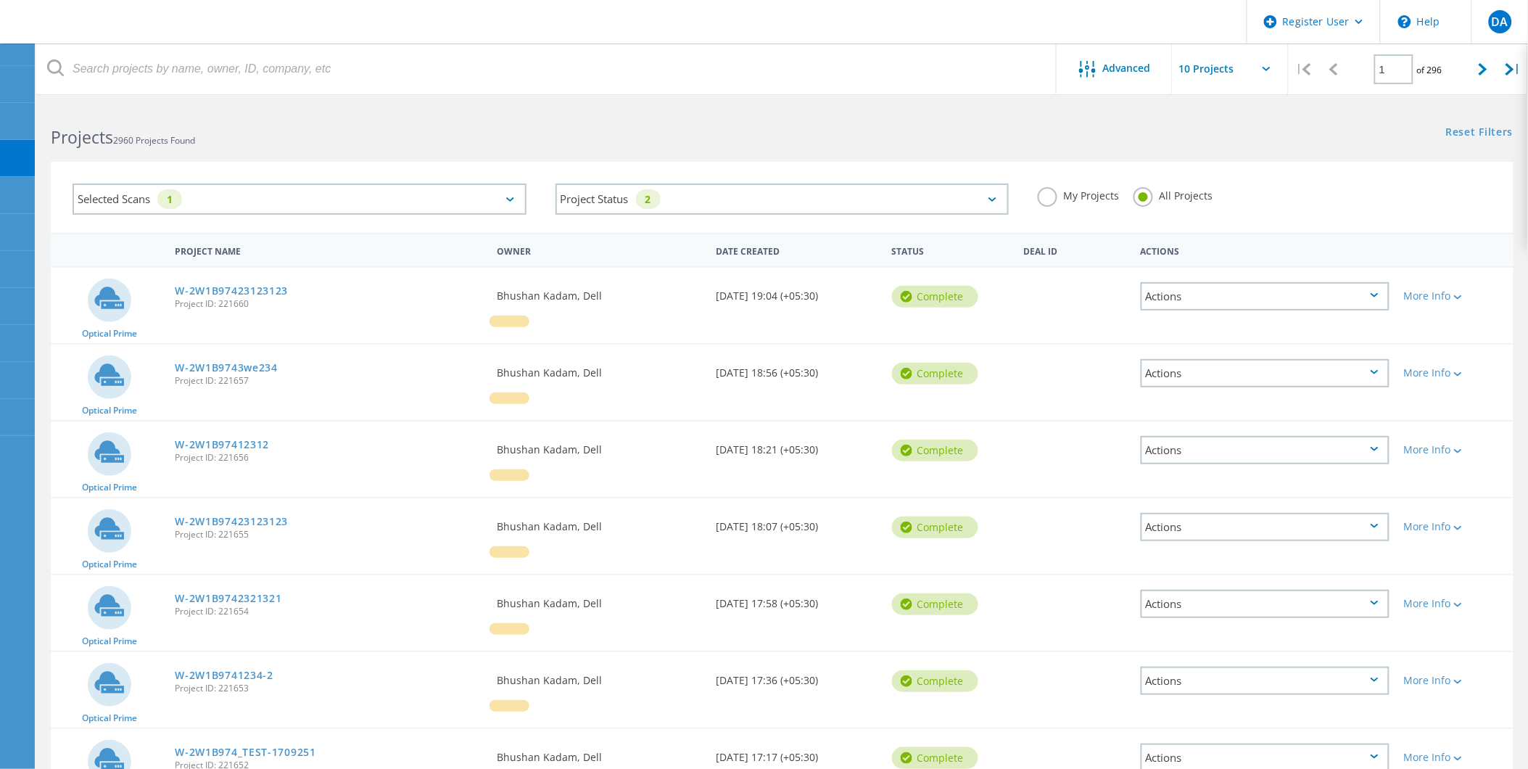
click at [1058, 201] on div "My Projects" at bounding box center [1078, 197] width 81 height 21
click at [1075, 197] on label "My Projects" at bounding box center [1078, 194] width 81 height 14
click at [0, 0] on input "My Projects" at bounding box center [0, 0] width 0 height 0
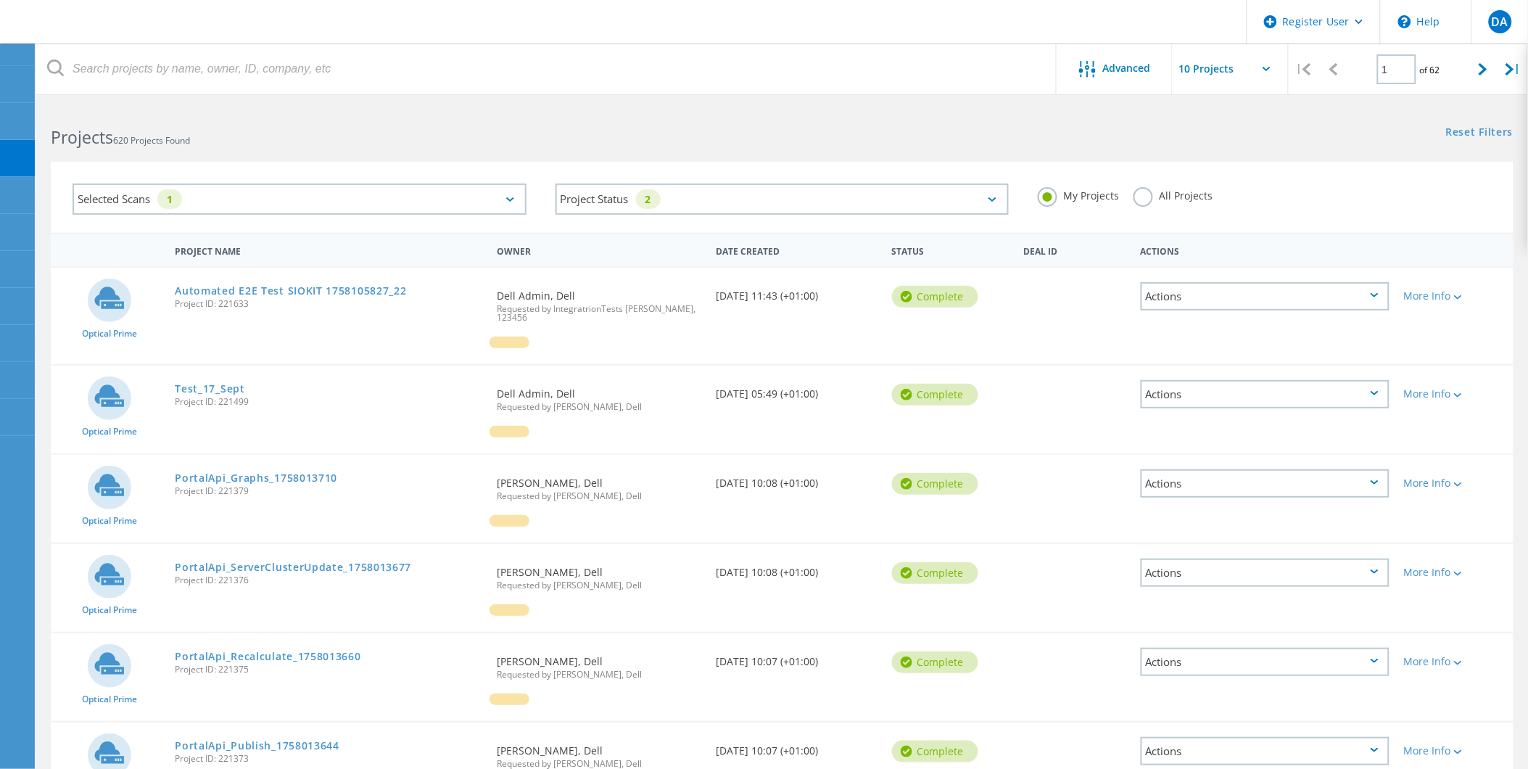
click at [1186, 197] on label "All Projects" at bounding box center [1173, 194] width 79 height 14
click at [0, 0] on input "All Projects" at bounding box center [0, 0] width 0 height 0
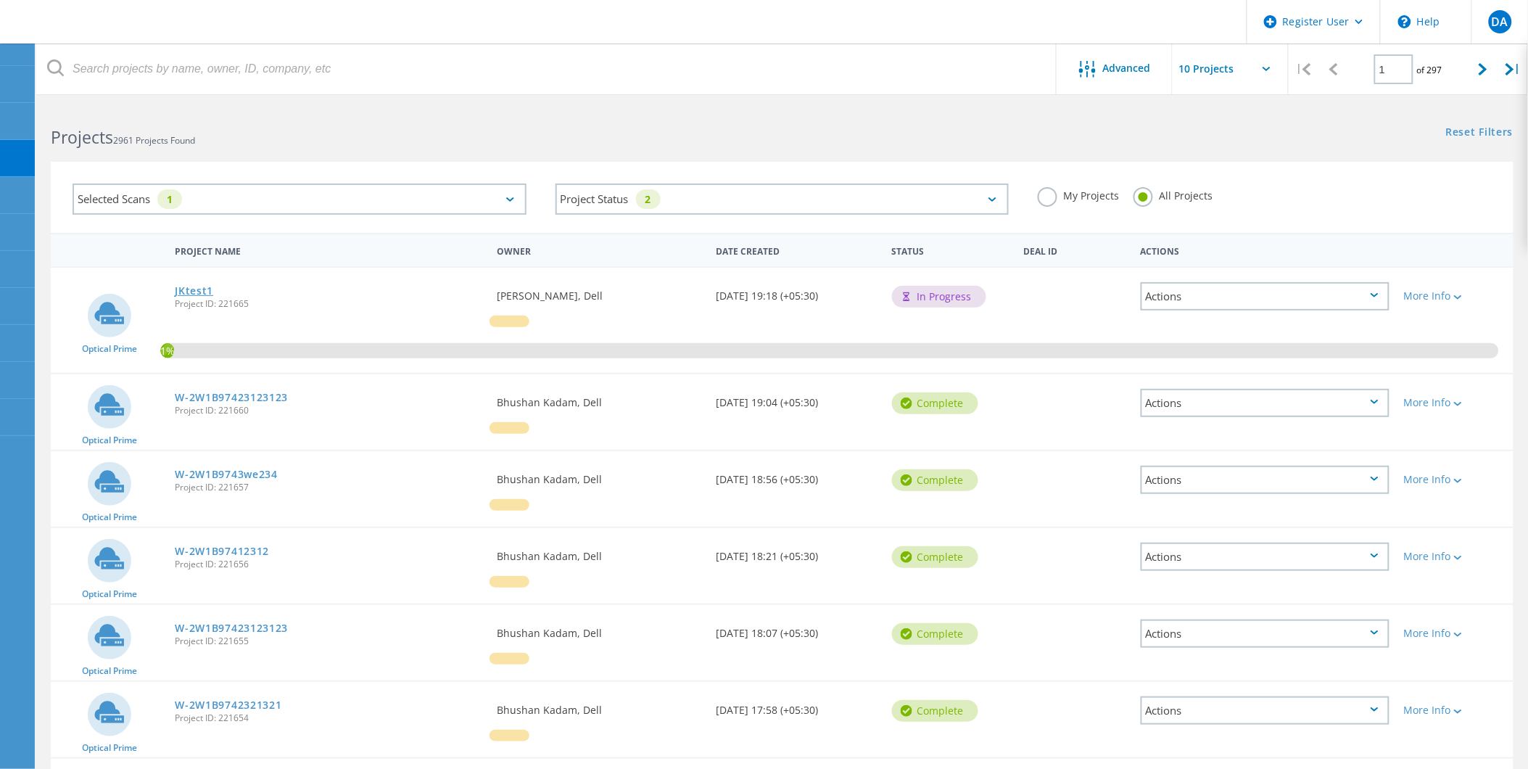
click at [191, 286] on link "JKtest1" at bounding box center [194, 291] width 38 height 10
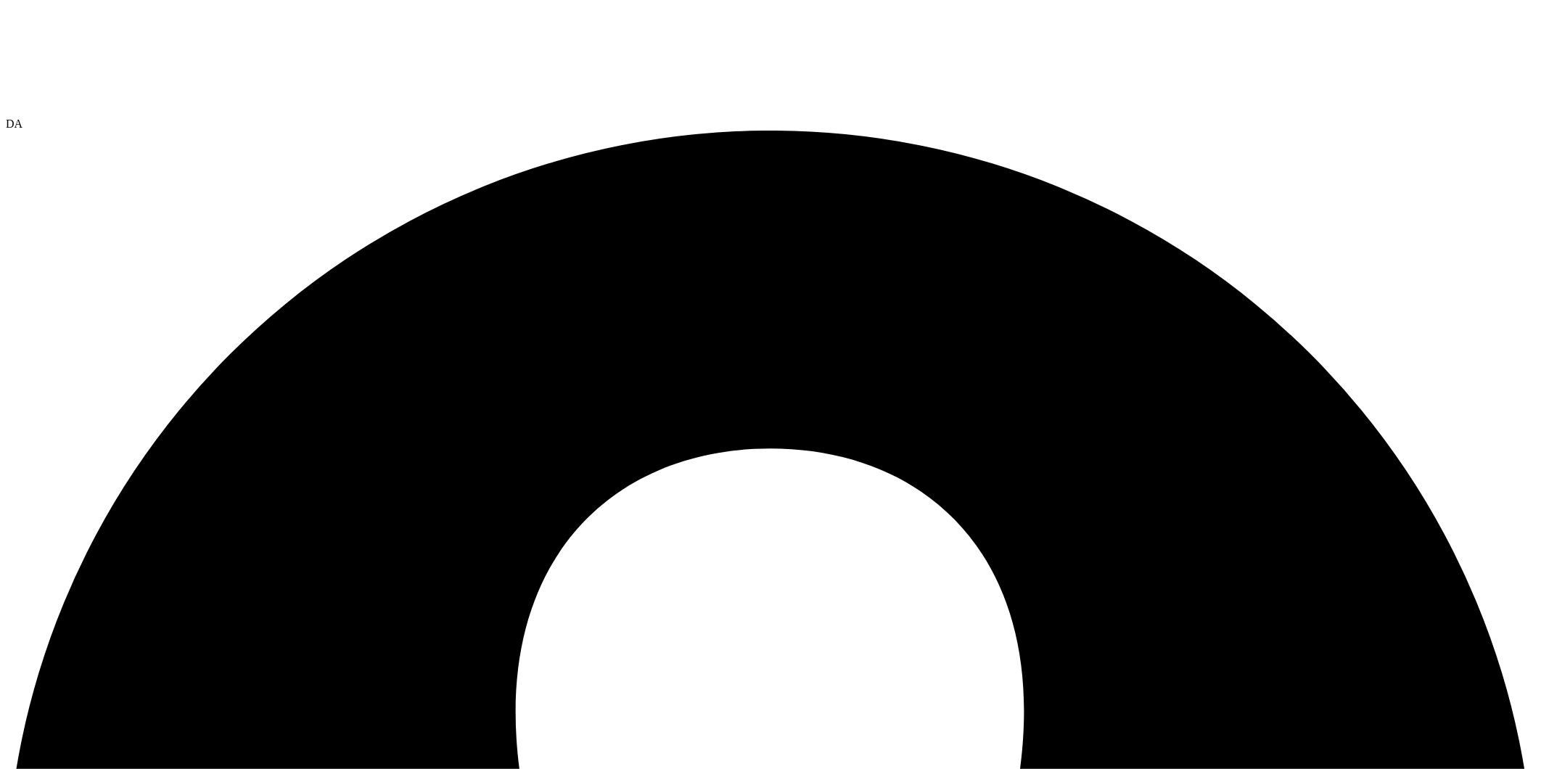
radio input "true"
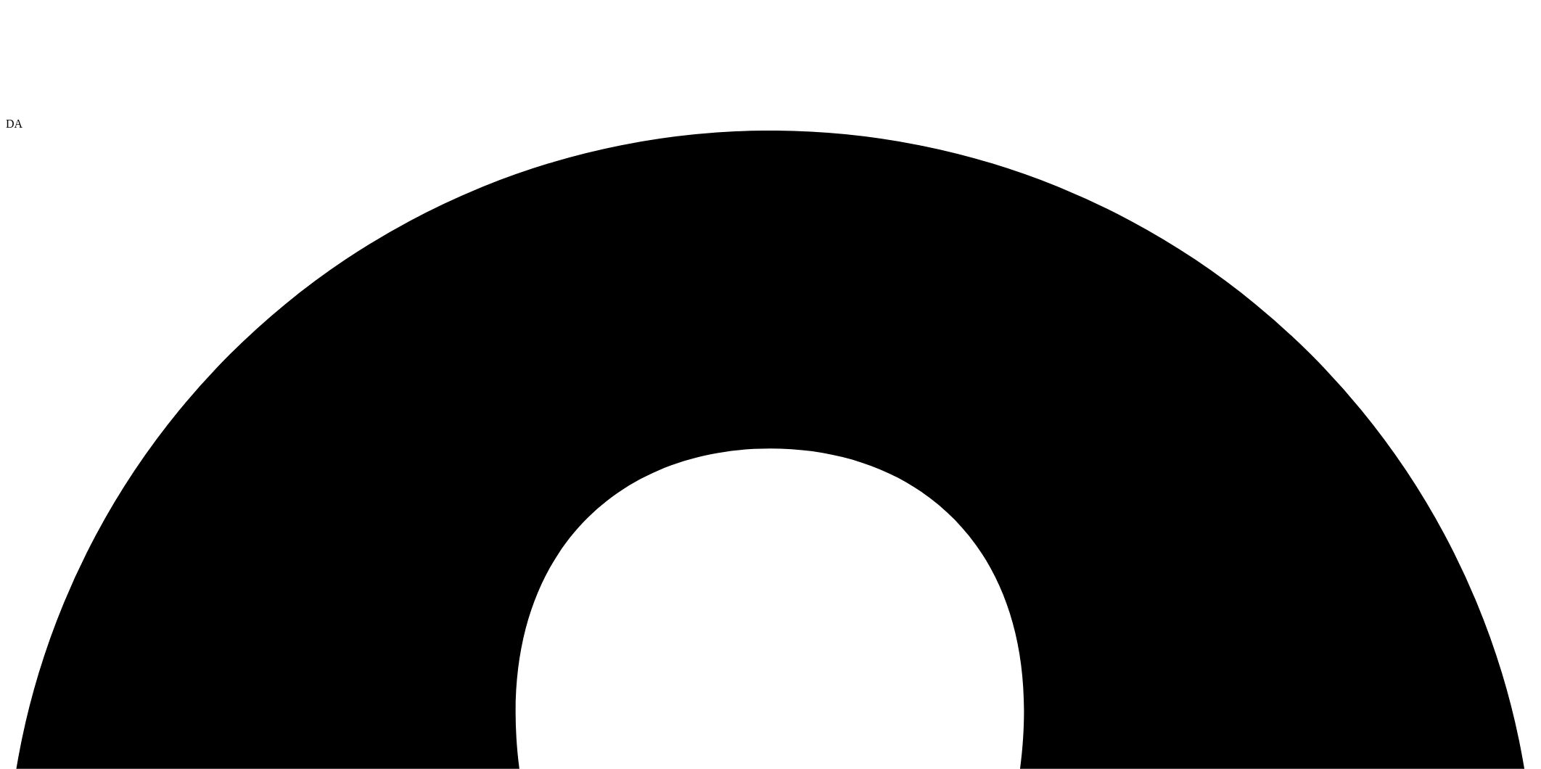
radio input "true"
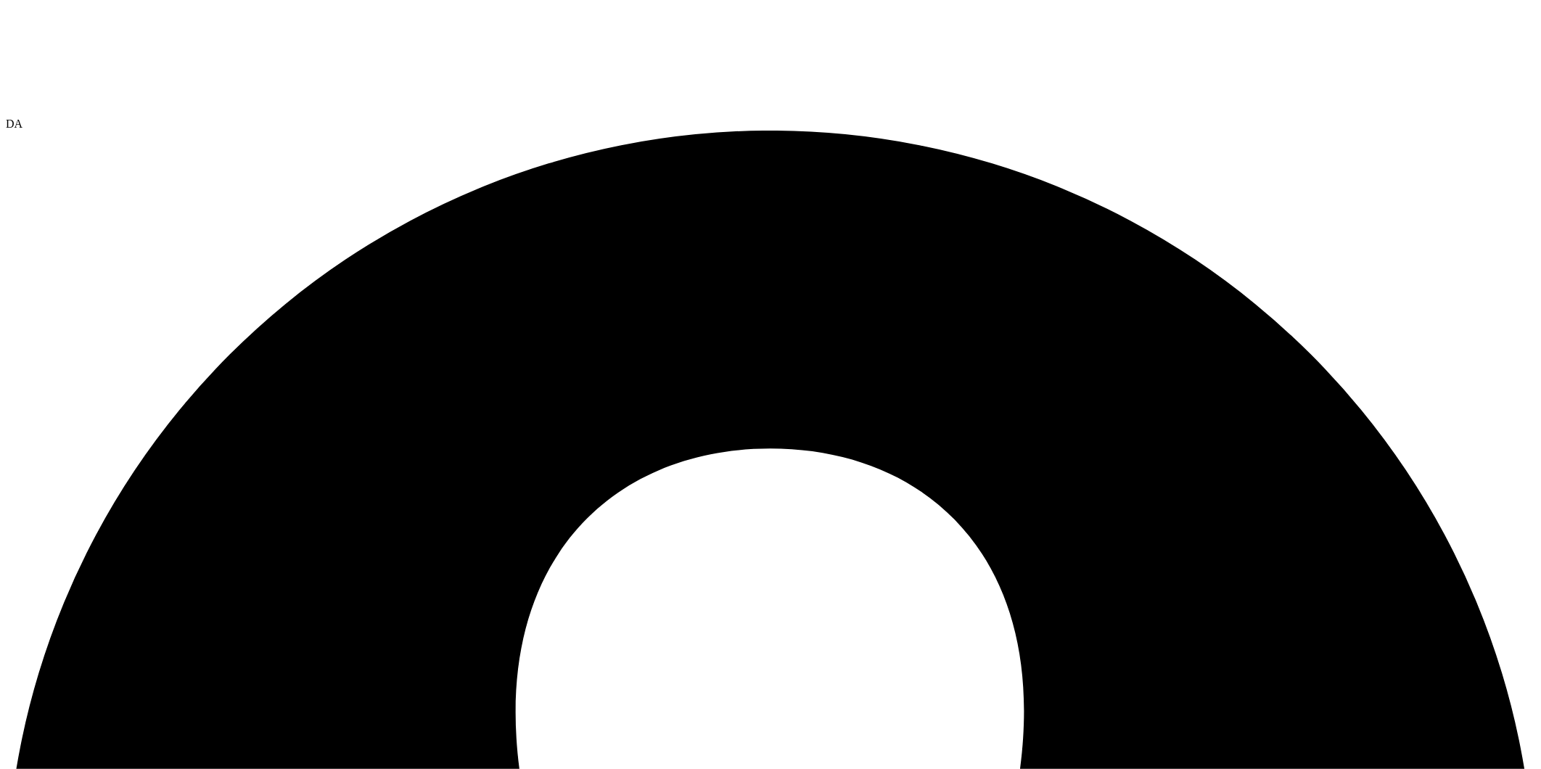
radio input "false"
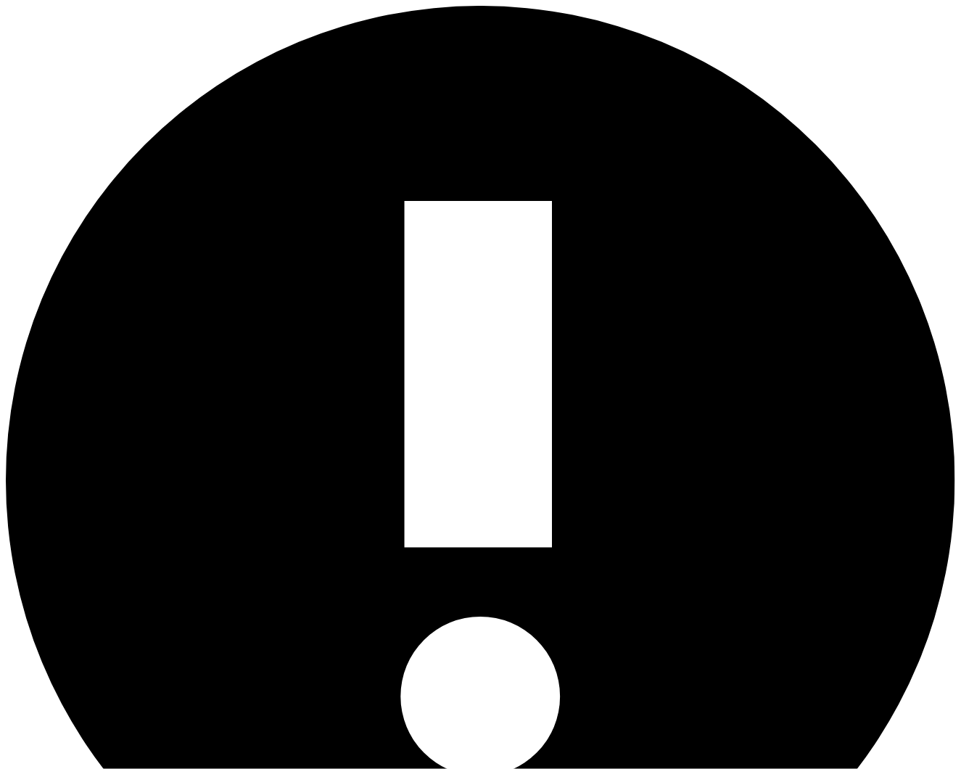
click at [216, 165] on section "Due to inactivity your account has been logged out. Continue Dell Employee? New…" at bounding box center [480, 556] width 949 height 1100
type input "[EMAIL_ADDRESS][DOMAIN_NAME]"
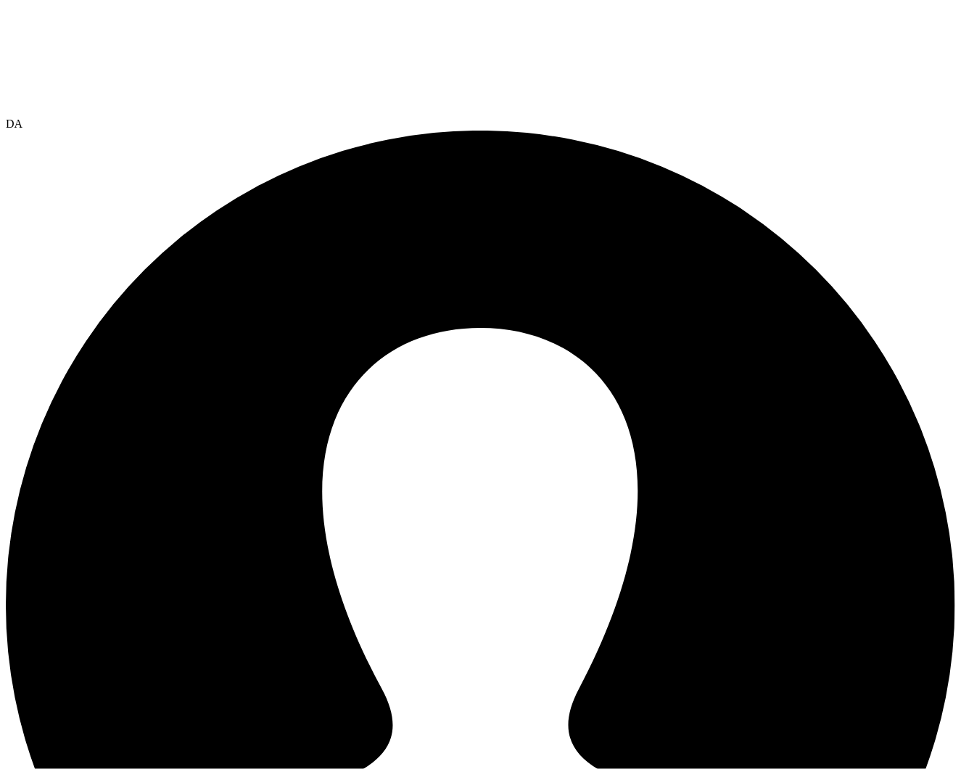
drag, startPoint x: 436, startPoint y: 312, endPoint x: 383, endPoint y: 270, distance: 67.6
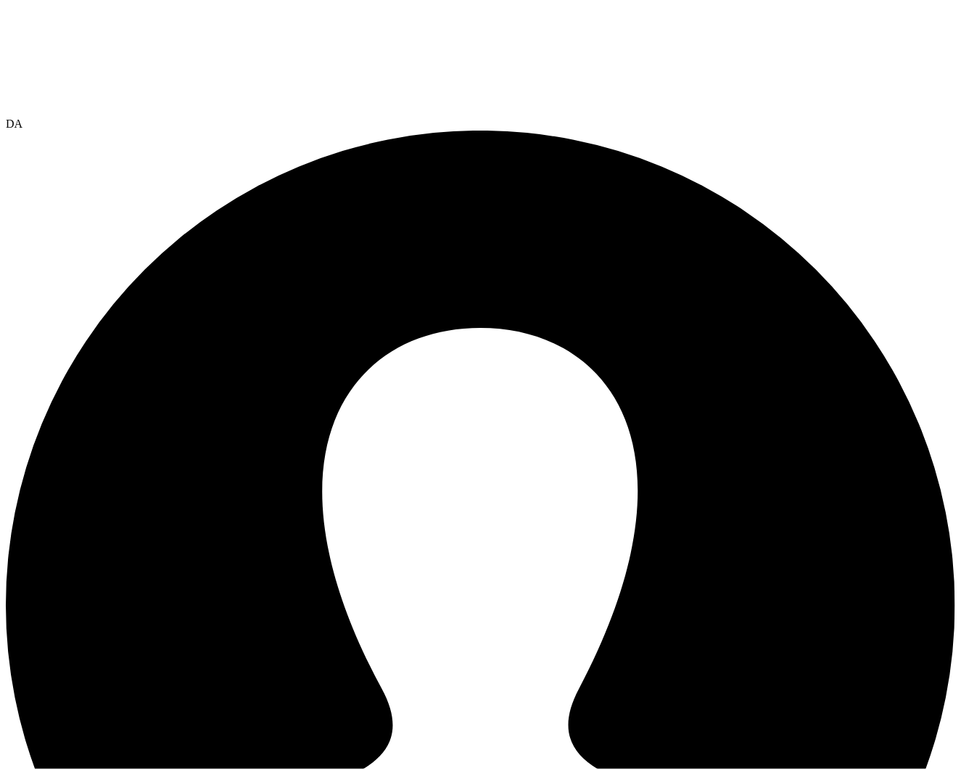
drag, startPoint x: 383, startPoint y: 270, endPoint x: 438, endPoint y: 294, distance: 60.4
drag, startPoint x: 60, startPoint y: 146, endPoint x: 936, endPoint y: 139, distance: 875.5
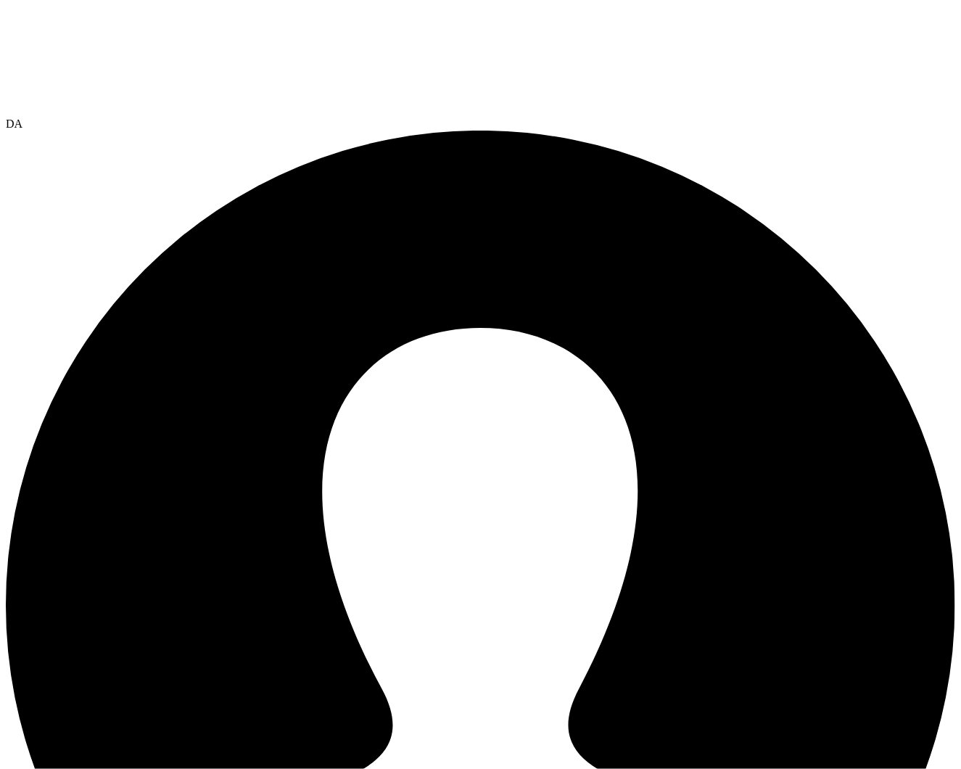
drag, startPoint x: 936, startPoint y: 141, endPoint x: 872, endPoint y: 257, distance: 132.4
drag, startPoint x: 107, startPoint y: 78, endPoint x: 177, endPoint y: 111, distance: 76.9
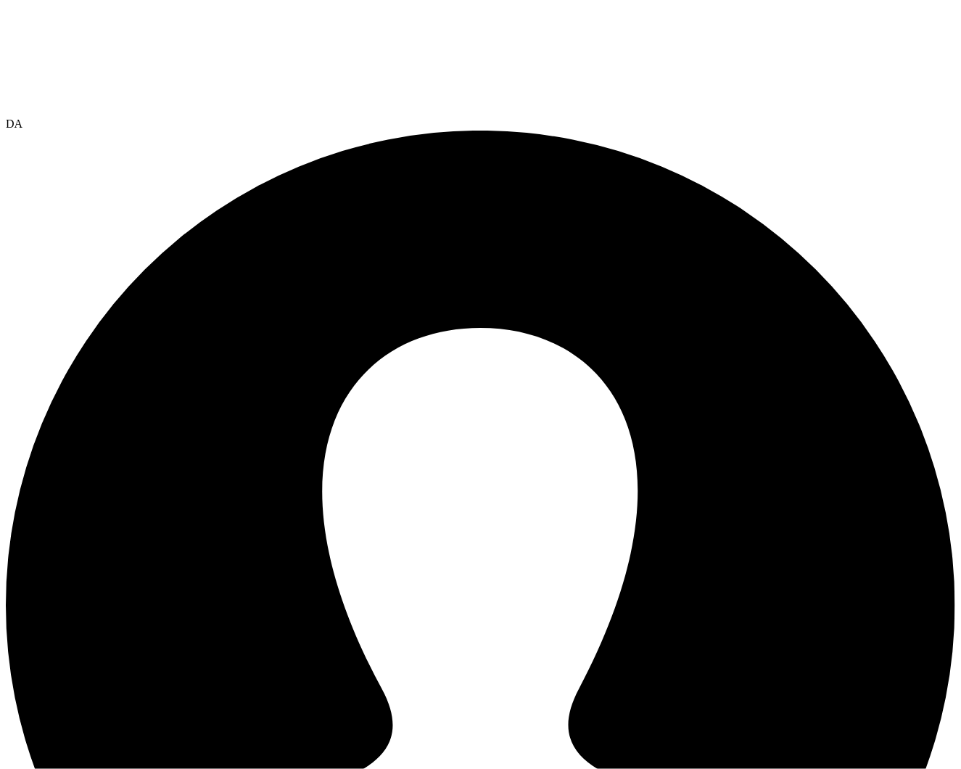
drag, startPoint x: 385, startPoint y: 271, endPoint x: 445, endPoint y: 303, distance: 67.5
drag, startPoint x: 444, startPoint y: 309, endPoint x: 373, endPoint y: 267, distance: 82.6
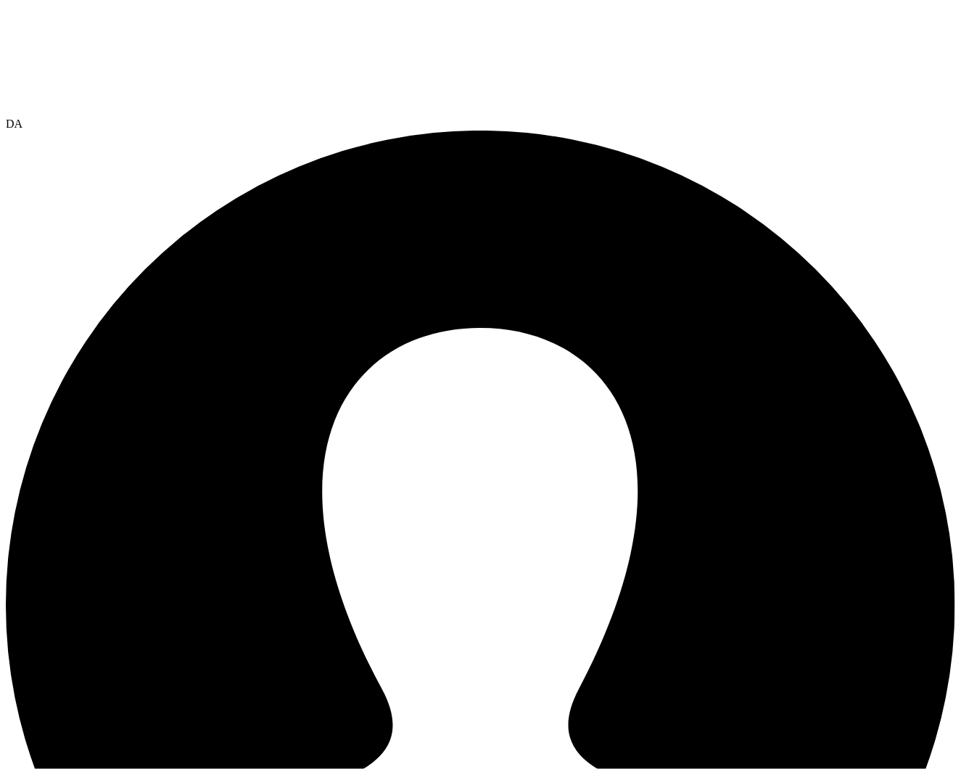
drag, startPoint x: 373, startPoint y: 267, endPoint x: 560, endPoint y: 329, distance: 197.3
drag, startPoint x: 381, startPoint y: 268, endPoint x: 456, endPoint y: 293, distance: 78.7
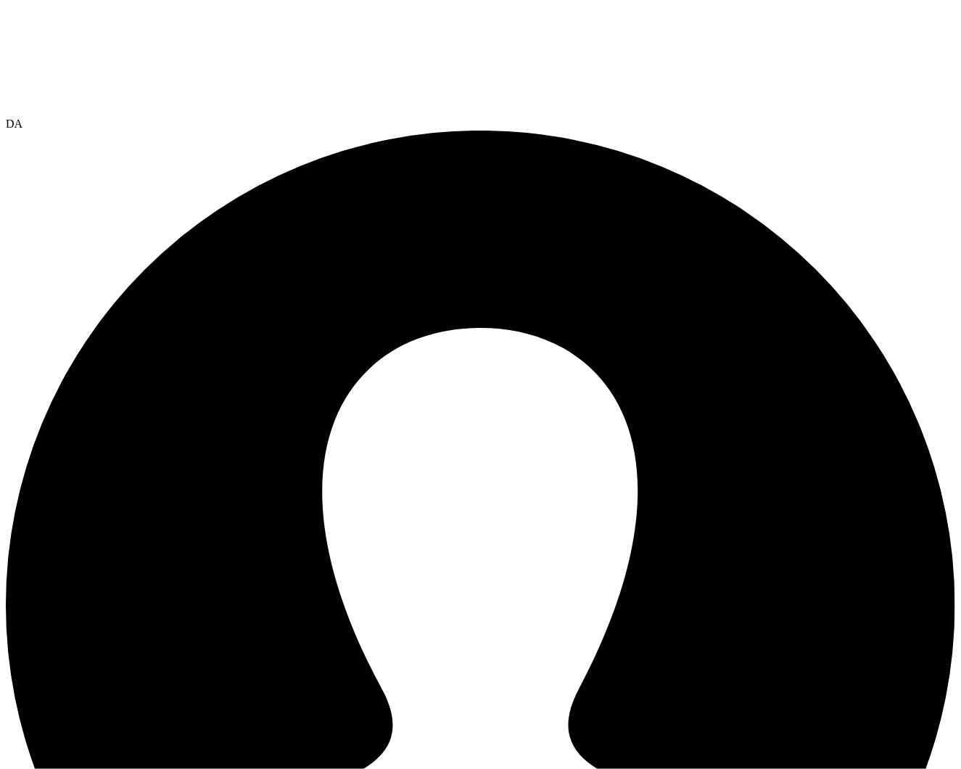
drag, startPoint x: 381, startPoint y: 268, endPoint x: 439, endPoint y: 287, distance: 61.0
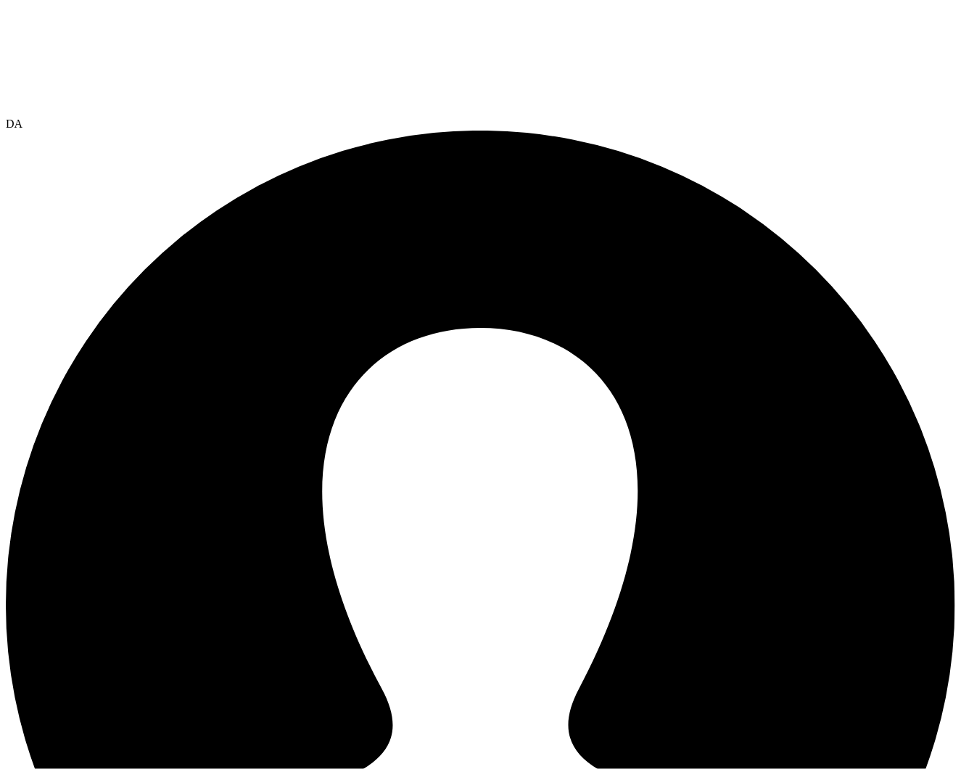
drag, startPoint x: 498, startPoint y: 484, endPoint x: 563, endPoint y: 484, distance: 65.3
drag, startPoint x: 563, startPoint y: 484, endPoint x: 896, endPoint y: 514, distance: 335.0
drag, startPoint x: 494, startPoint y: 510, endPoint x: 552, endPoint y: 509, distance: 58.0
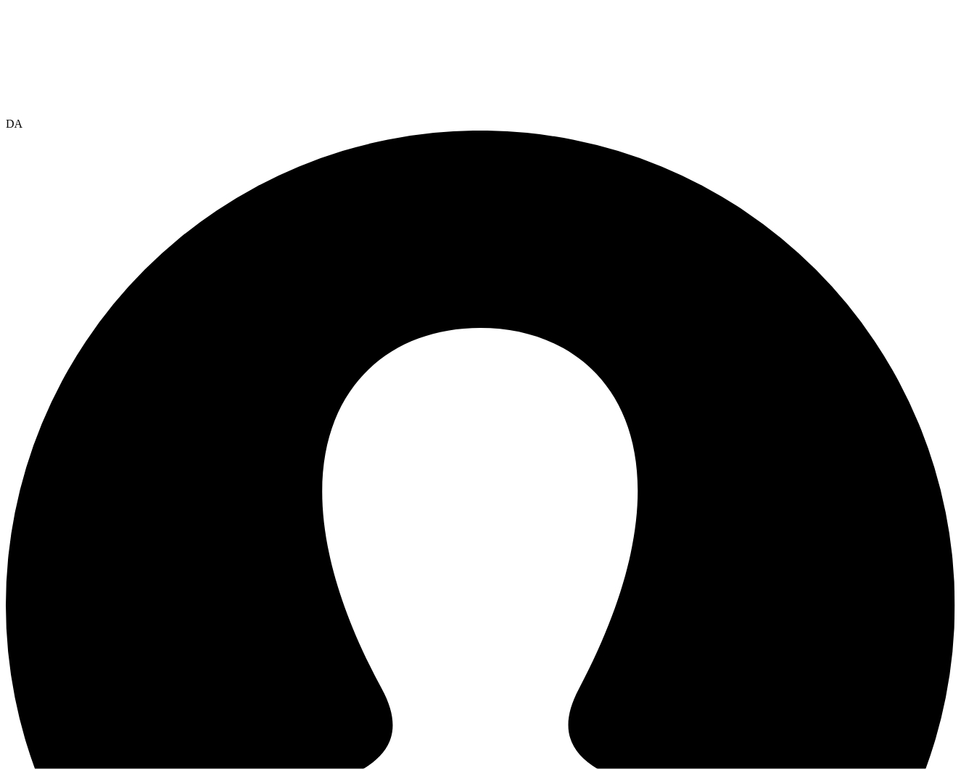
drag, startPoint x: 552, startPoint y: 509, endPoint x: 775, endPoint y: 510, distance: 222.7
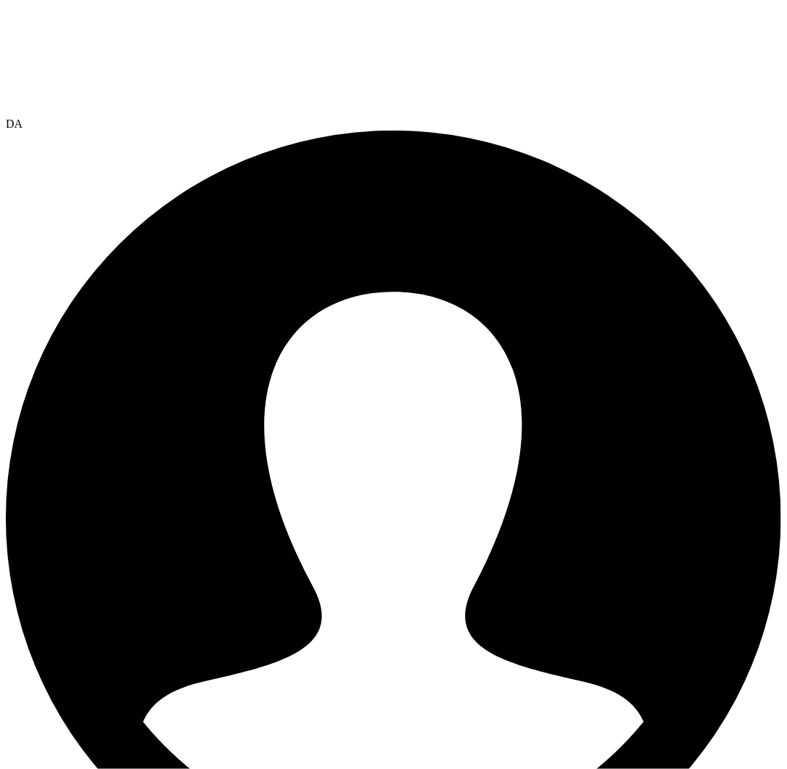
drag, startPoint x: 290, startPoint y: 445, endPoint x: 614, endPoint y: 450, distance: 323.5
drag, startPoint x: 614, startPoint y: 450, endPoint x: 578, endPoint y: 450, distance: 35.5
drag, startPoint x: 287, startPoint y: 522, endPoint x: 294, endPoint y: 521, distance: 7.4
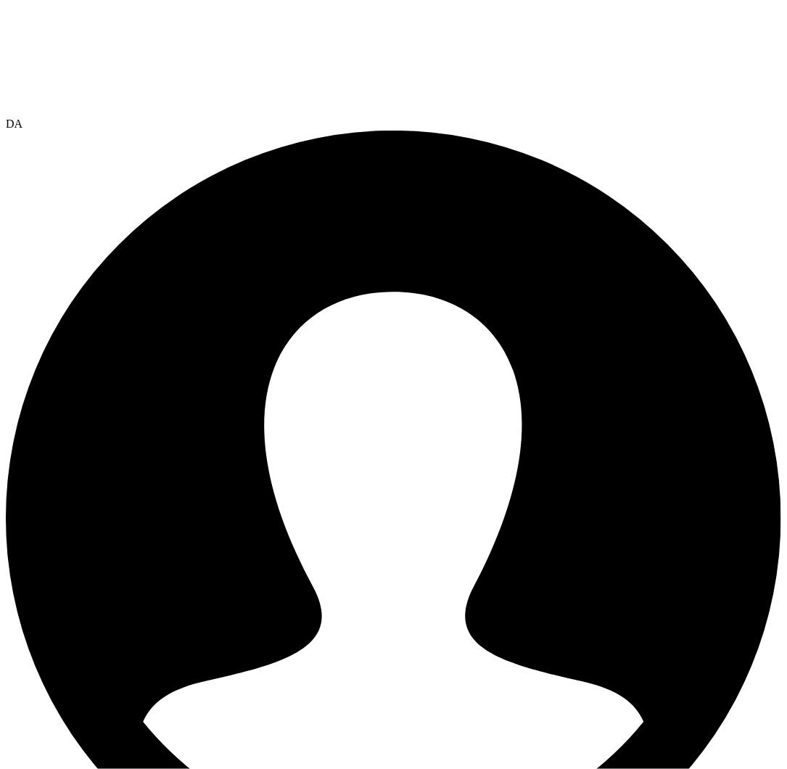
drag, startPoint x: 620, startPoint y: 518, endPoint x: 287, endPoint y: 523, distance: 333.7
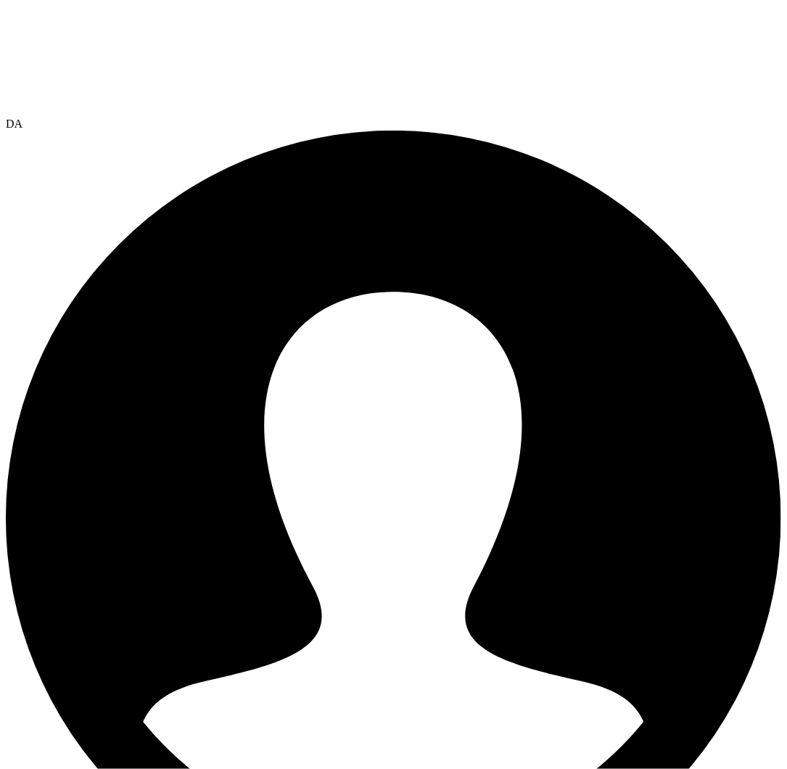
drag, startPoint x: 258, startPoint y: 192, endPoint x: 255, endPoint y: 125, distance: 67.5
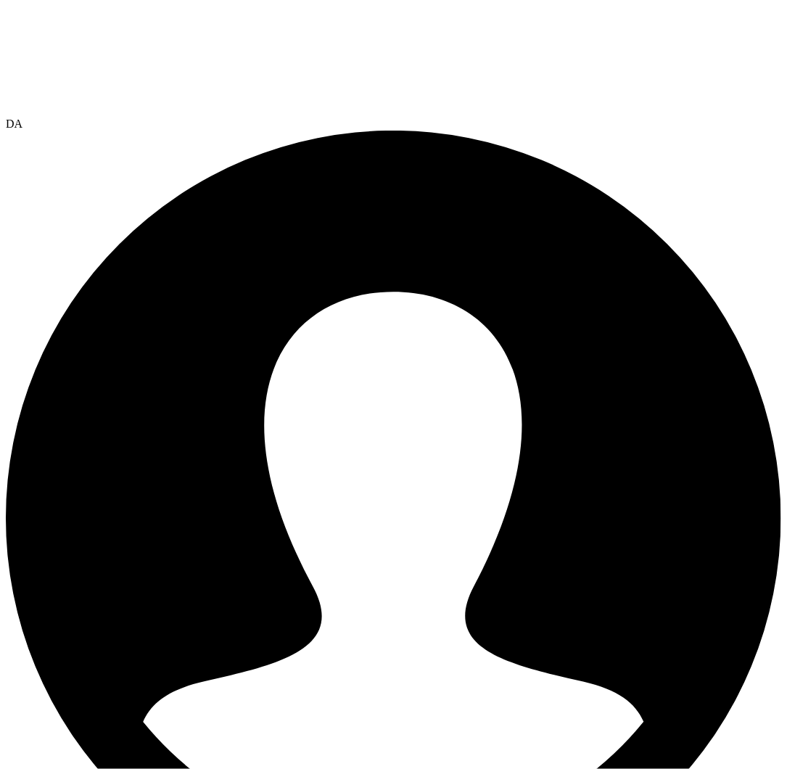
drag, startPoint x: 214, startPoint y: 691, endPoint x: 223, endPoint y: 669, distance: 23.4
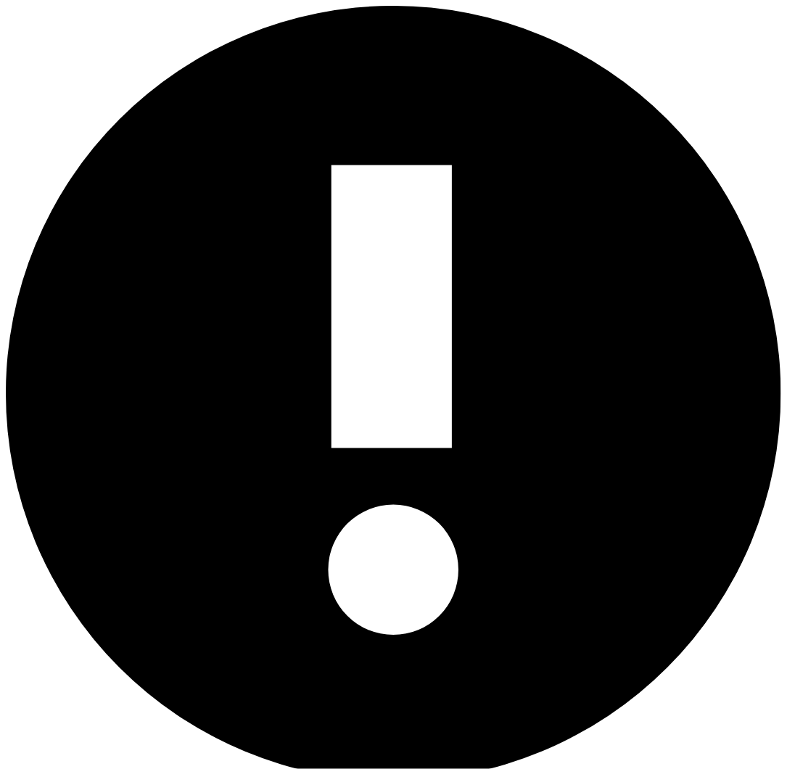
type input "[EMAIL_ADDRESS][DOMAIN_NAME]"
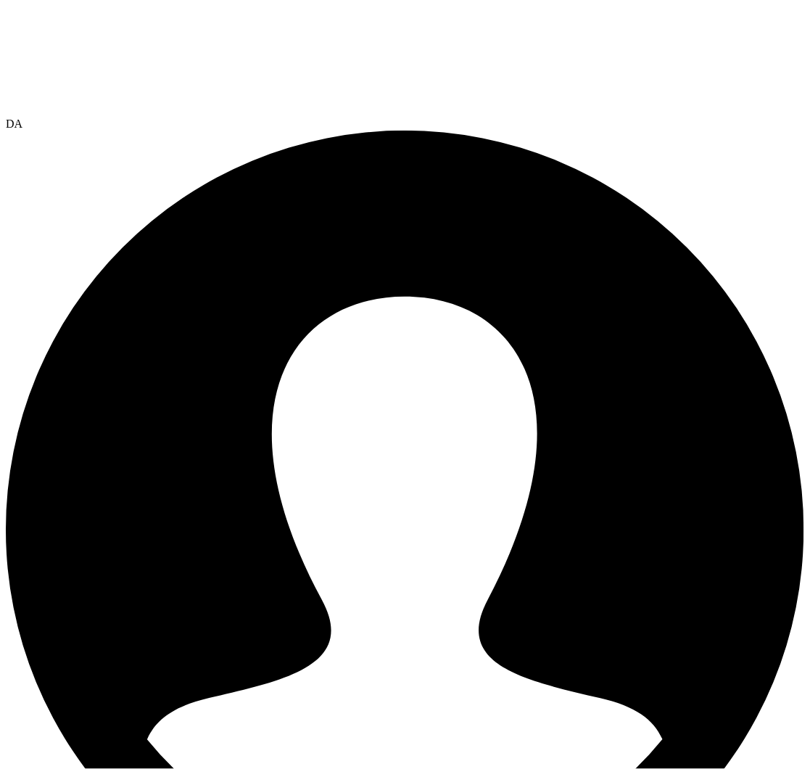
drag, startPoint x: 331, startPoint y: 158, endPoint x: 388, endPoint y: 198, distance: 69.2
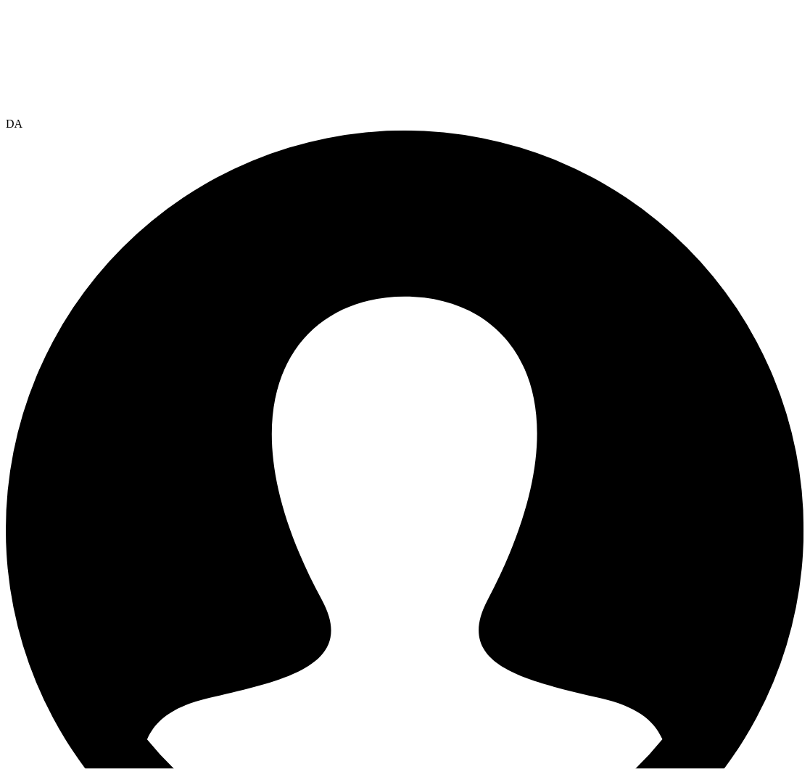
drag, startPoint x: 389, startPoint y: 203, endPoint x: 331, endPoint y: 160, distance: 73.1
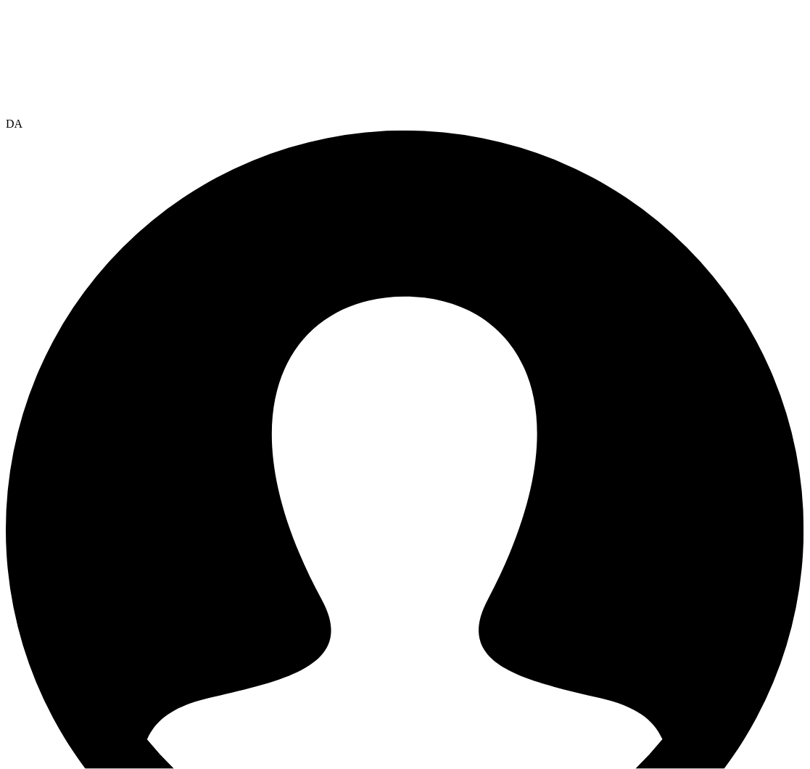
drag, startPoint x: 284, startPoint y: 278, endPoint x: 577, endPoint y: 287, distance: 293.2
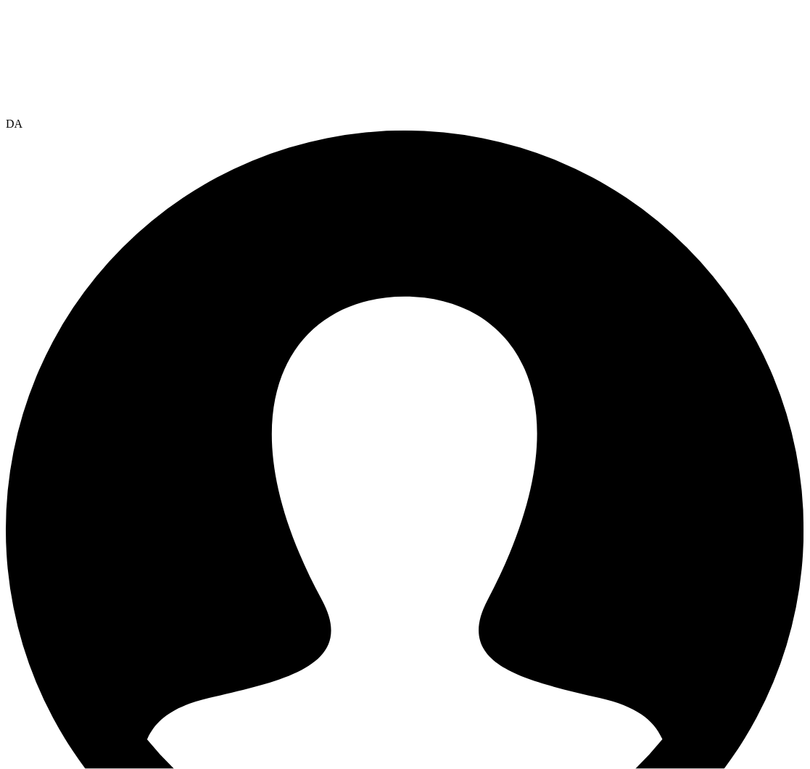
drag, startPoint x: 577, startPoint y: 287, endPoint x: 566, endPoint y: 279, distance: 13.7
drag, startPoint x: 566, startPoint y: 279, endPoint x: 287, endPoint y: 273, distance: 278.6
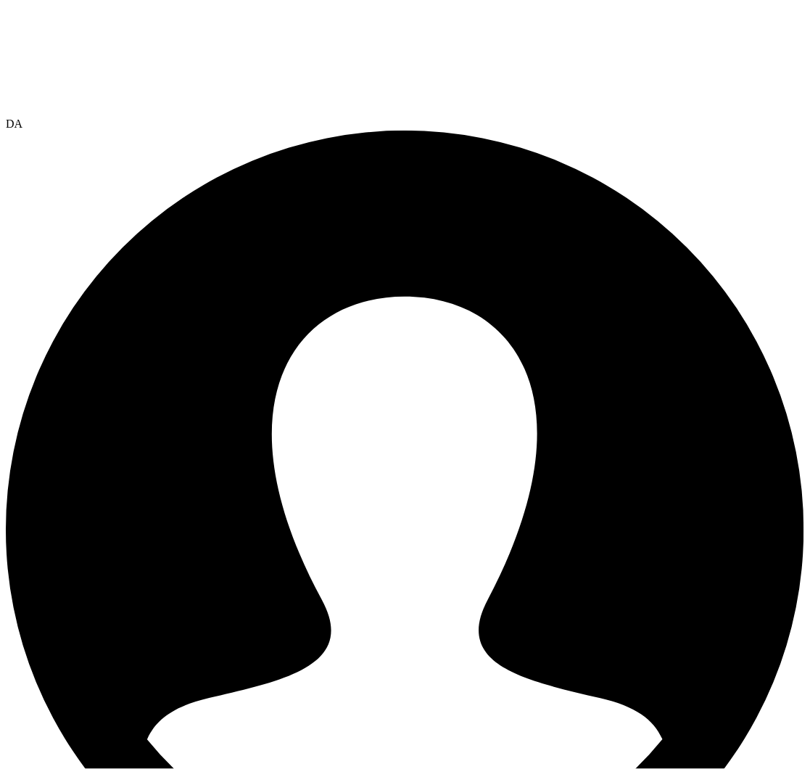
drag, startPoint x: 287, startPoint y: 273, endPoint x: 526, endPoint y: 277, distance: 238.7
drag, startPoint x: 289, startPoint y: 353, endPoint x: 571, endPoint y: 356, distance: 282.2
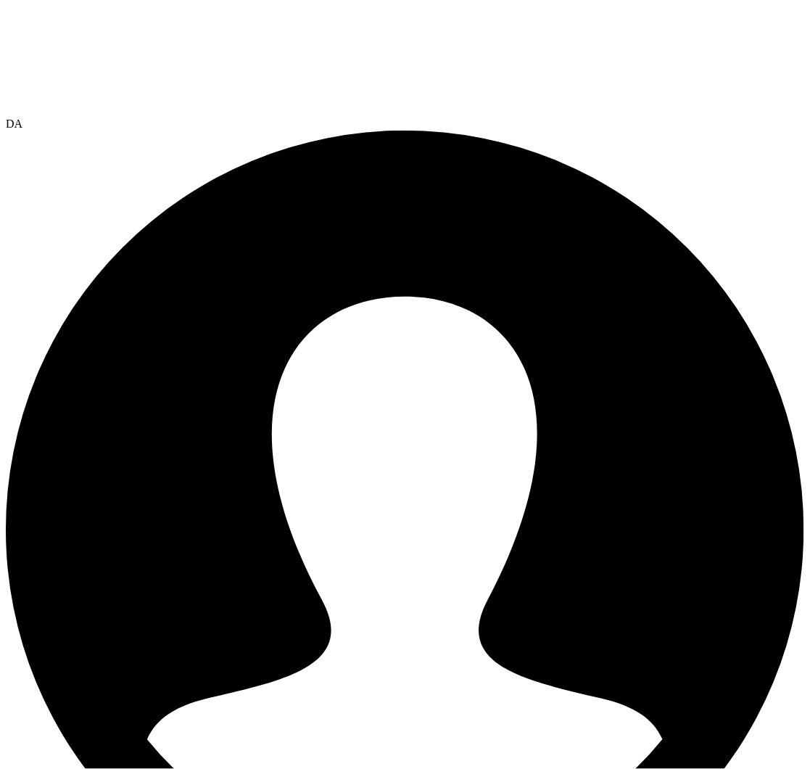
drag, startPoint x: 571, startPoint y: 356, endPoint x: 546, endPoint y: 357, distance: 24.7
drag, startPoint x: 526, startPoint y: 352, endPoint x: 288, endPoint y: 350, distance: 237.9
drag, startPoint x: 288, startPoint y: 350, endPoint x: 538, endPoint y: 337, distance: 250.6
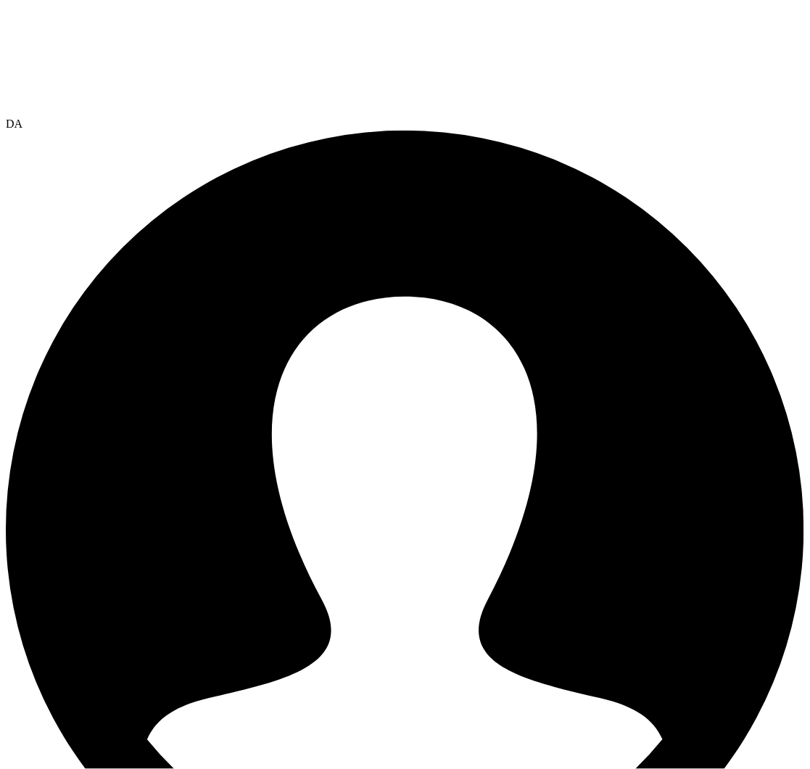
drag, startPoint x: 566, startPoint y: 345, endPoint x: 281, endPoint y: 348, distance: 285.1
drag, startPoint x: 289, startPoint y: 352, endPoint x: 588, endPoint y: 355, distance: 299.6
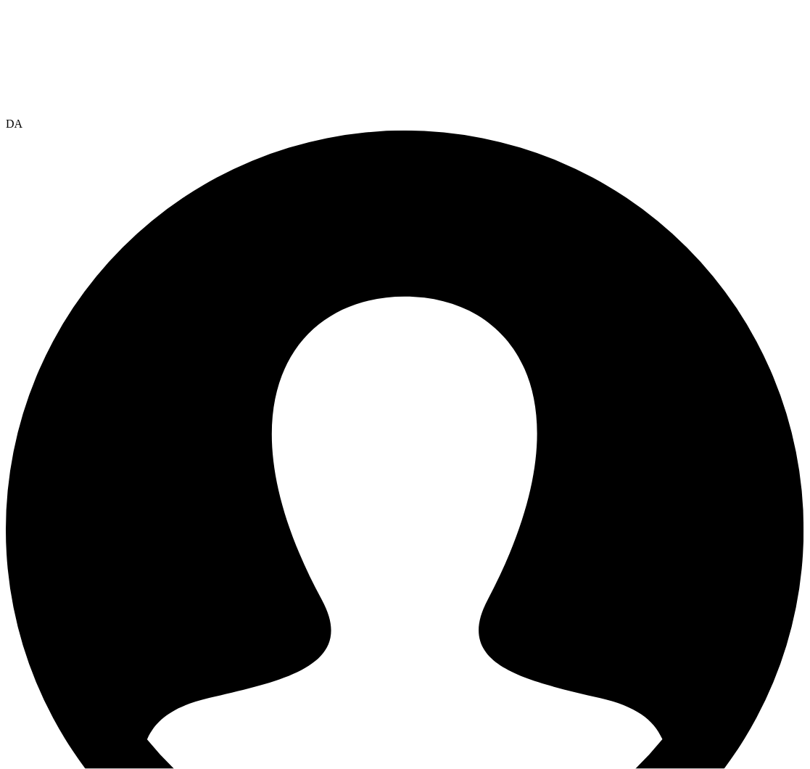
drag, startPoint x: 566, startPoint y: 355, endPoint x: 278, endPoint y: 334, distance: 288.7
drag, startPoint x: 278, startPoint y: 334, endPoint x: 440, endPoint y: 375, distance: 166.8
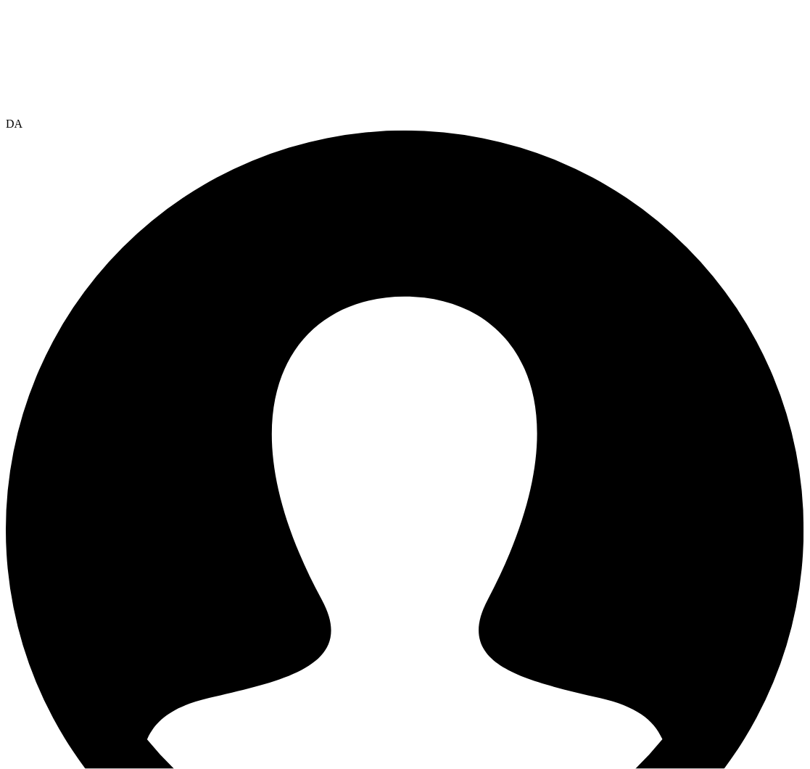
drag, startPoint x: 285, startPoint y: 428, endPoint x: 764, endPoint y: 426, distance: 478.7
drag, startPoint x: 764, startPoint y: 426, endPoint x: 753, endPoint y: 432, distance: 12.3
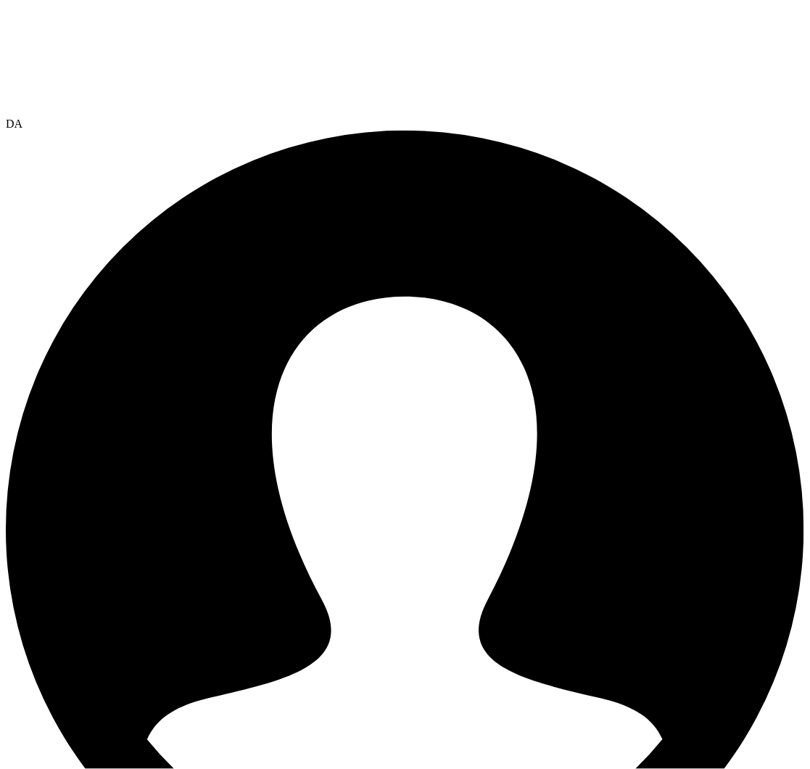
drag, startPoint x: 774, startPoint y: 432, endPoint x: 284, endPoint y: 413, distance: 489.9
drag, startPoint x: 284, startPoint y: 413, endPoint x: 327, endPoint y: 430, distance: 45.9
drag, startPoint x: 288, startPoint y: 434, endPoint x: 791, endPoint y: 450, distance: 502.9
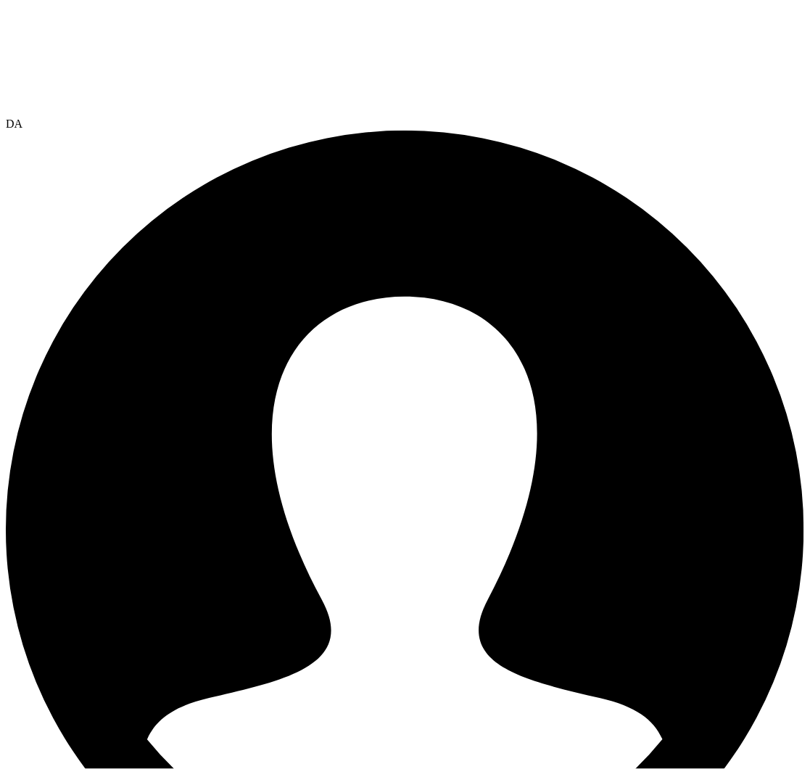
drag, startPoint x: 791, startPoint y: 450, endPoint x: 448, endPoint y: 446, distance: 343.1
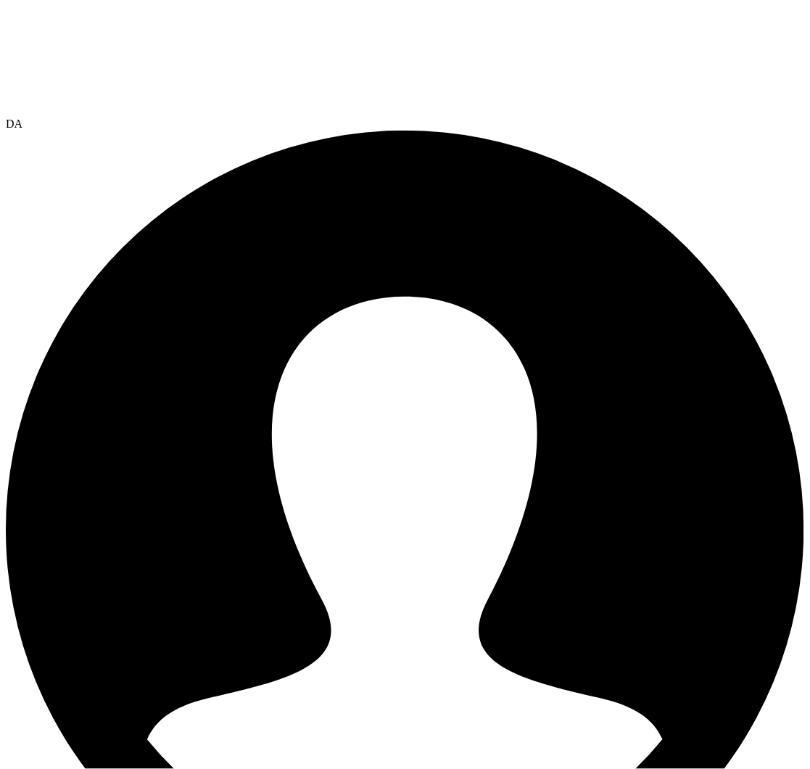
drag, startPoint x: 291, startPoint y: 445, endPoint x: 775, endPoint y: 531, distance: 491.3
drag, startPoint x: 775, startPoint y: 531, endPoint x: 766, endPoint y: 531, distance: 8.7
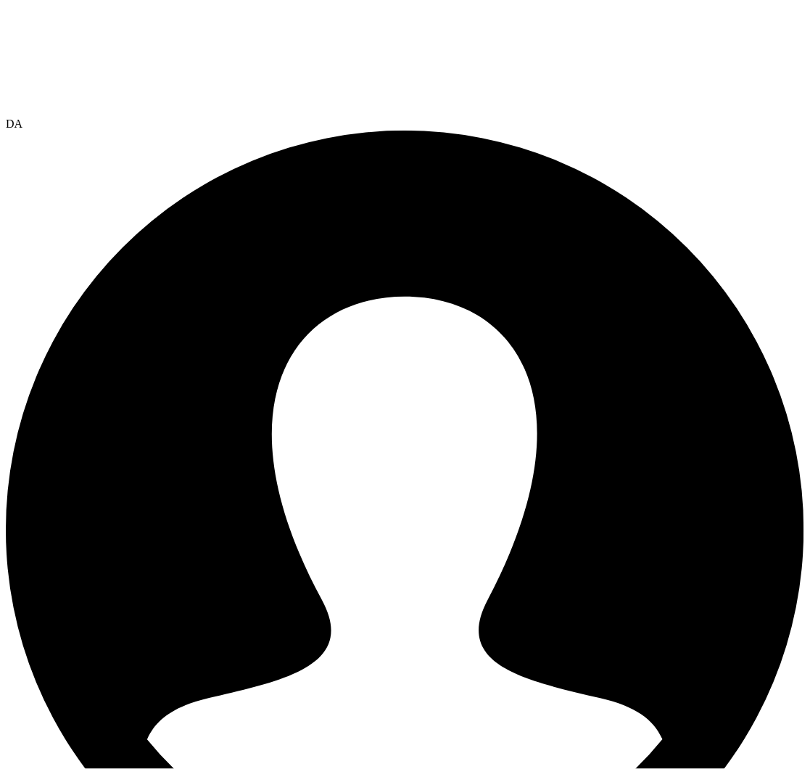
radio input "true"
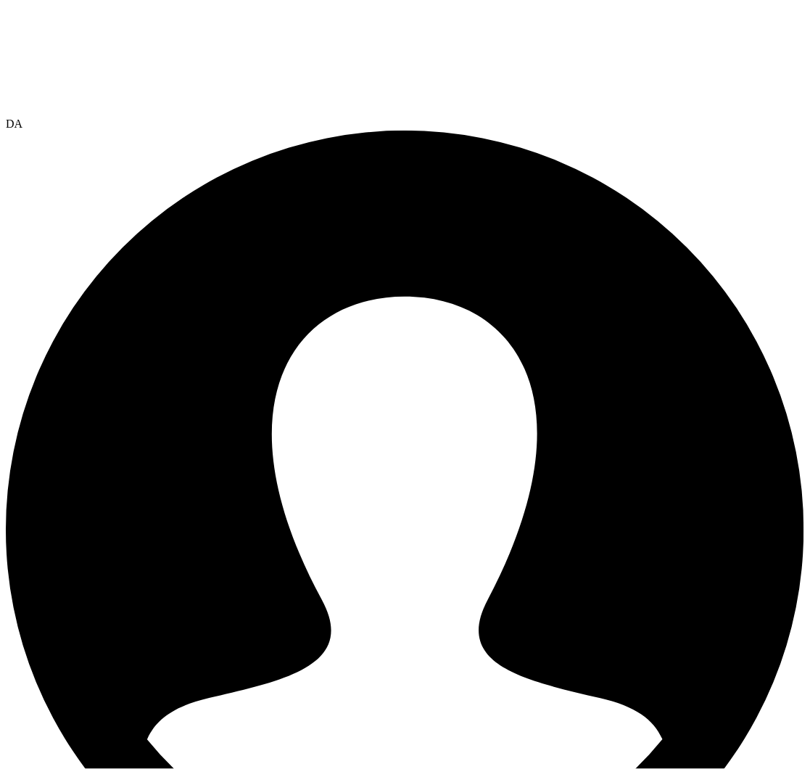
radio input "true"
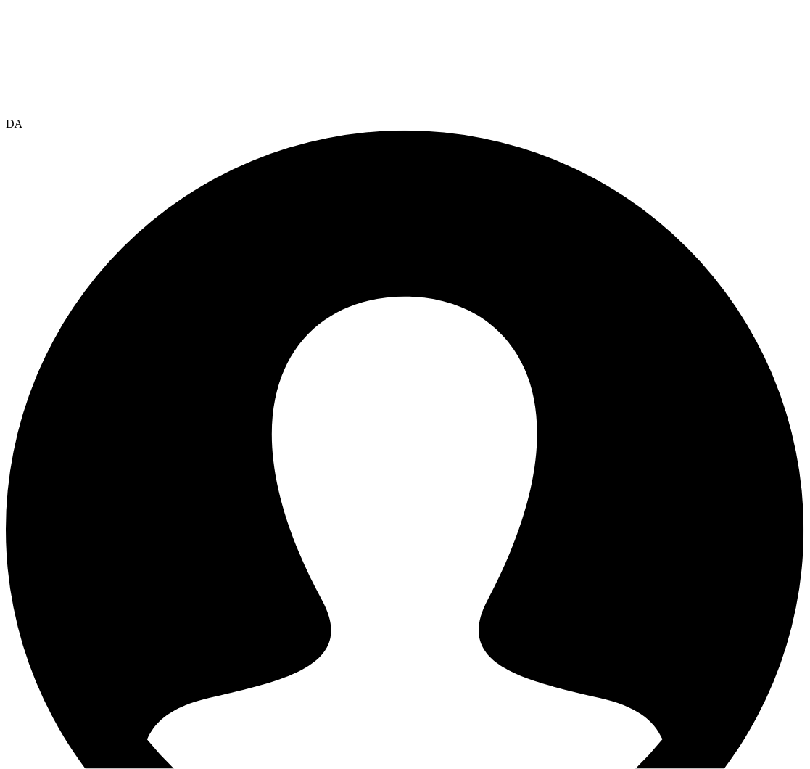
drag, startPoint x: 288, startPoint y: 440, endPoint x: 582, endPoint y: 535, distance: 309.2
drag, startPoint x: 582, startPoint y: 535, endPoint x: 590, endPoint y: 527, distance: 11.3
drag, startPoint x: 276, startPoint y: 598, endPoint x: 777, endPoint y: 595, distance: 501.2
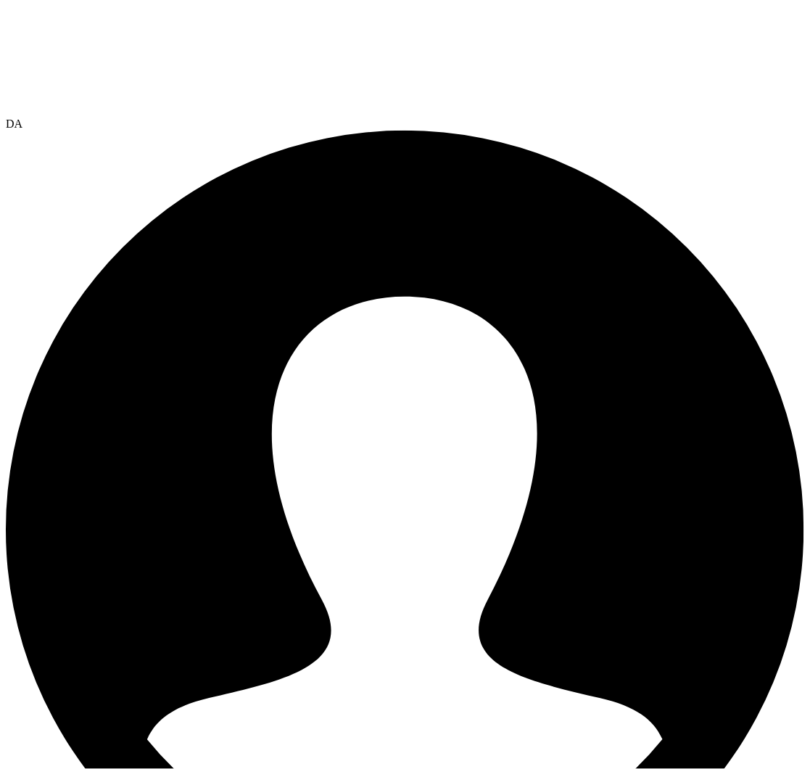
drag, startPoint x: 777, startPoint y: 595, endPoint x: 380, endPoint y: 613, distance: 397.2
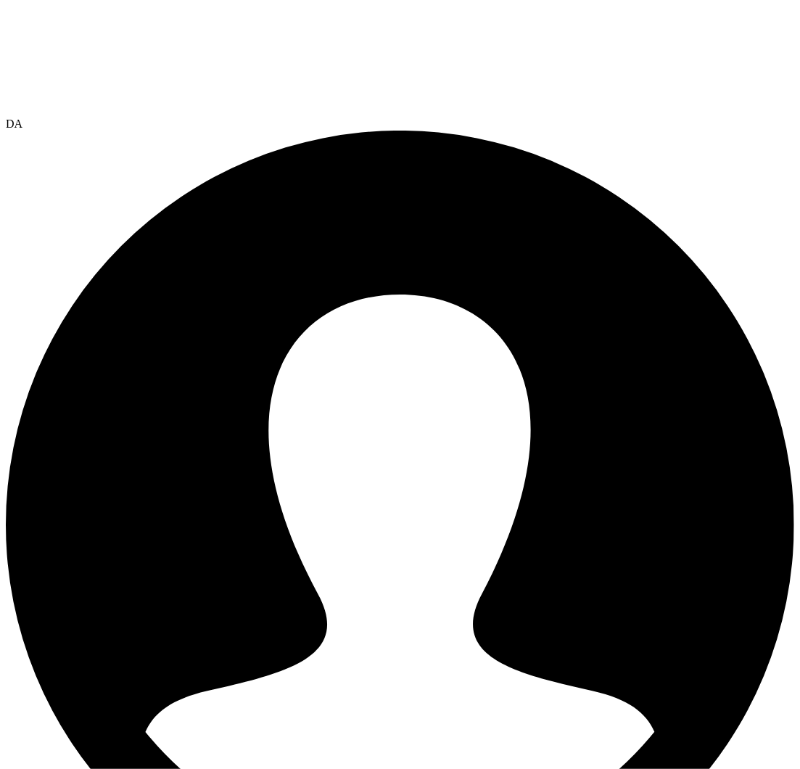
radio input "true"
radio input "false"
drag, startPoint x: 236, startPoint y: 298, endPoint x: 758, endPoint y: 387, distance: 529.7
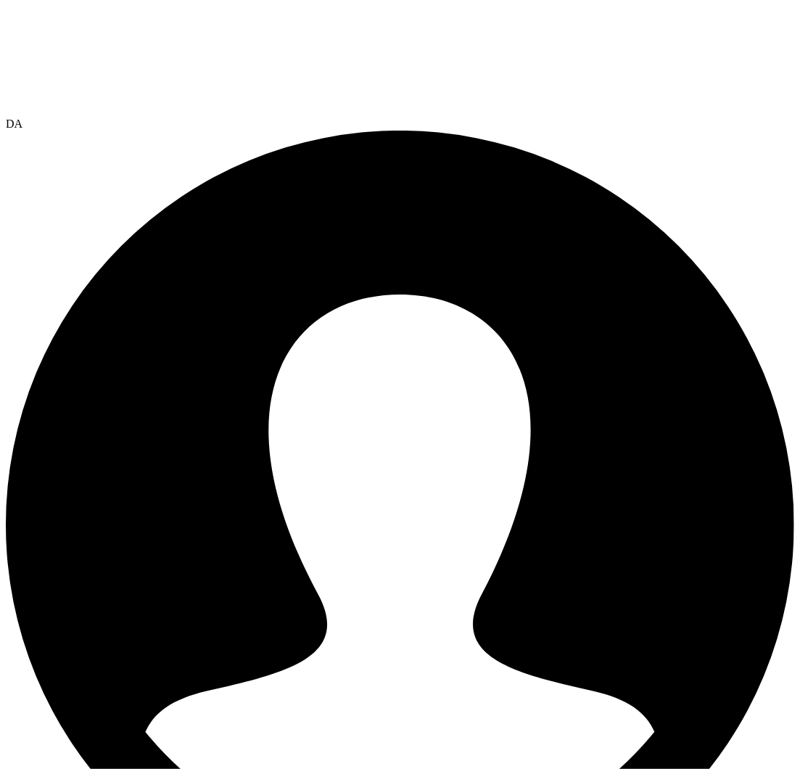
drag, startPoint x: 762, startPoint y: 387, endPoint x: 196, endPoint y: 321, distance: 569.6
drag, startPoint x: 196, startPoint y: 321, endPoint x: 782, endPoint y: 461, distance: 602.5
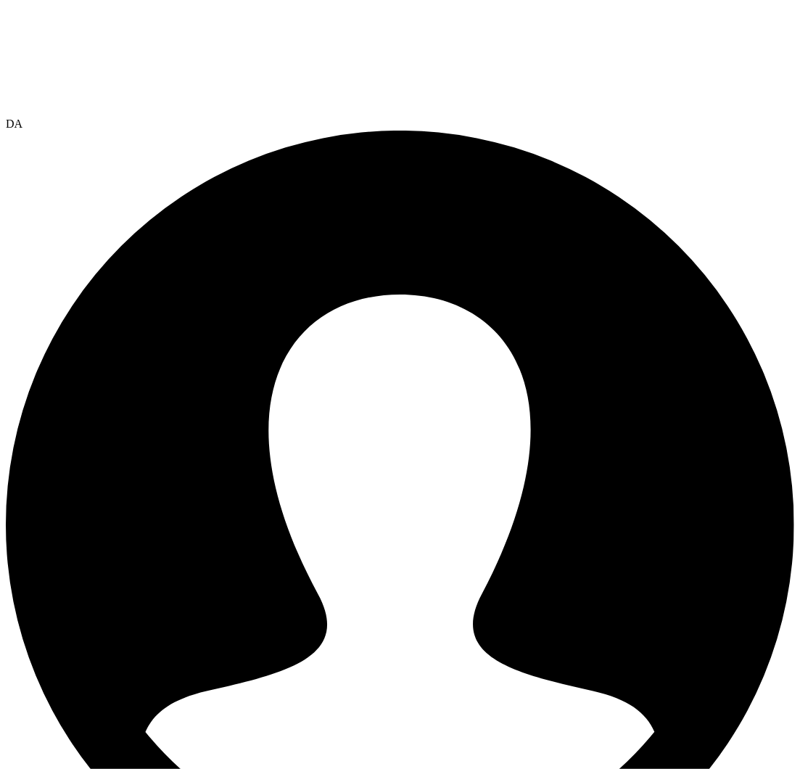
drag, startPoint x: 782, startPoint y: 461, endPoint x: 625, endPoint y: 483, distance: 159.0
